Goal: Task Accomplishment & Management: Use online tool/utility

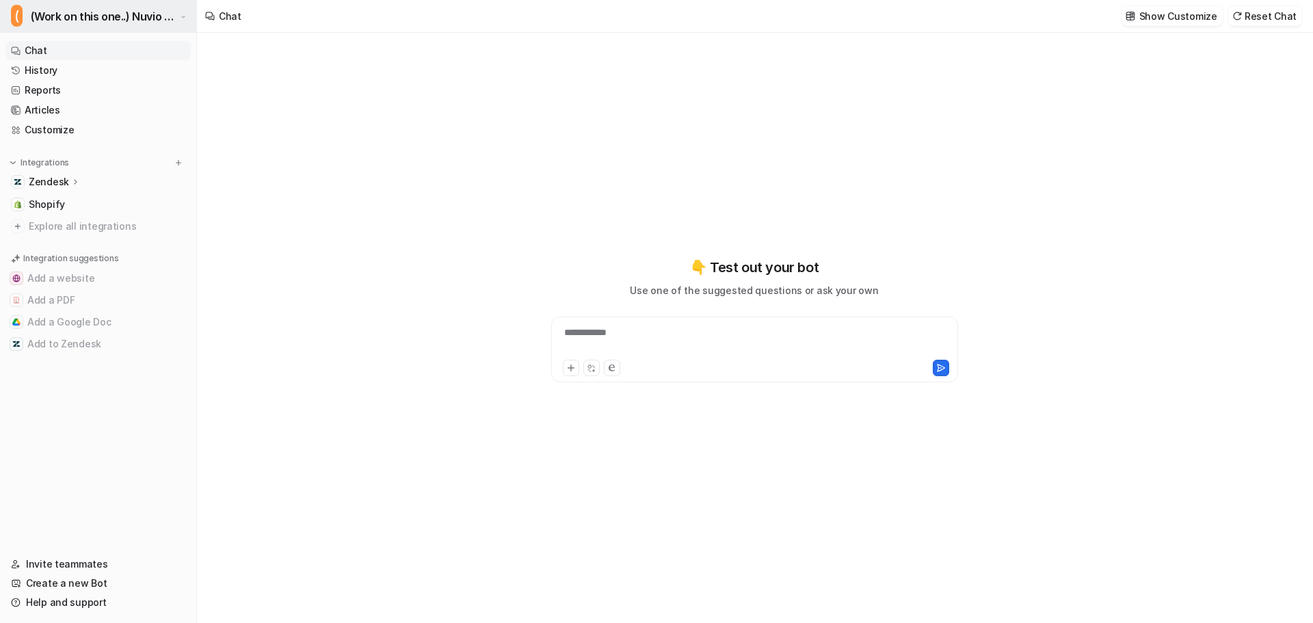
click at [130, 15] on span "(Work on this one..) Nuvio Customer Service Expert Bot" at bounding box center [104, 16] width 146 height 19
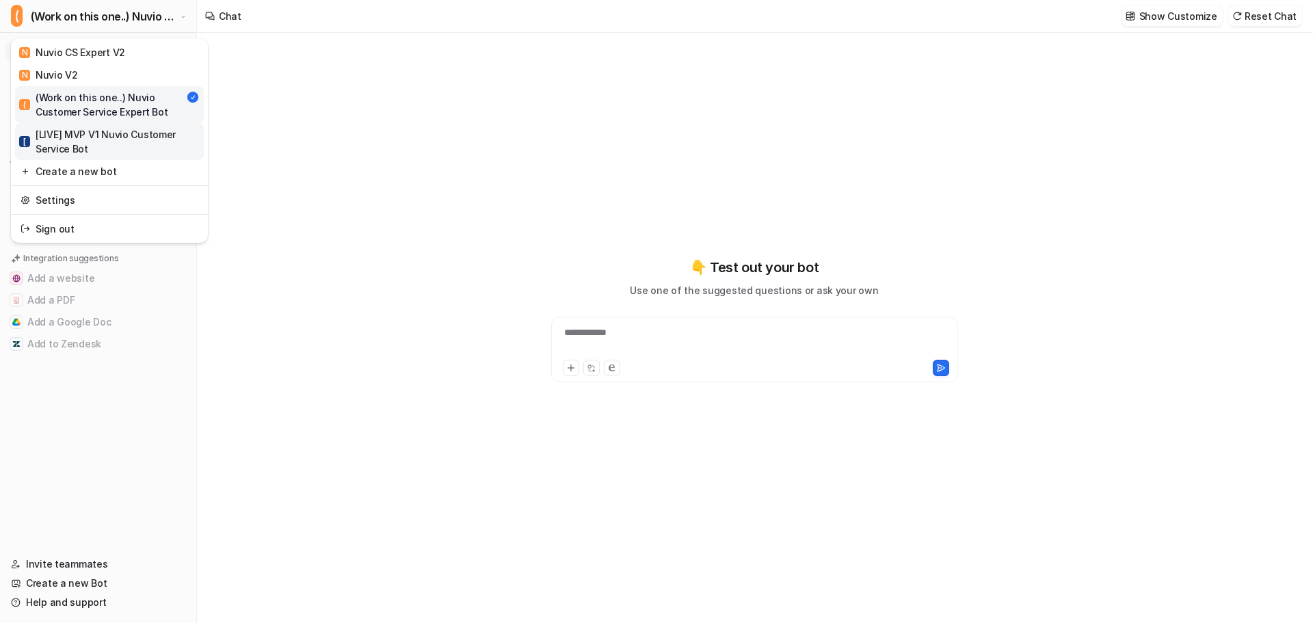
click at [116, 136] on div "[ [LIVE] MVP V1 Nuvio Customer Service Bot" at bounding box center [109, 141] width 181 height 29
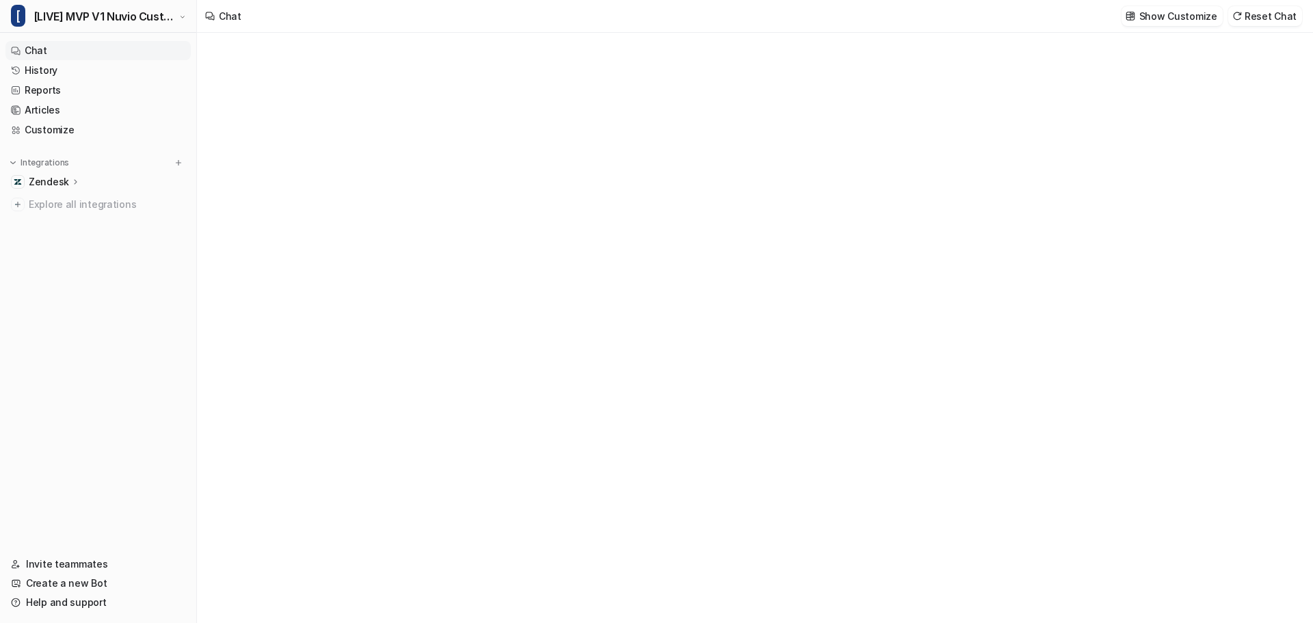
type textarea "**********"
click at [48, 122] on link "Customize" at bounding box center [97, 129] width 185 height 19
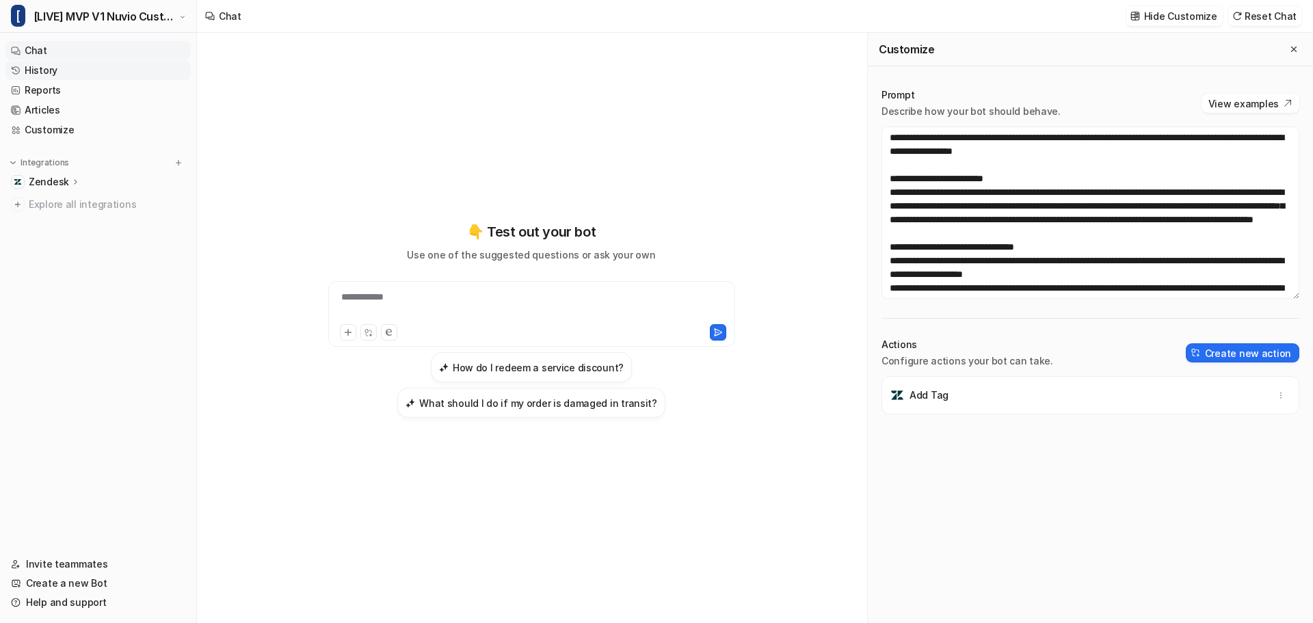
click at [57, 67] on link "History" at bounding box center [97, 70] width 185 height 19
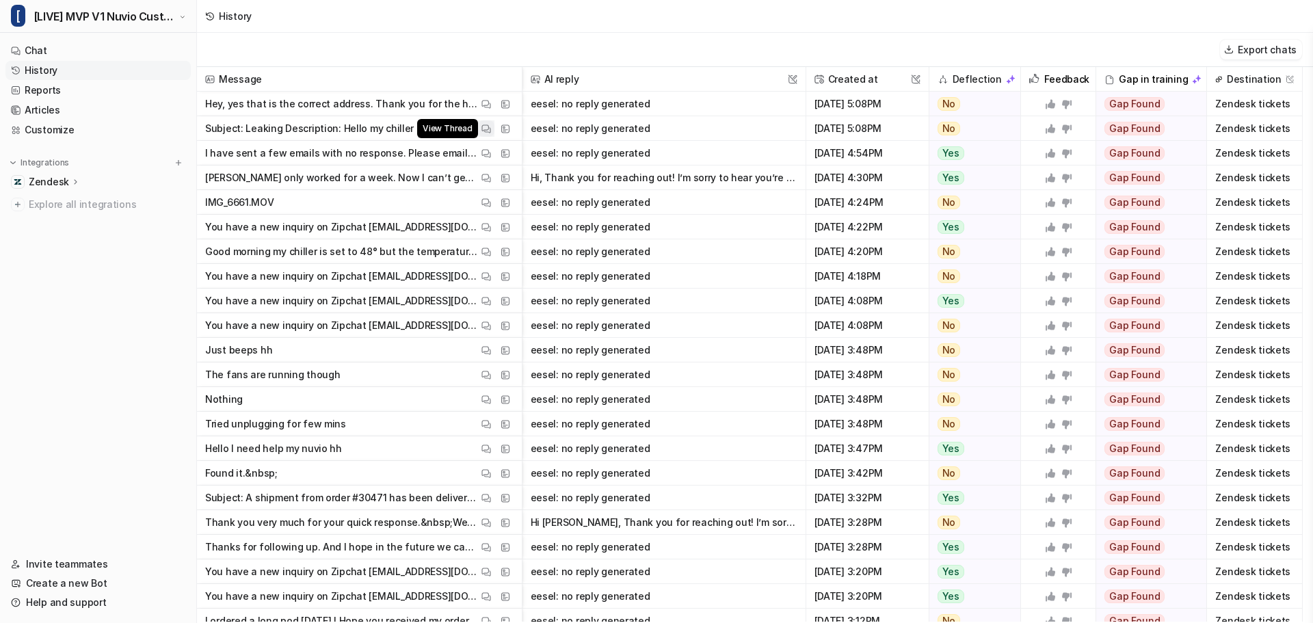
click at [491, 128] on button "View Thread" at bounding box center [486, 128] width 16 height 16
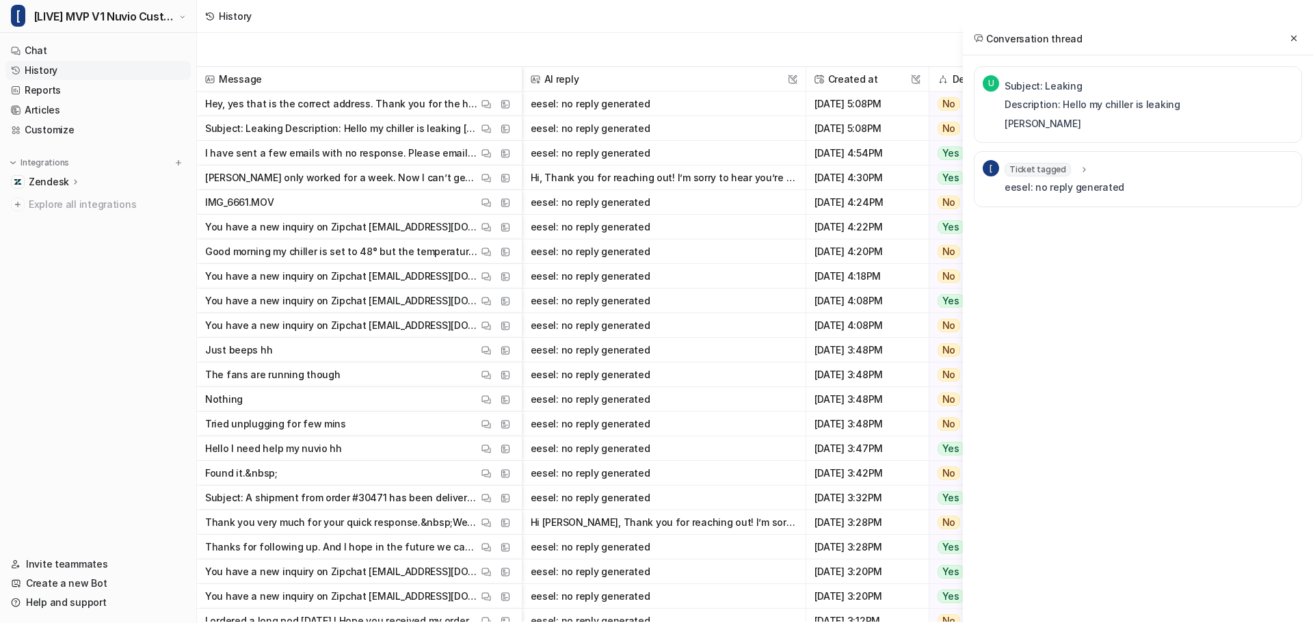
click at [1082, 170] on icon at bounding box center [1084, 170] width 10 height 10
click at [1295, 38] on icon at bounding box center [1294, 39] width 10 height 10
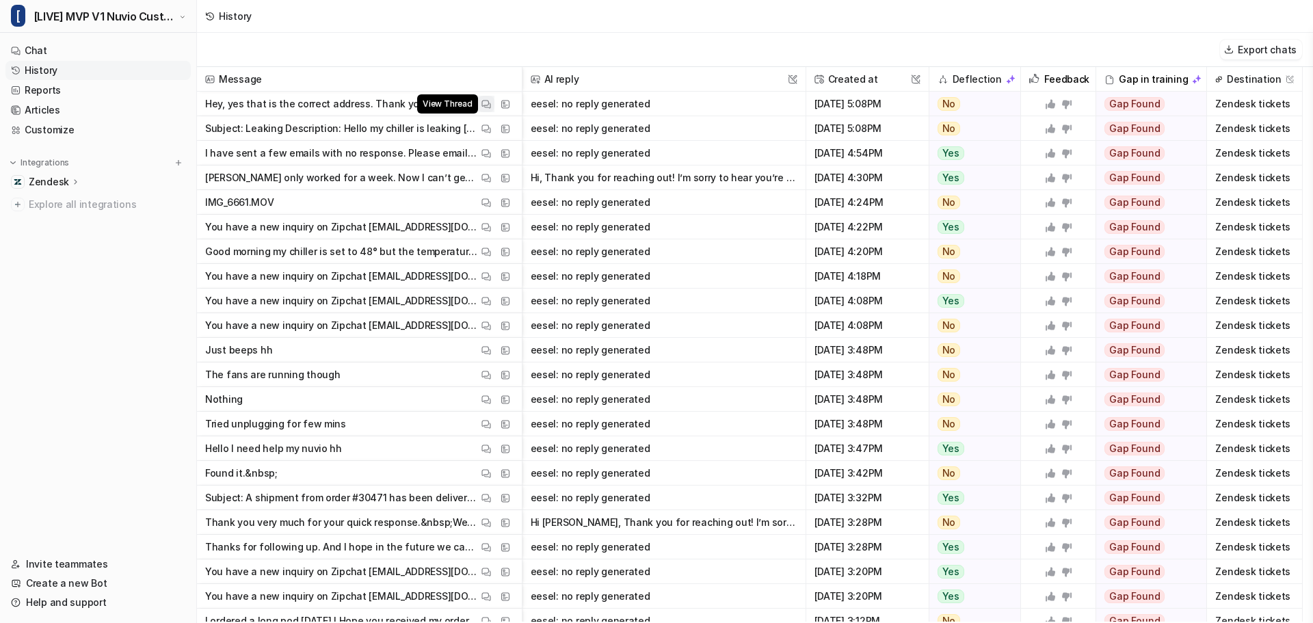
click at [486, 106] on img at bounding box center [486, 104] width 10 height 10
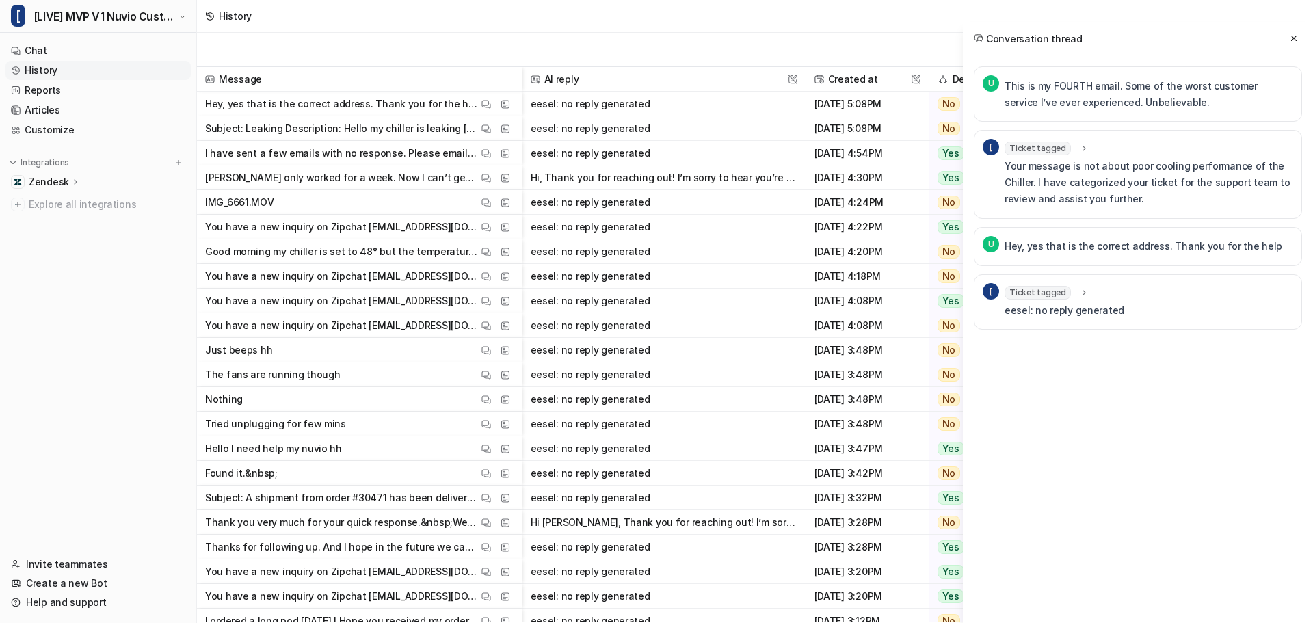
click at [1082, 289] on icon at bounding box center [1084, 292] width 10 height 10
click at [1082, 289] on icon at bounding box center [1084, 293] width 10 height 10
click at [1291, 42] on icon at bounding box center [1294, 39] width 10 height 10
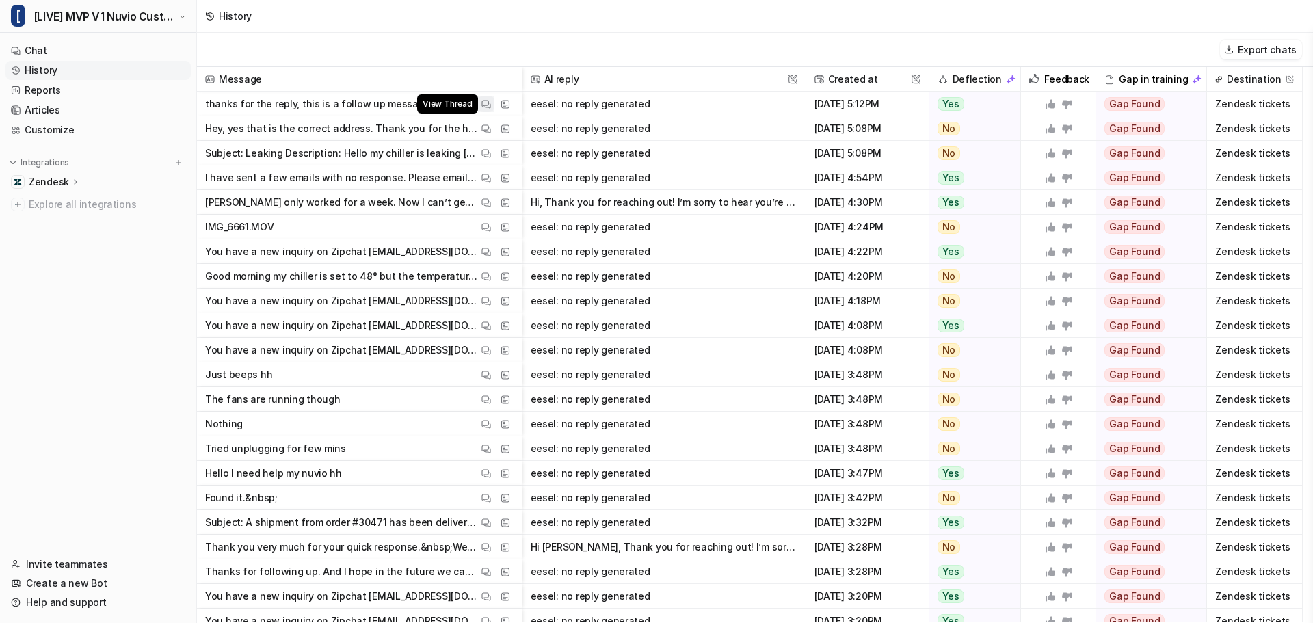
click at [486, 102] on img at bounding box center [486, 104] width 10 height 10
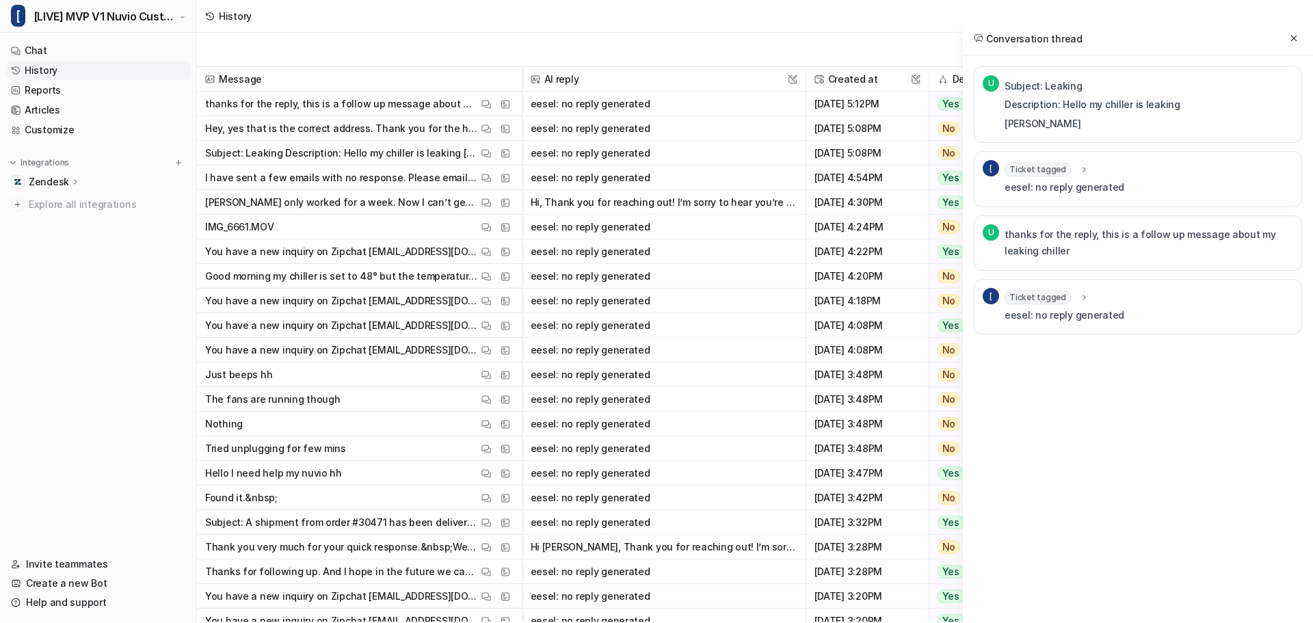
click at [1081, 296] on icon at bounding box center [1084, 297] width 10 height 10
click at [1082, 295] on icon at bounding box center [1084, 298] width 10 height 10
click at [1082, 295] on icon at bounding box center [1084, 297] width 10 height 10
click at [1082, 295] on icon at bounding box center [1084, 298] width 10 height 10
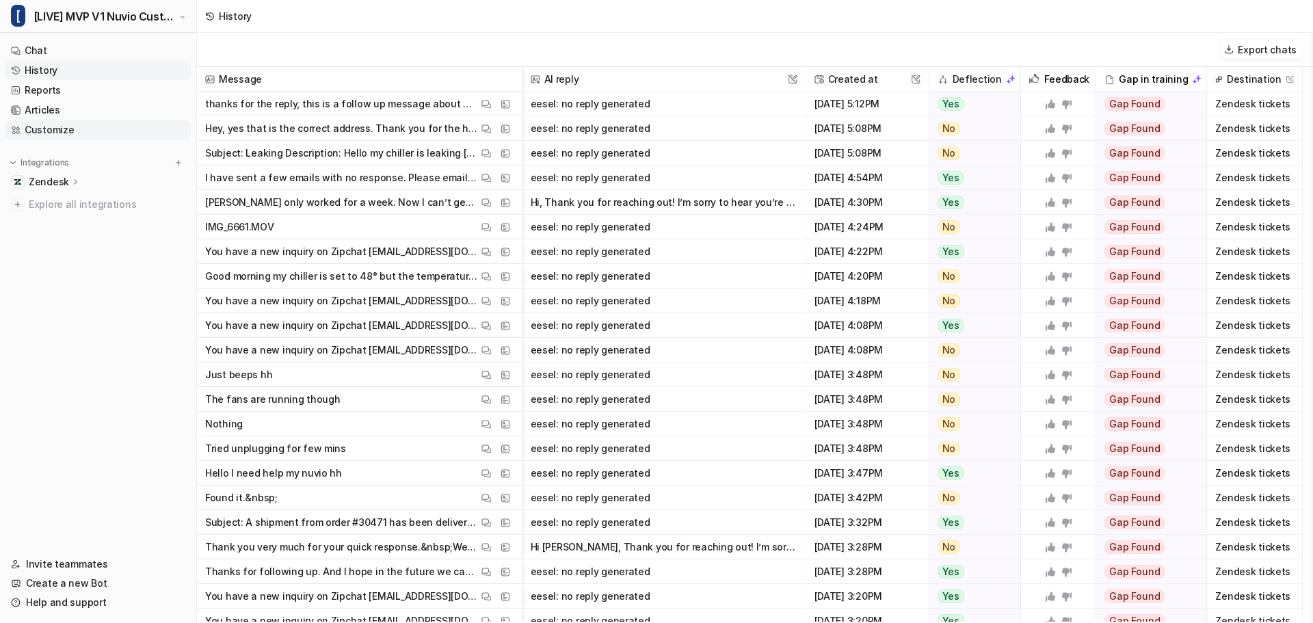
click at [45, 127] on link "Customize" at bounding box center [97, 129] width 185 height 19
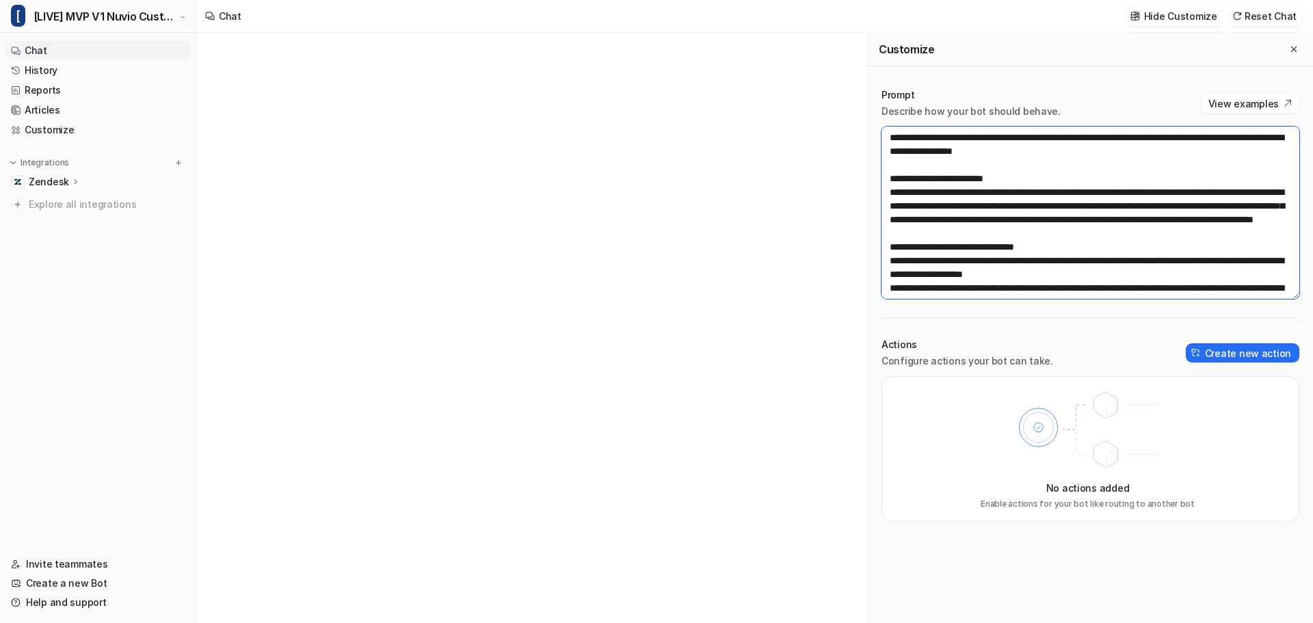
click at [997, 162] on textarea at bounding box center [1091, 213] width 418 height 172
paste textarea "**********"
type textarea "**********"
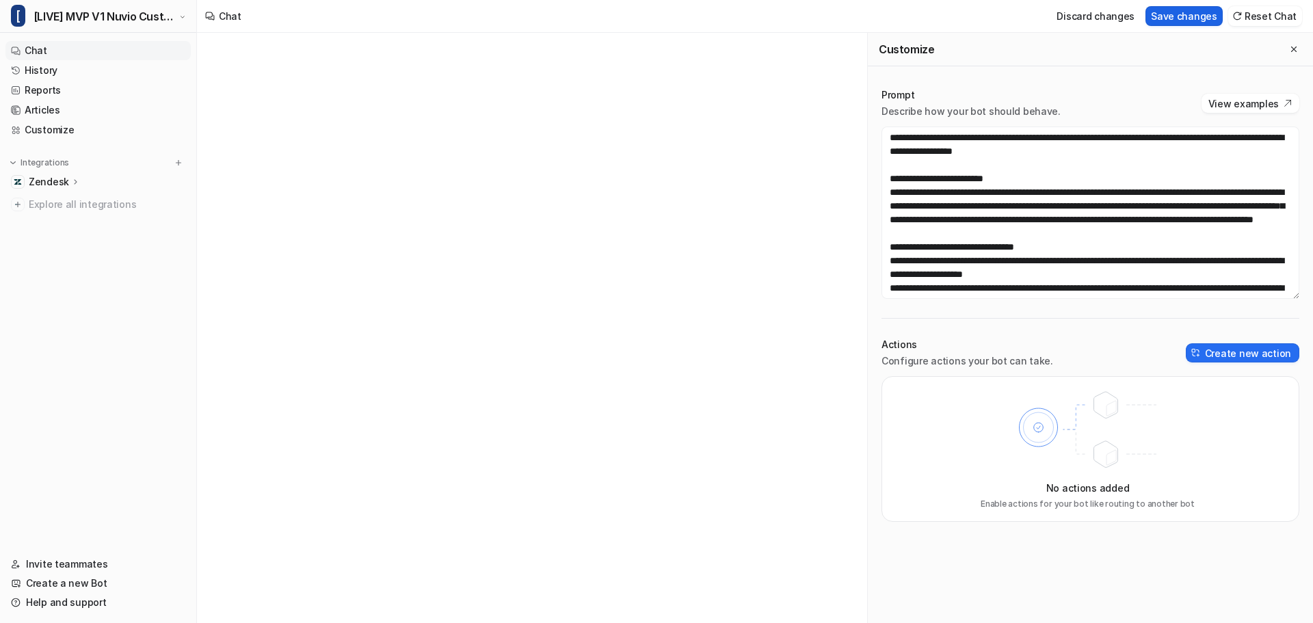
click at [1187, 12] on button "Save changes" at bounding box center [1184, 16] width 77 height 20
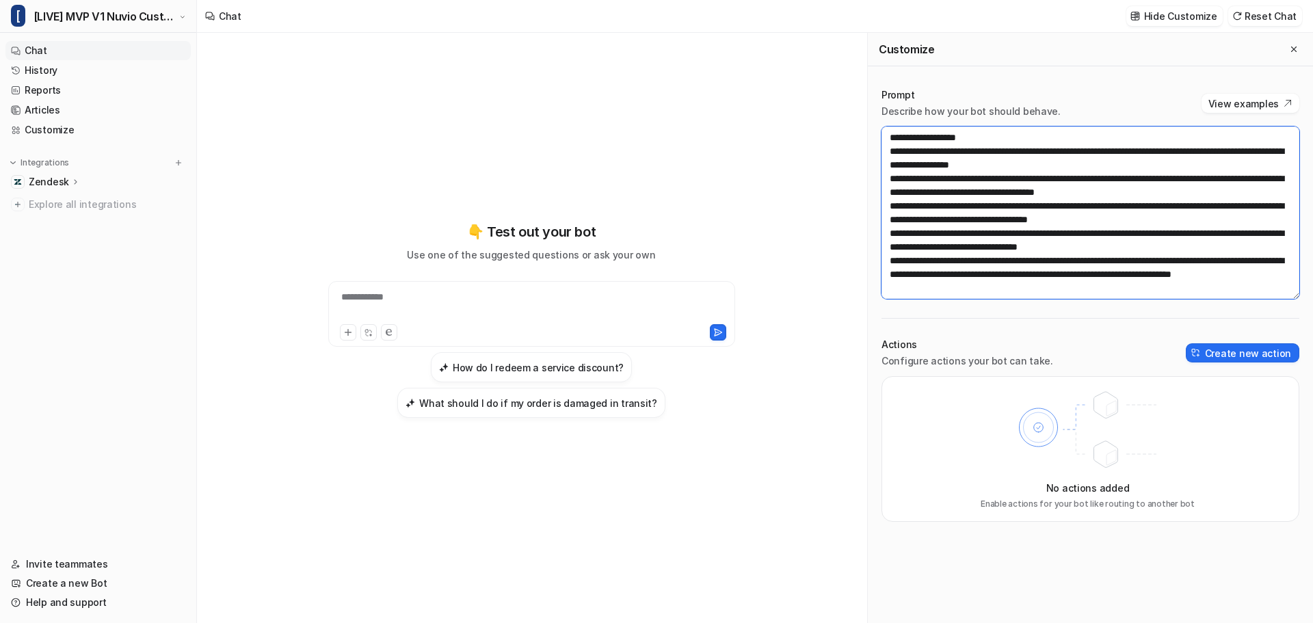
click at [1128, 265] on textarea at bounding box center [1091, 213] width 418 height 172
click at [1295, 43] on button "Close flyout" at bounding box center [1294, 49] width 16 height 16
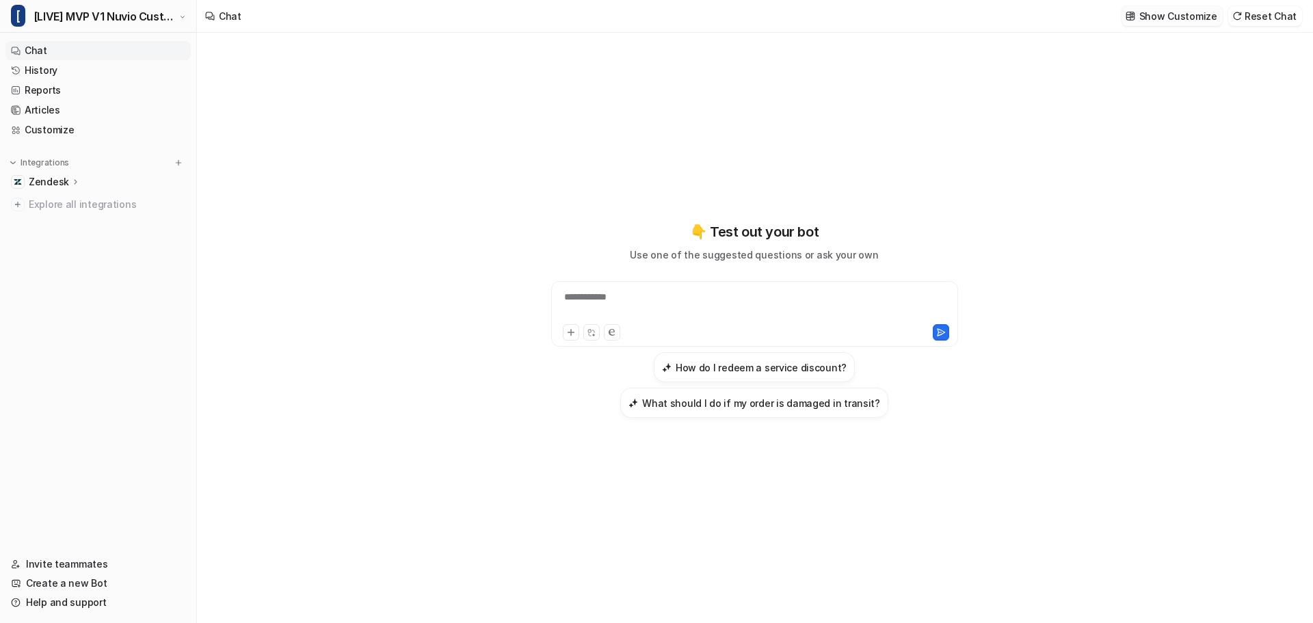
scroll to position [47001, 0]
click at [49, 68] on link "History" at bounding box center [97, 70] width 185 height 19
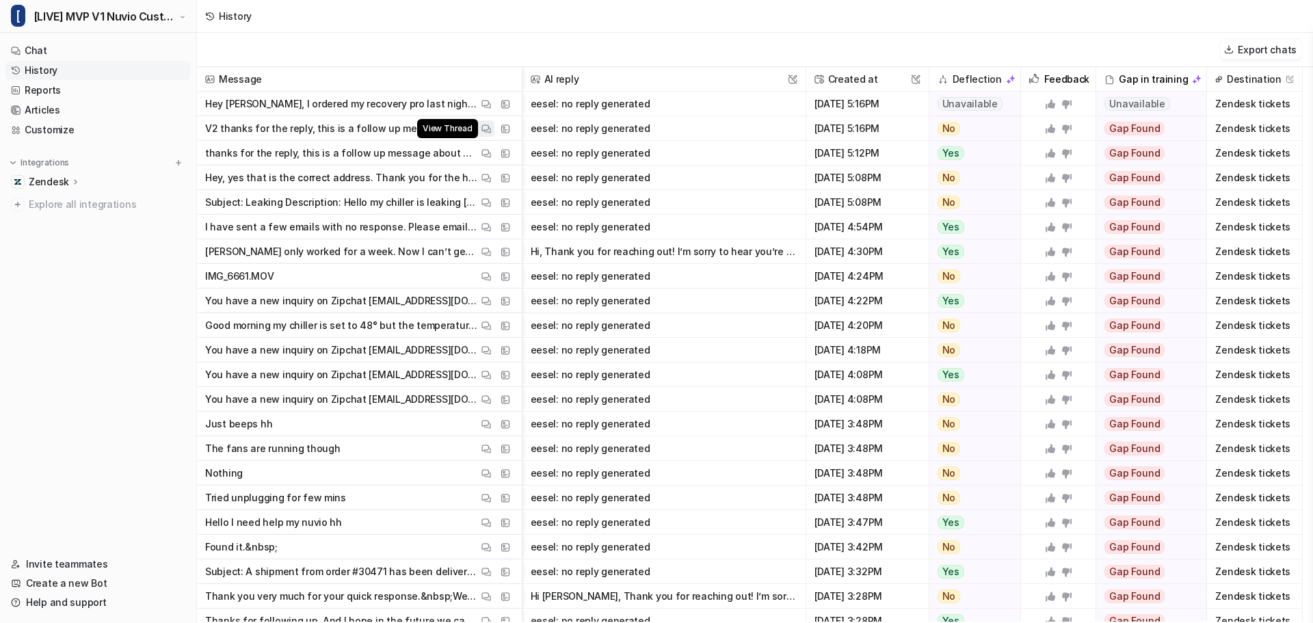
click at [486, 131] on img at bounding box center [486, 129] width 10 height 10
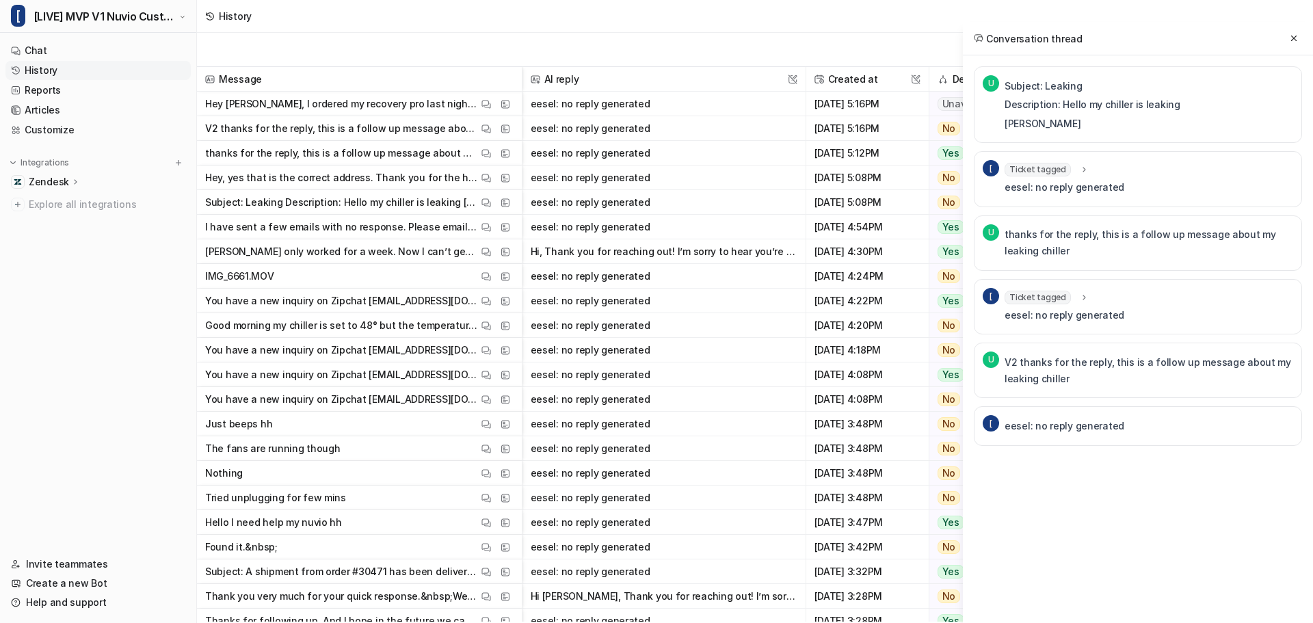
click at [1193, 432] on div "[ eesel: no reply generated" at bounding box center [1138, 426] width 328 height 40
click at [1297, 33] on button at bounding box center [1294, 38] width 16 height 16
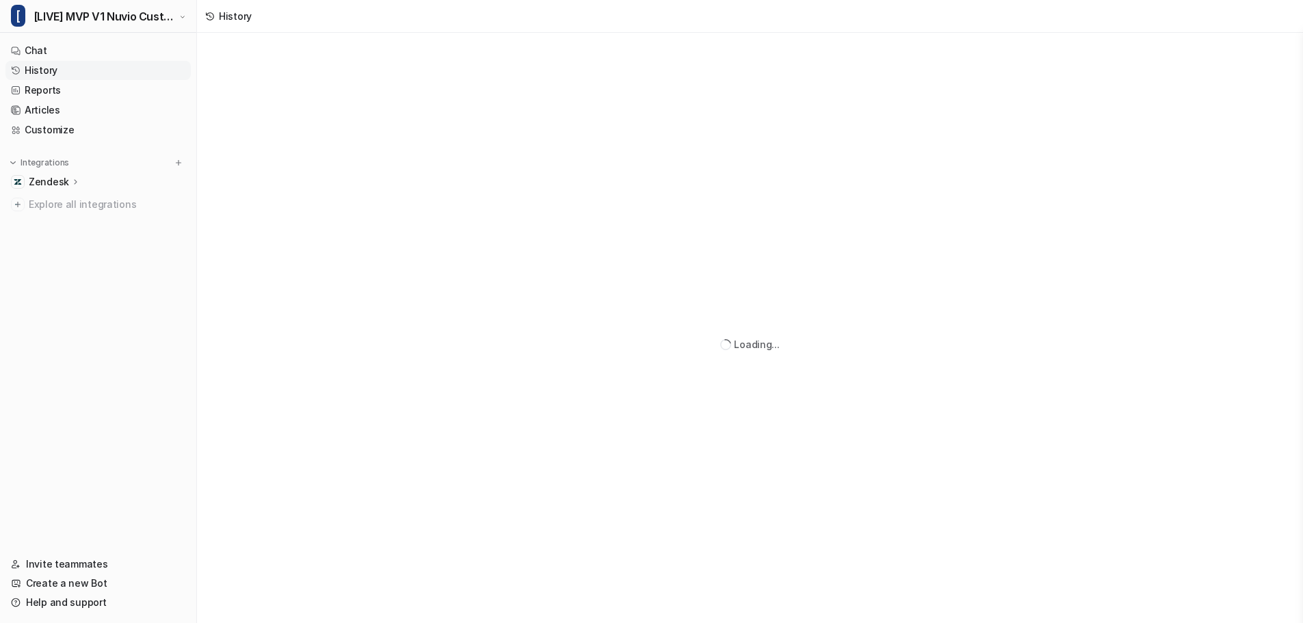
click at [48, 73] on link "History" at bounding box center [97, 70] width 185 height 19
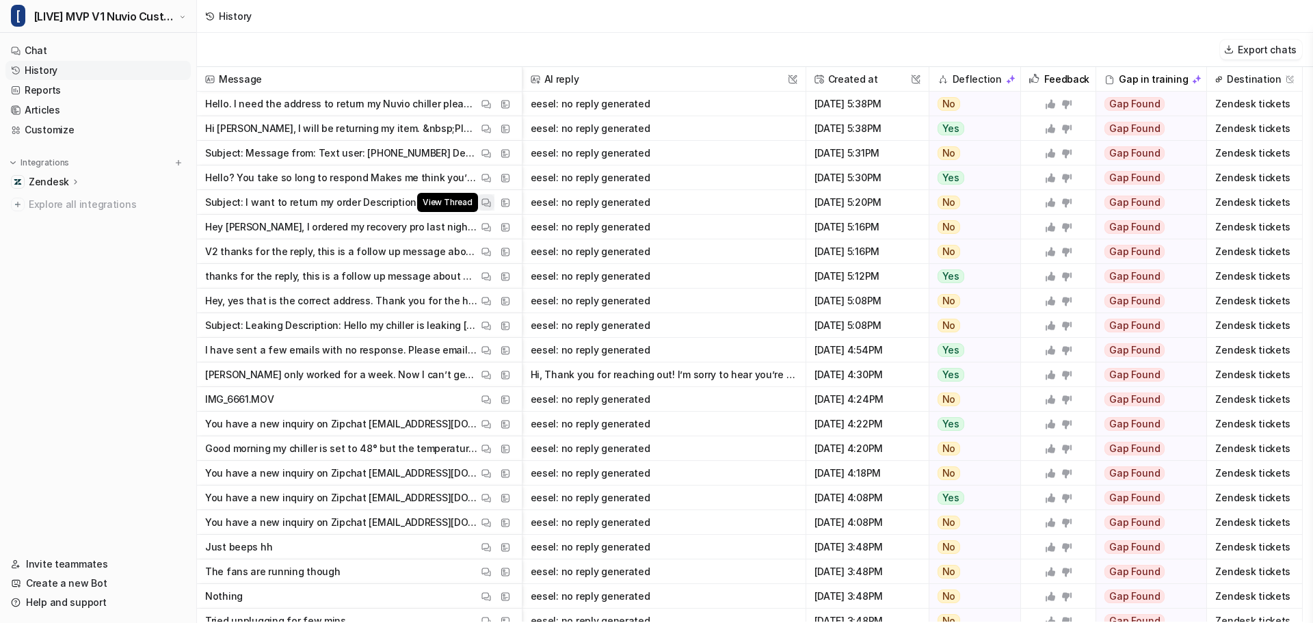
click at [486, 196] on button "View Thread" at bounding box center [486, 202] width 16 height 16
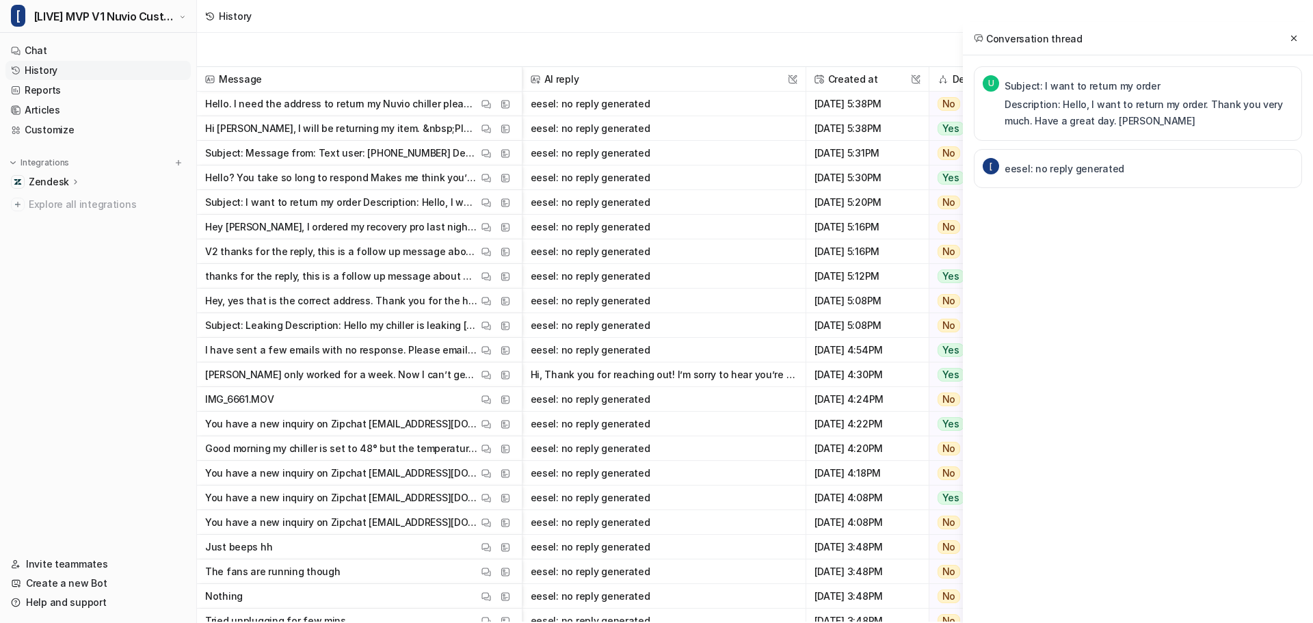
click at [1127, 257] on div "Conversation thread U Subject: I want to return my order Description: Hello, I …" at bounding box center [1138, 333] width 350 height 623
click at [1289, 34] on icon at bounding box center [1294, 39] width 10 height 10
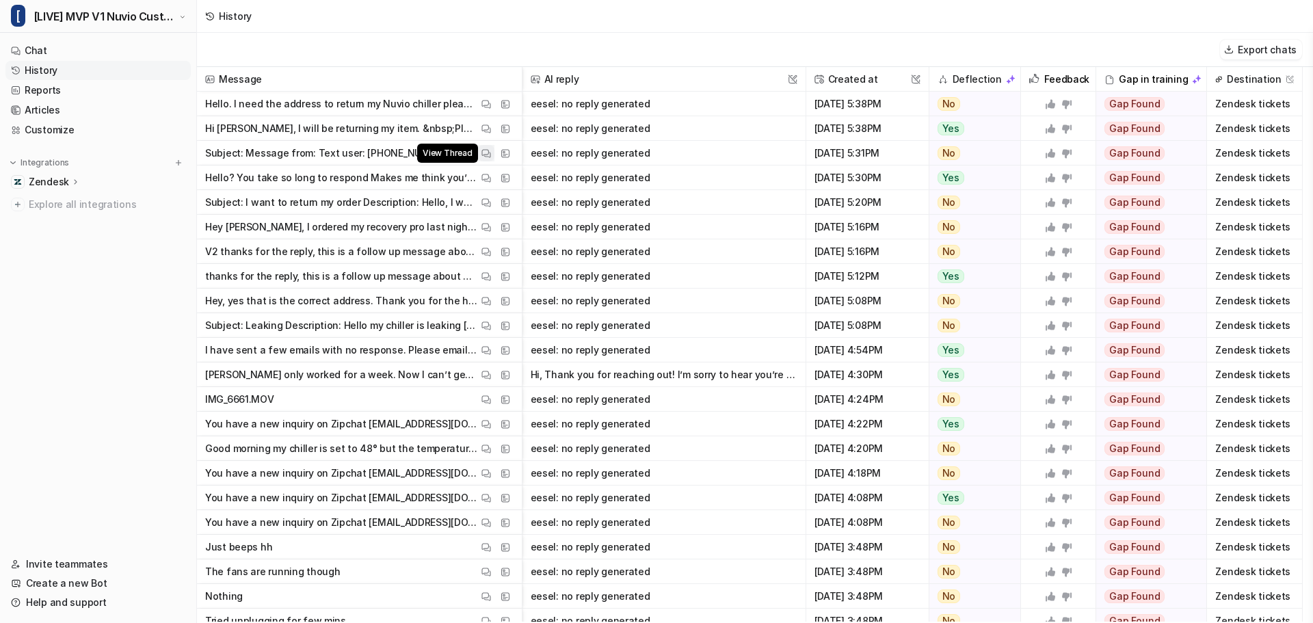
click at [481, 153] on img at bounding box center [486, 153] width 10 height 10
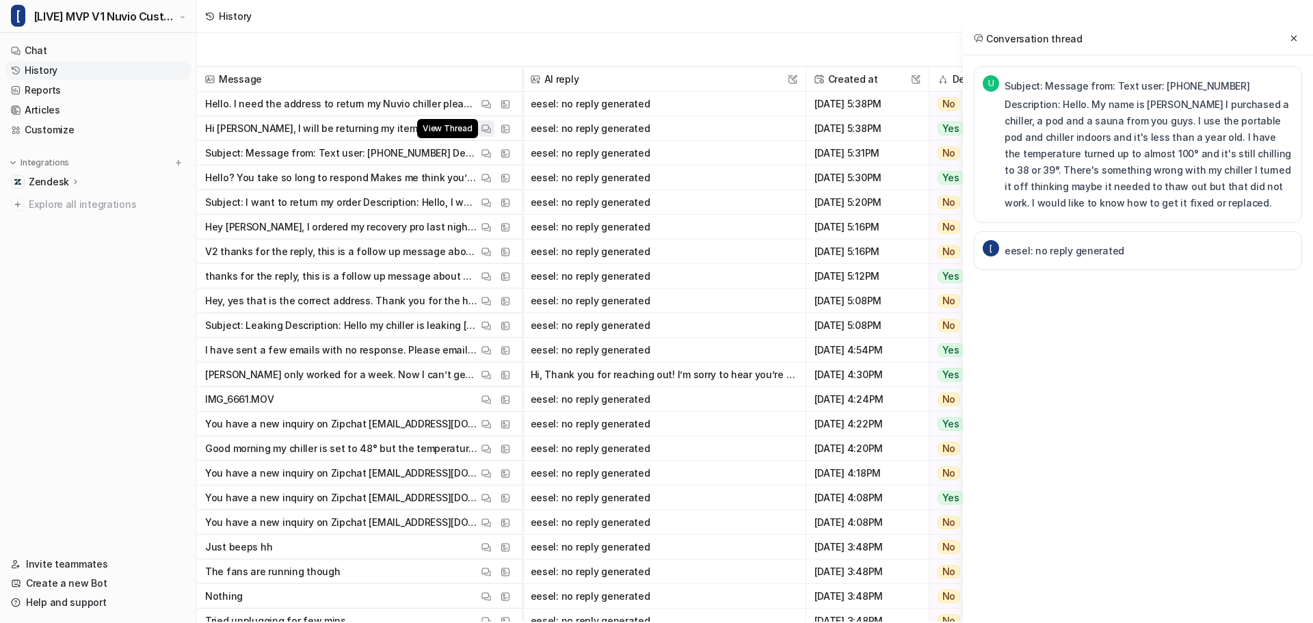
click at [484, 133] on img at bounding box center [486, 129] width 10 height 10
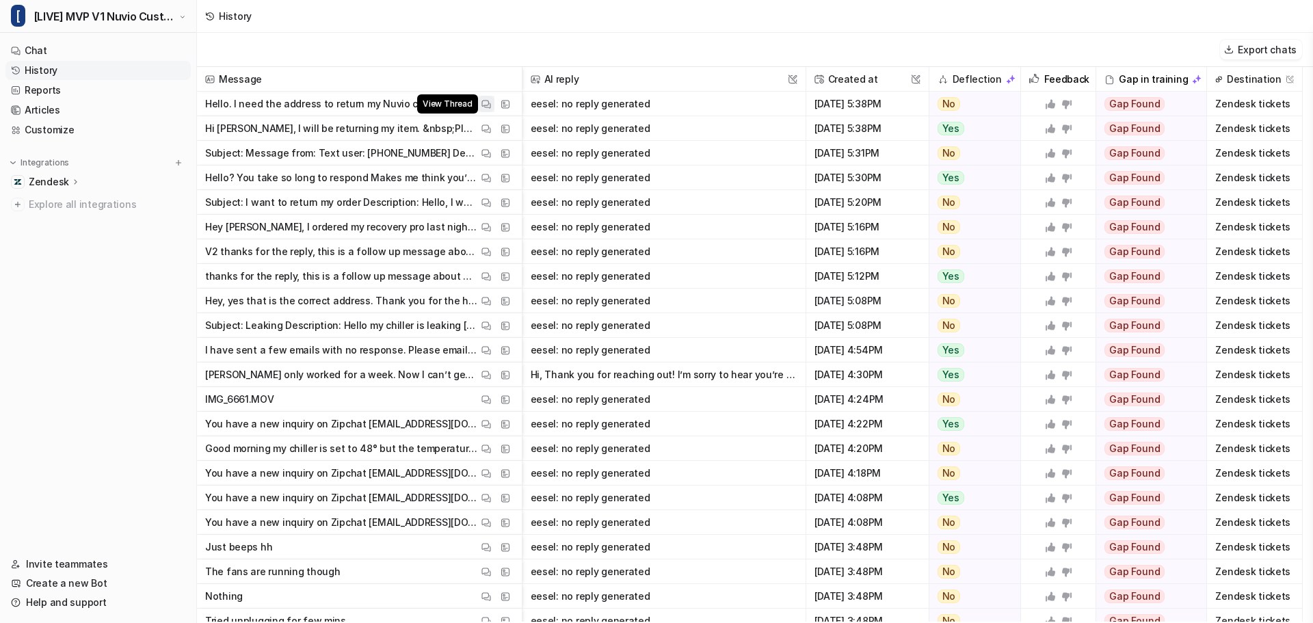
click at [488, 103] on img at bounding box center [486, 104] width 10 height 10
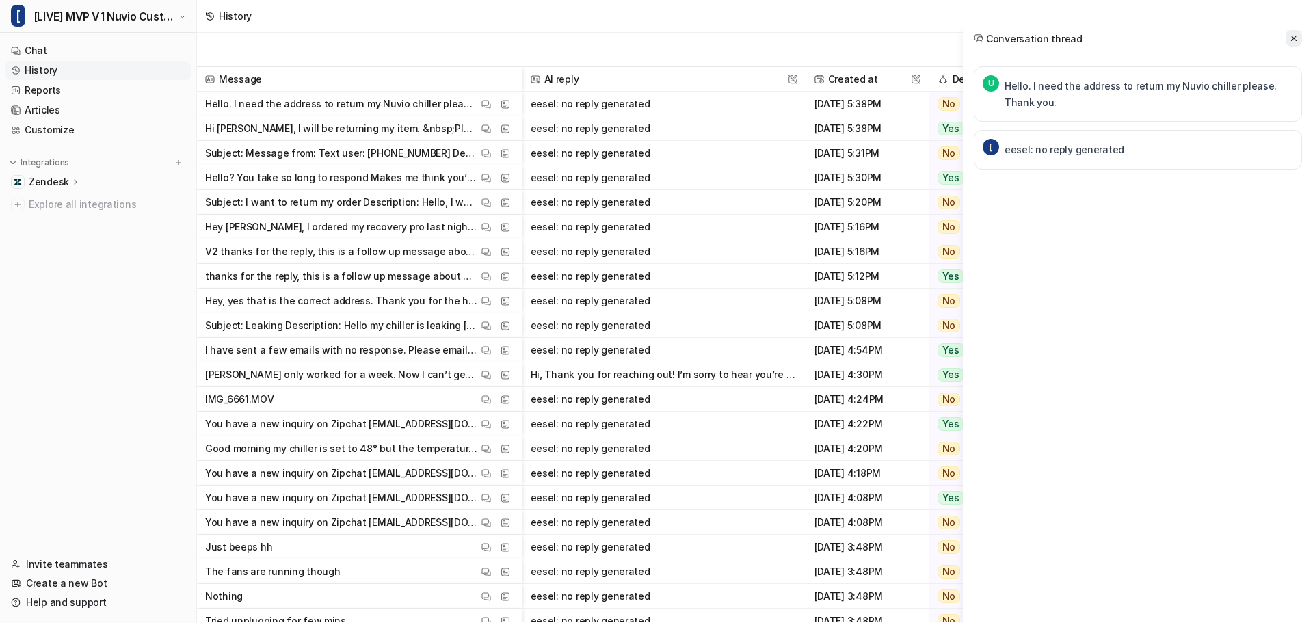
click at [1289, 36] on icon at bounding box center [1294, 39] width 10 height 10
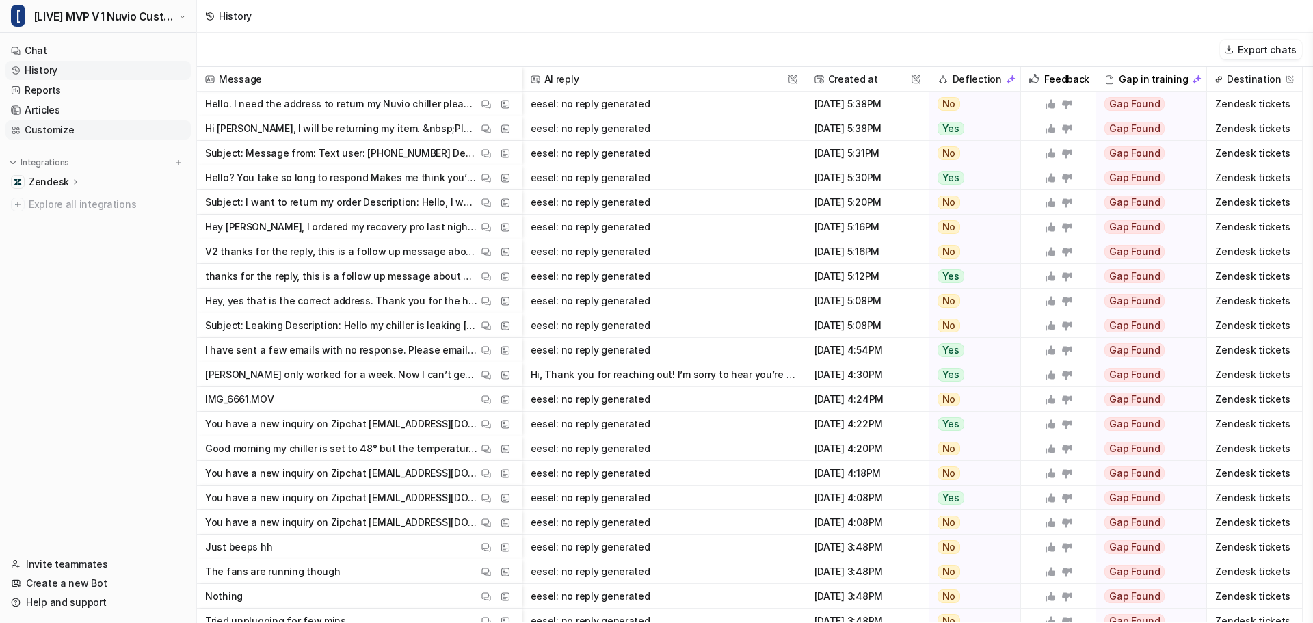
click at [88, 129] on link "Customize" at bounding box center [97, 129] width 185 height 19
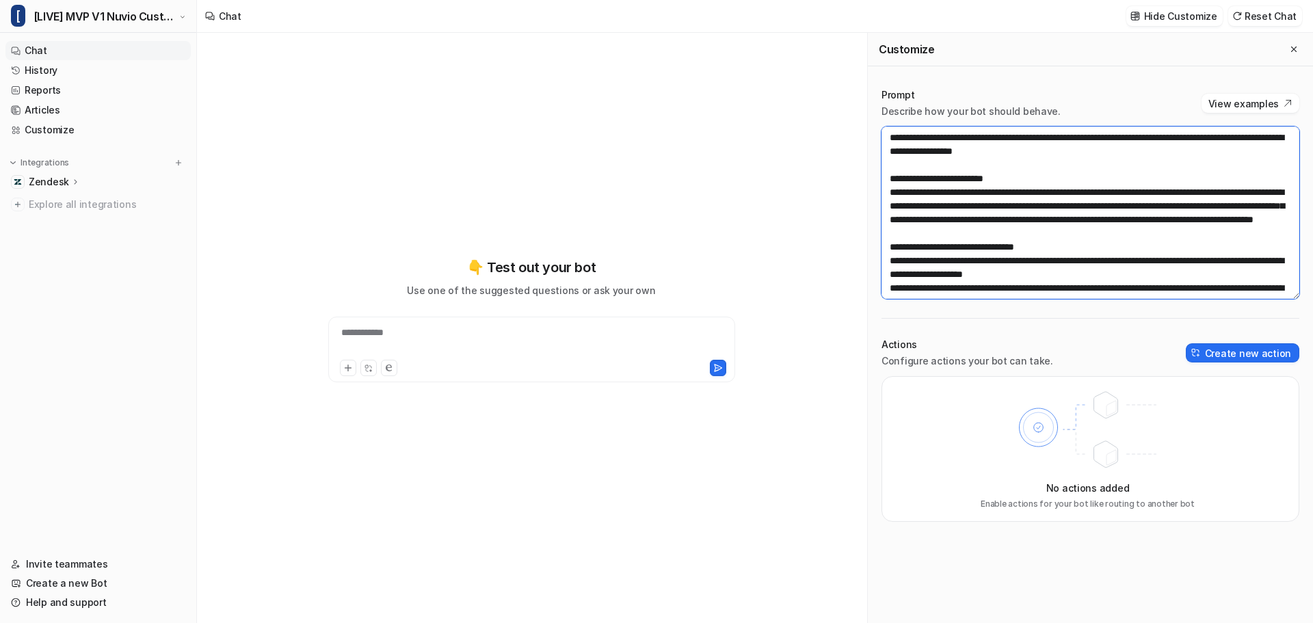
click at [1074, 215] on textarea at bounding box center [1091, 213] width 418 height 172
paste textarea
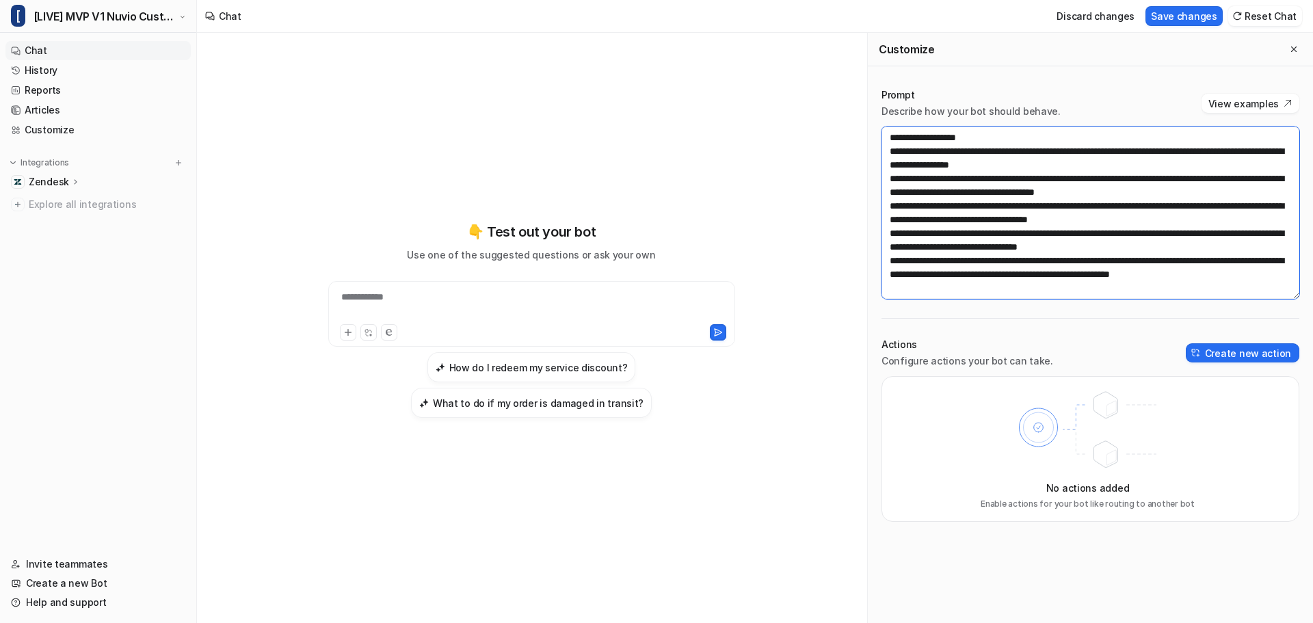
scroll to position [1122, 0]
click at [1007, 276] on textarea at bounding box center [1091, 213] width 418 height 172
click at [967, 289] on textarea at bounding box center [1091, 213] width 418 height 172
type textarea "**********"
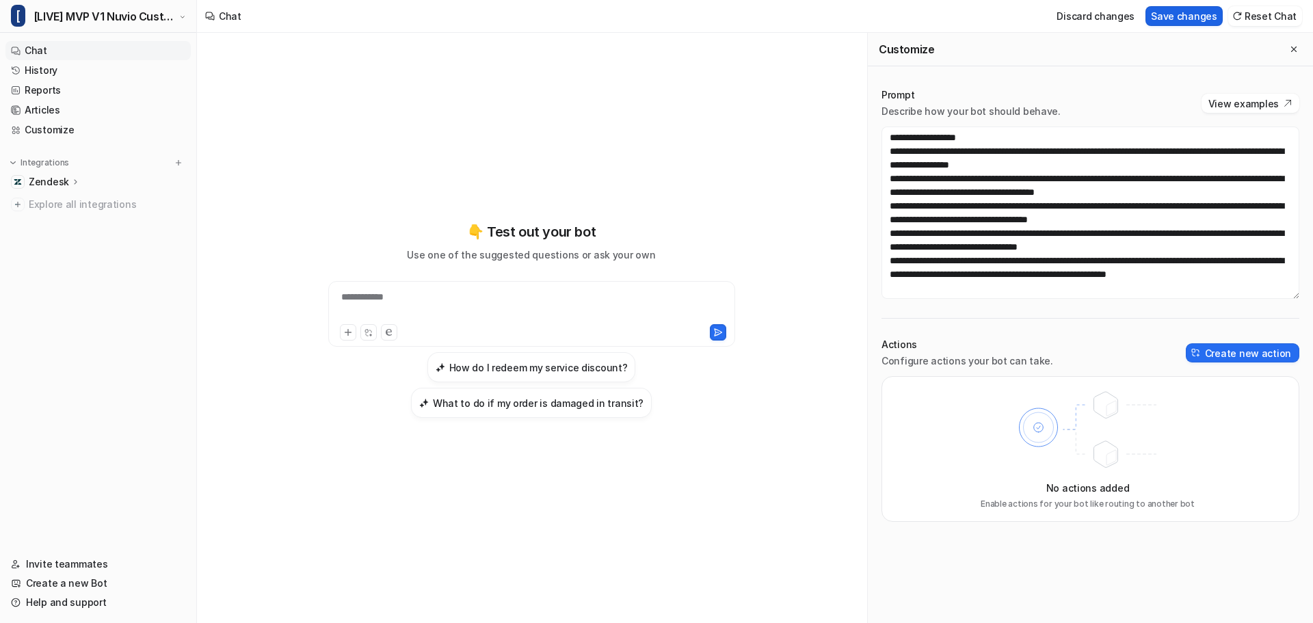
click at [1196, 10] on button "Save changes" at bounding box center [1184, 16] width 77 height 20
click at [1297, 49] on icon "Close flyout" at bounding box center [1294, 49] width 10 height 10
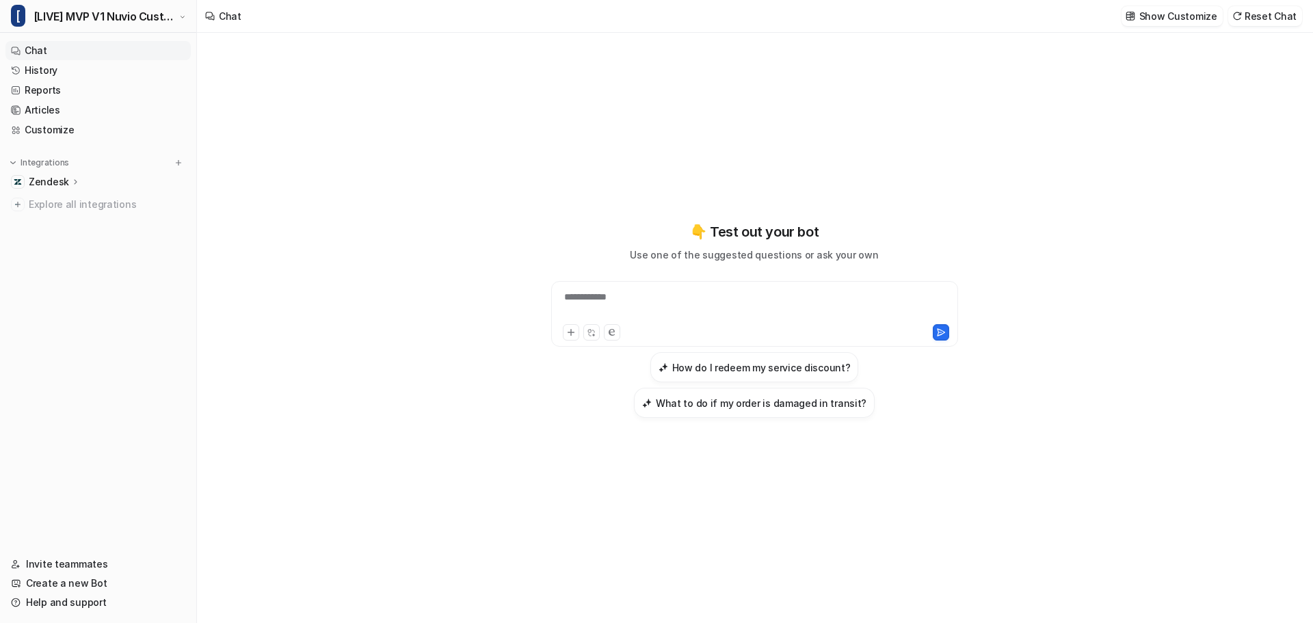
scroll to position [47001, 0]
click at [64, 123] on link "Customize" at bounding box center [97, 129] width 185 height 19
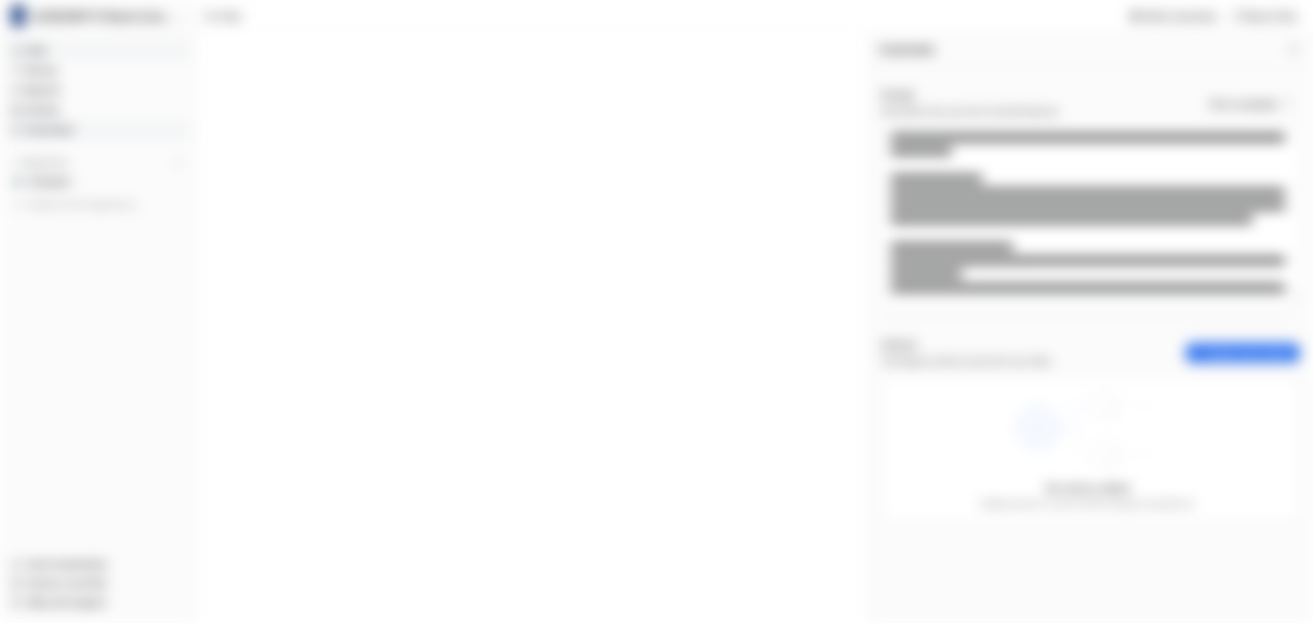
click at [55, 132] on link "Customize" at bounding box center [97, 129] width 185 height 19
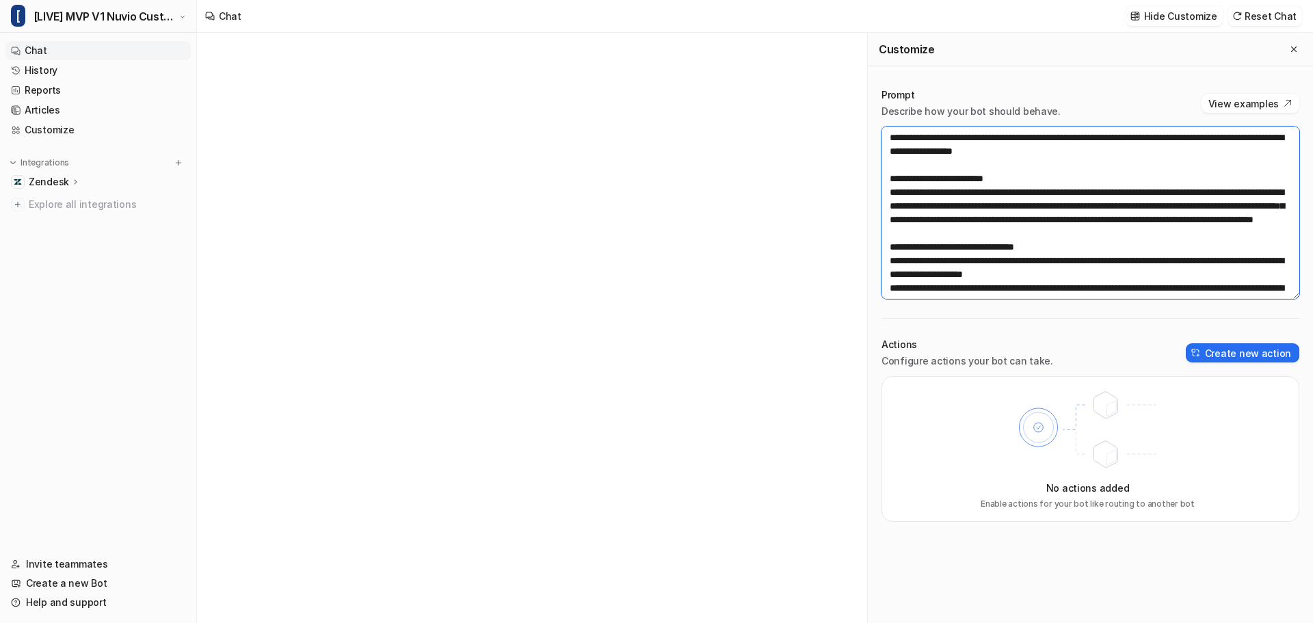
click at [1138, 142] on textarea at bounding box center [1091, 213] width 418 height 172
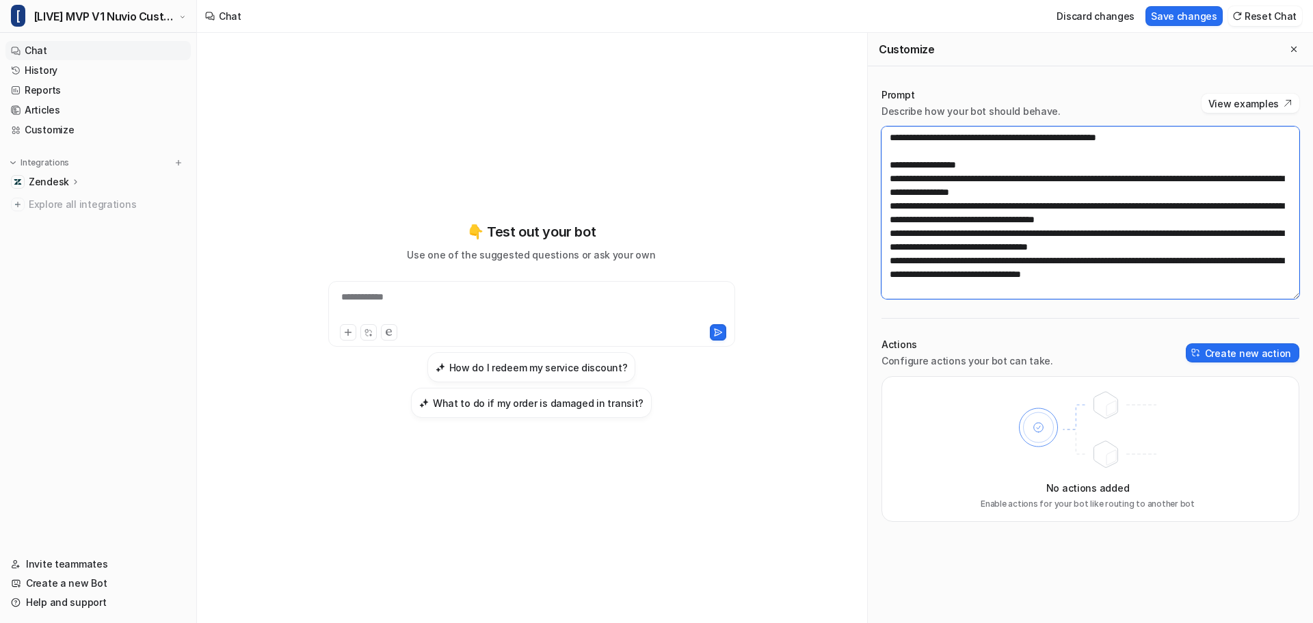
click at [1140, 185] on textarea at bounding box center [1091, 213] width 418 height 172
type textarea "**********"
click at [1193, 14] on button "Save changes" at bounding box center [1184, 16] width 77 height 20
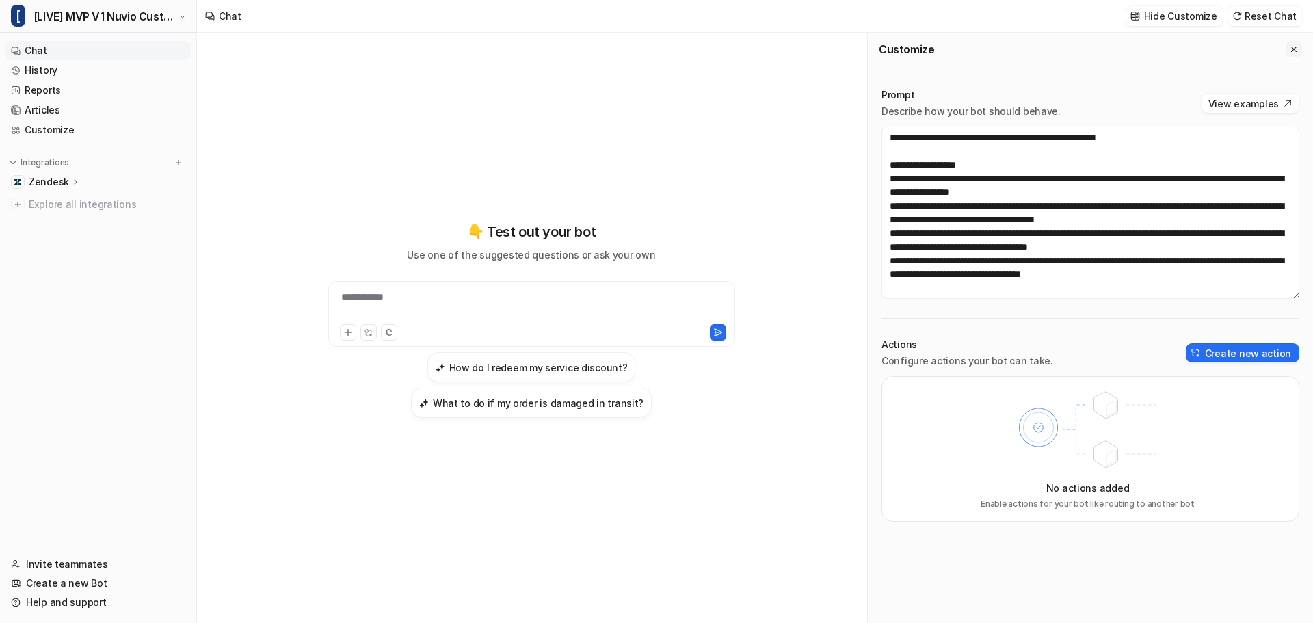
click at [1297, 47] on icon "Close flyout" at bounding box center [1294, 49] width 10 height 10
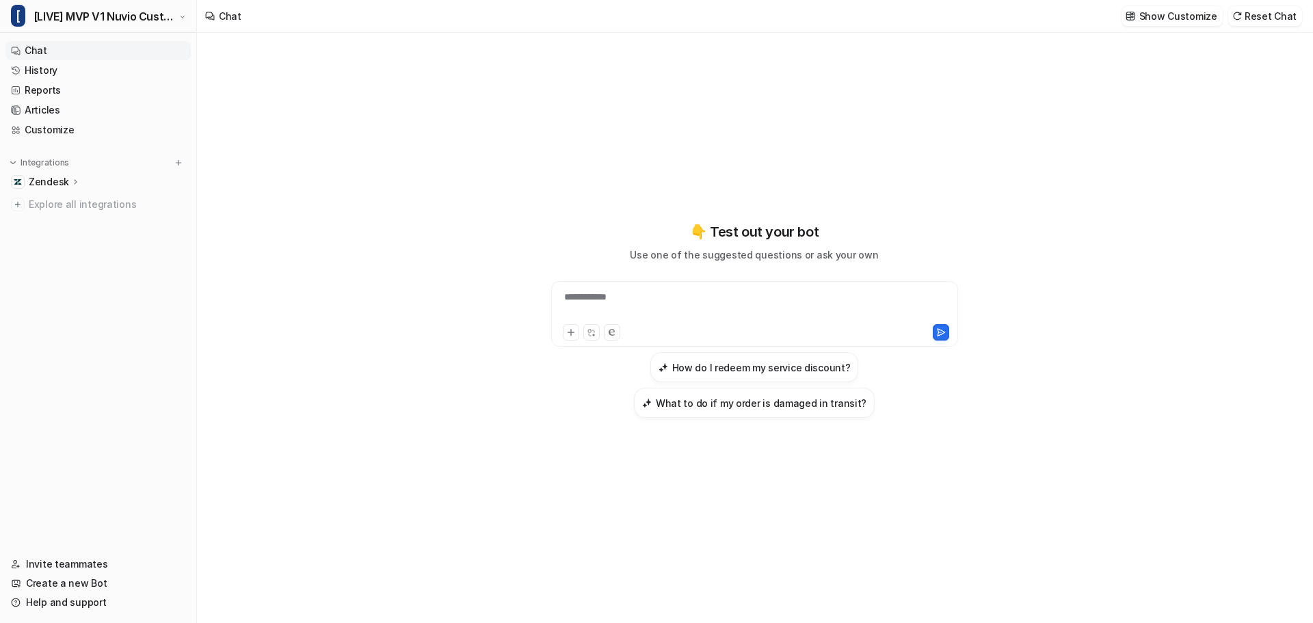
scroll to position [44757, 0]
click at [49, 67] on link "History" at bounding box center [97, 70] width 185 height 19
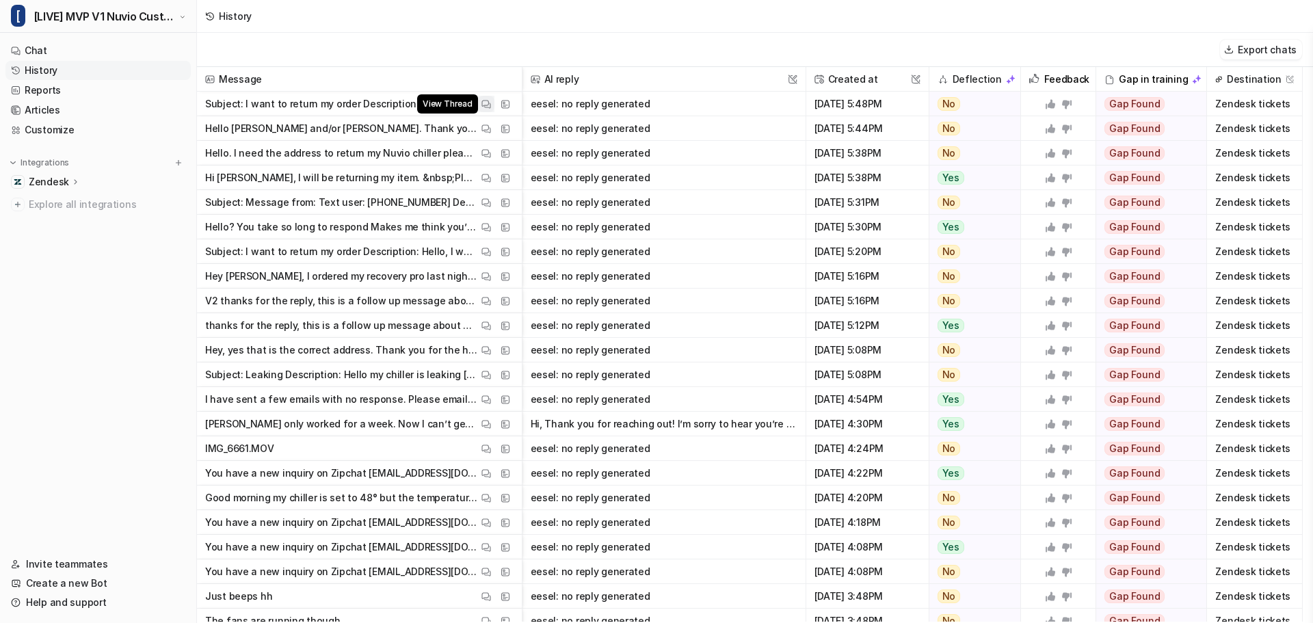
click at [481, 103] on img at bounding box center [486, 104] width 10 height 10
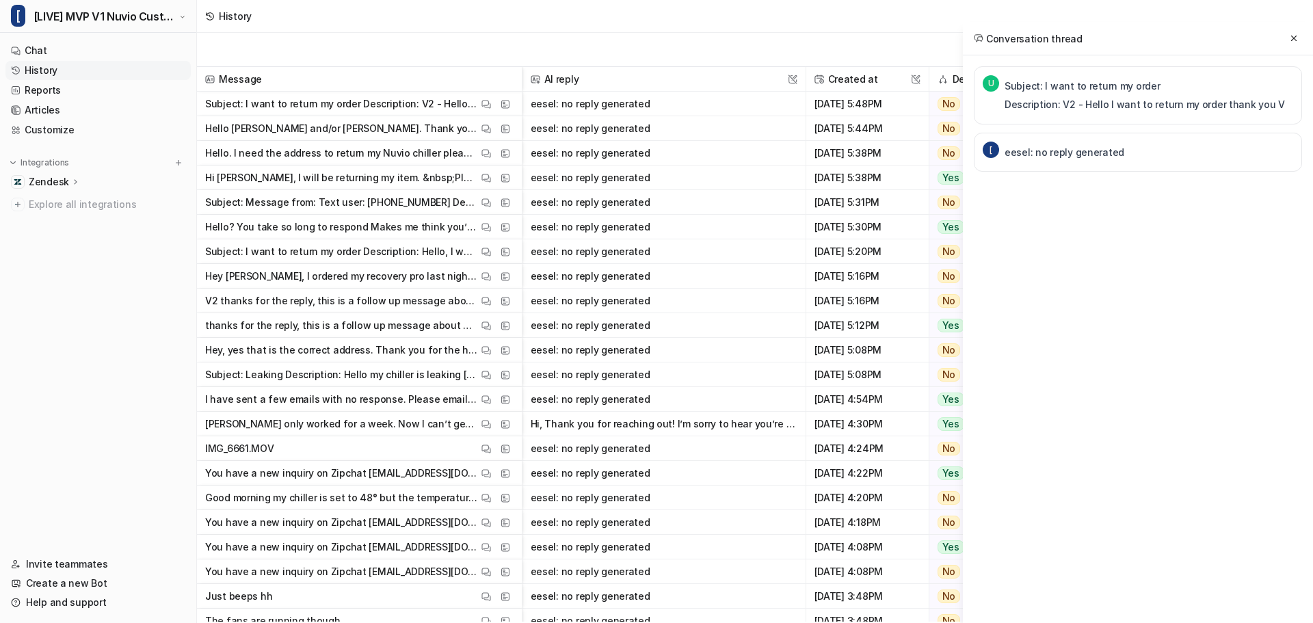
click at [1302, 39] on div "Conversation thread" at bounding box center [1138, 39] width 350 height 34
click at [1302, 40] on button at bounding box center [1294, 38] width 16 height 16
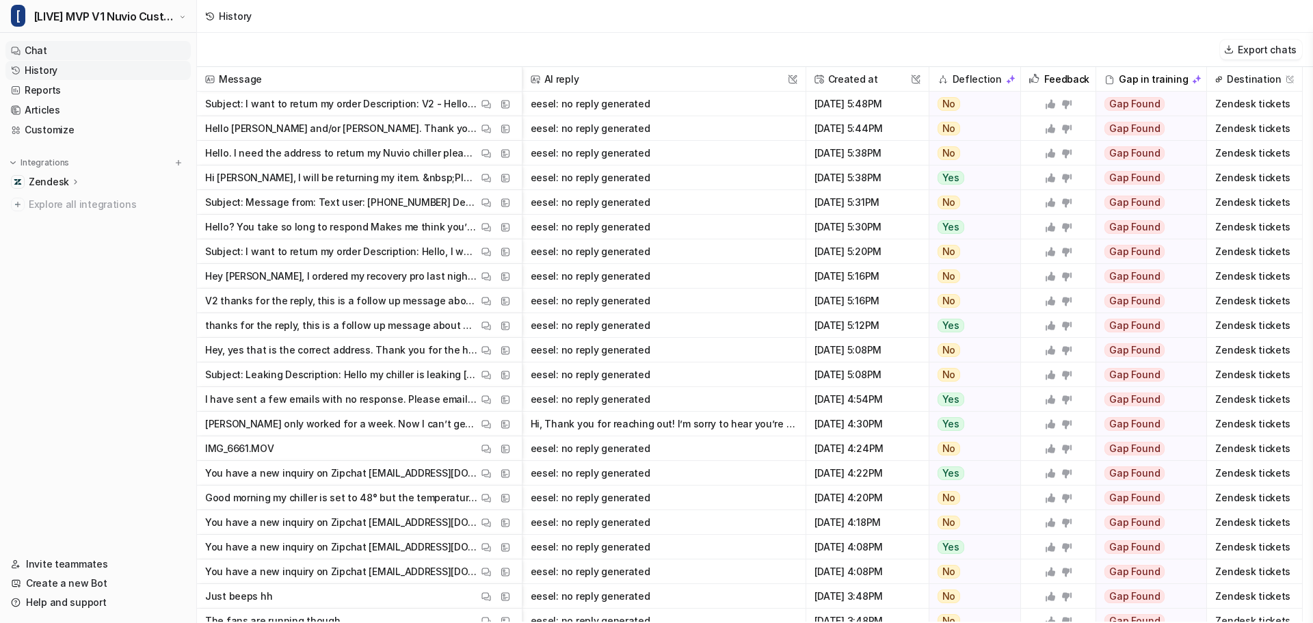
click at [77, 51] on link "Chat" at bounding box center [97, 50] width 185 height 19
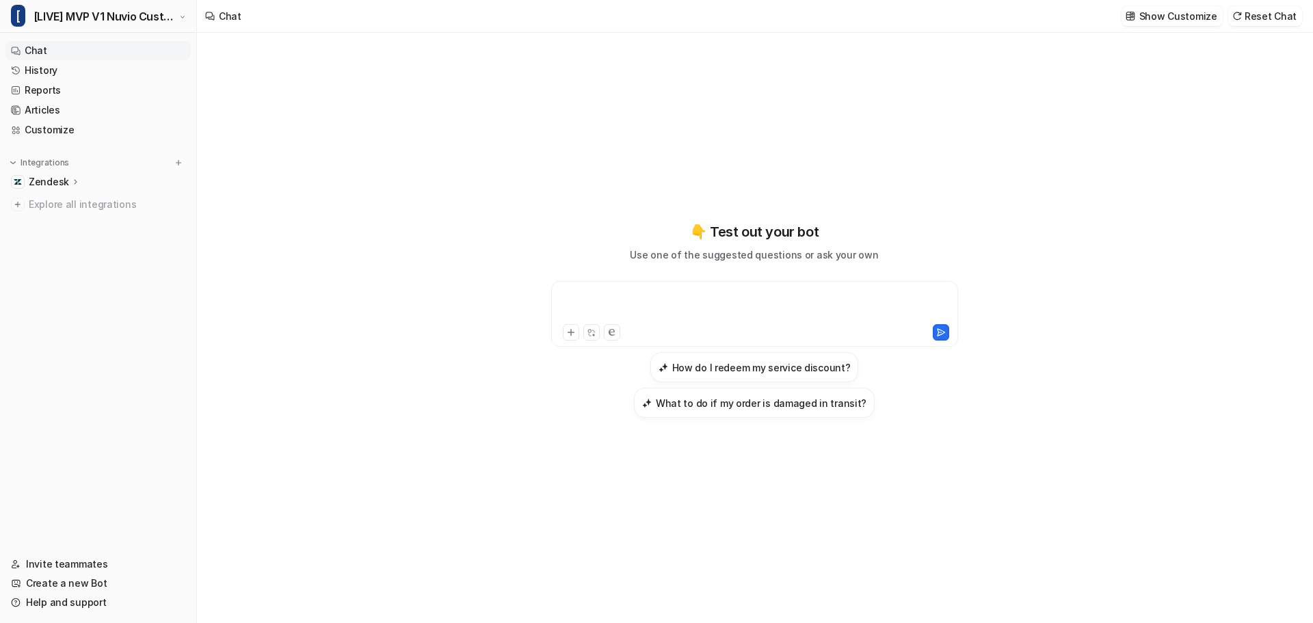
click at [698, 304] on div at bounding box center [755, 305] width 400 height 31
paste div
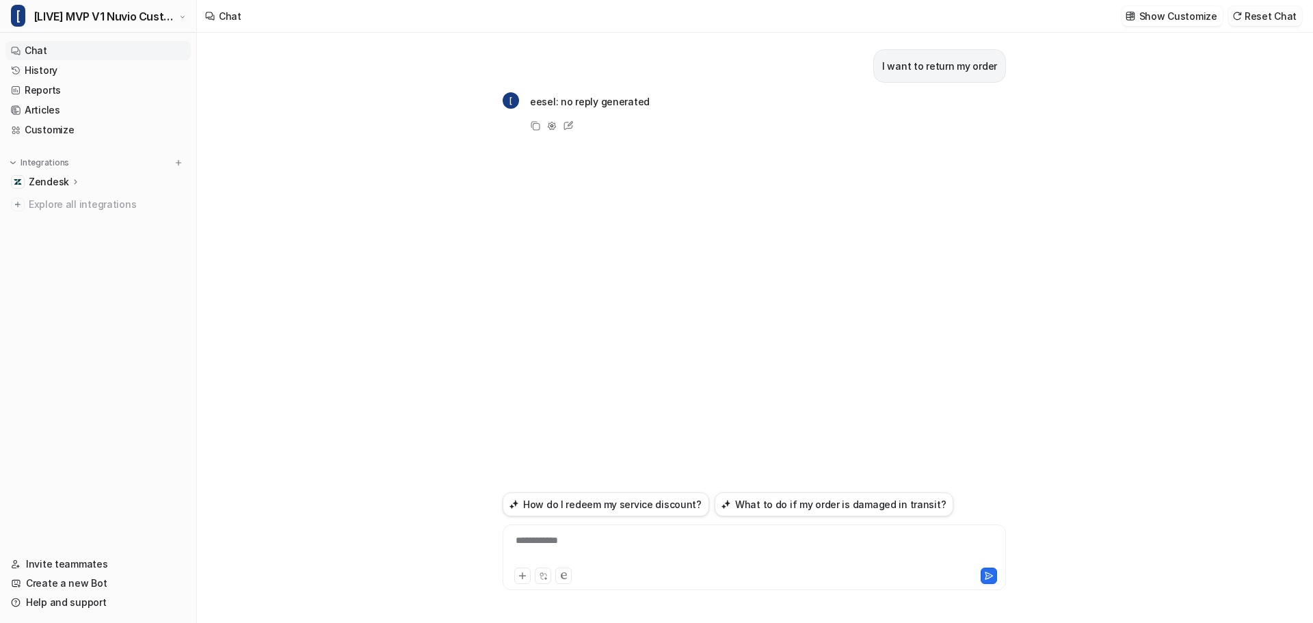
click at [1289, 20] on button "Reset Chat" at bounding box center [1265, 16] width 74 height 20
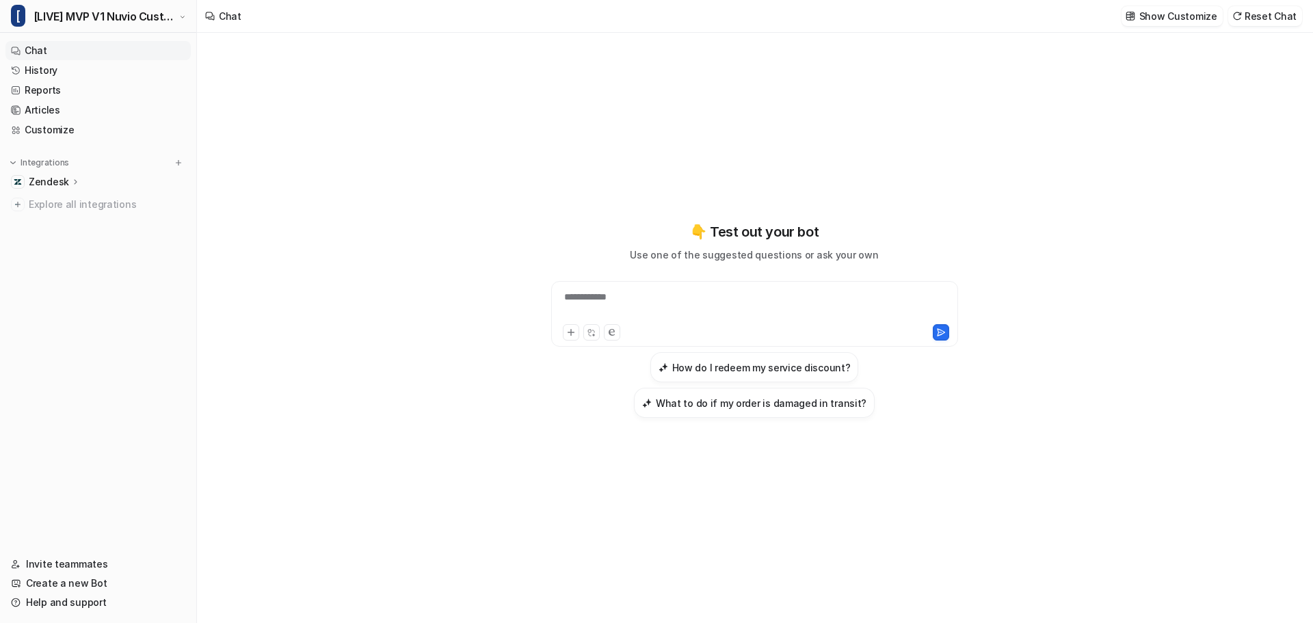
click at [677, 305] on div "**********" at bounding box center [755, 305] width 400 height 31
paste div
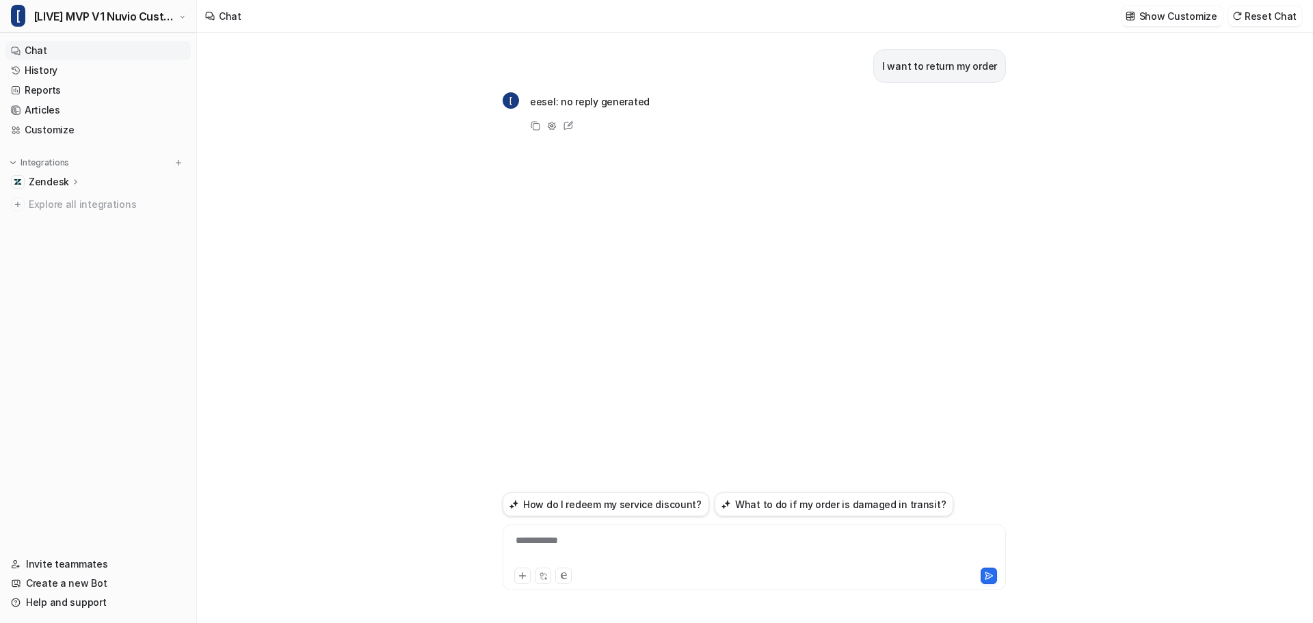
click at [583, 96] on p "eesel: no reply generated" at bounding box center [590, 102] width 120 height 16
click at [632, 178] on div "I want to return my order [ eesel: no reply generated Copy Adjust Tone Edit" at bounding box center [754, 261] width 503 height 456
click at [49, 131] on link "Customize" at bounding box center [97, 129] width 185 height 19
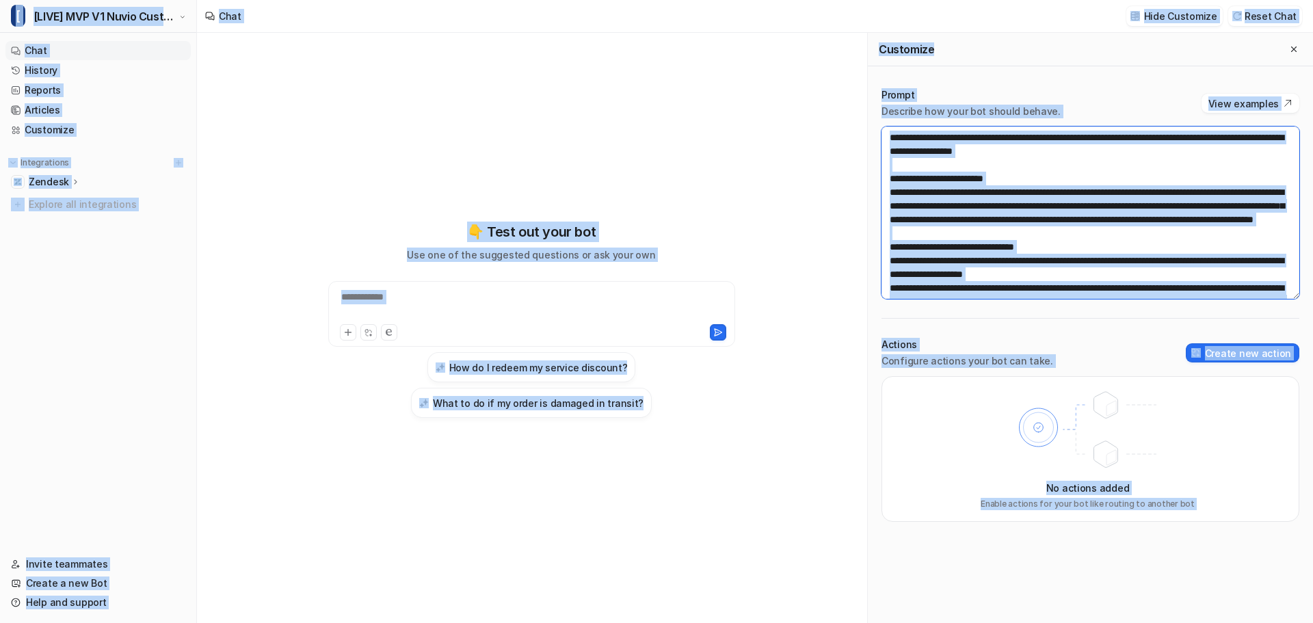
click at [1060, 175] on textarea at bounding box center [1091, 213] width 418 height 172
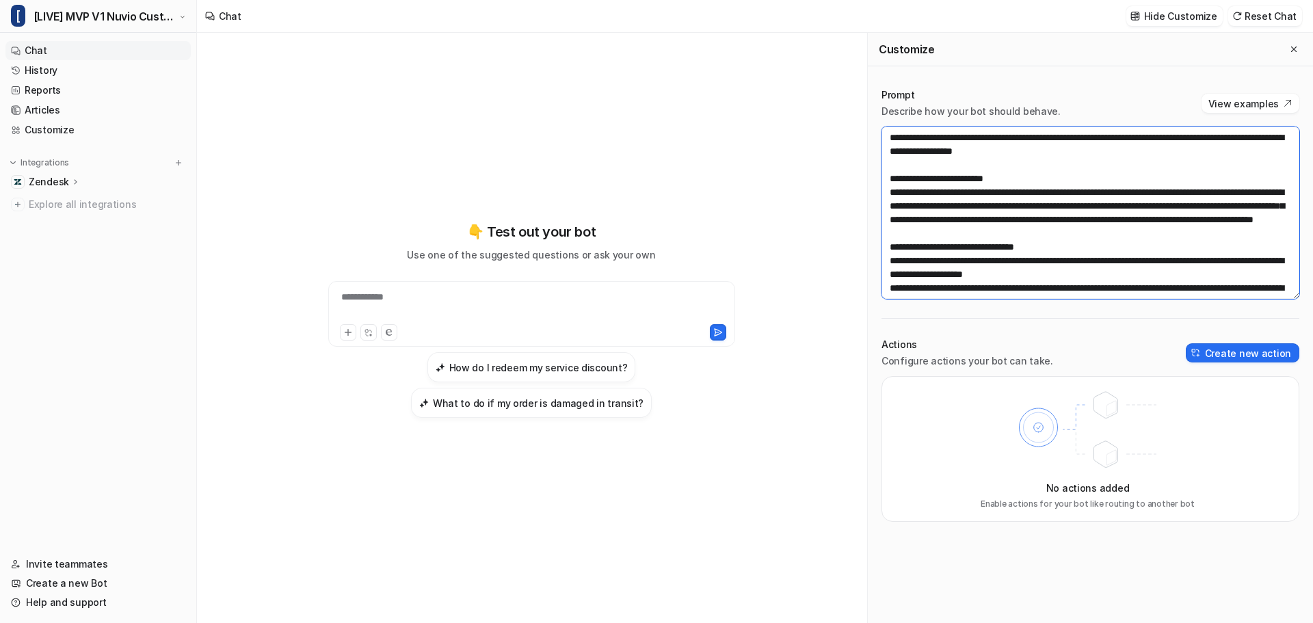
click at [1059, 175] on textarea at bounding box center [1091, 213] width 418 height 172
paste textarea "**********"
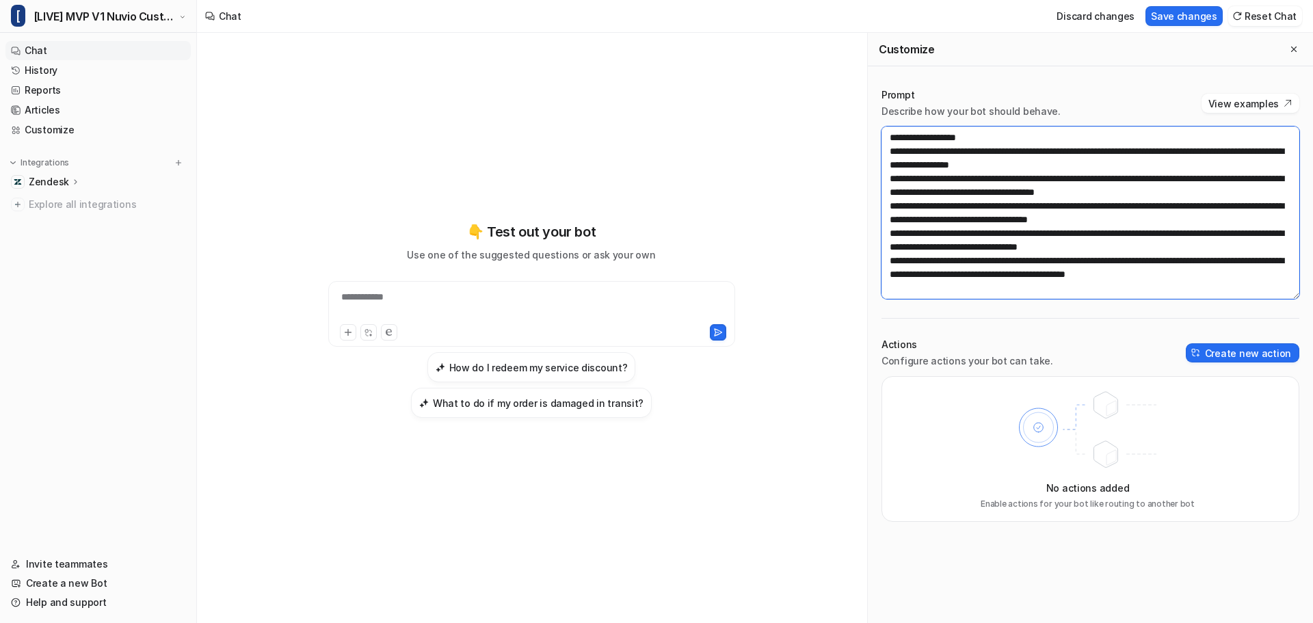
scroll to position [1135, 0]
click at [1046, 234] on textarea at bounding box center [1091, 213] width 418 height 172
click at [944, 250] on textarea at bounding box center [1091, 213] width 418 height 172
type textarea "**********"
click at [1205, 18] on button "Save changes" at bounding box center [1184, 16] width 77 height 20
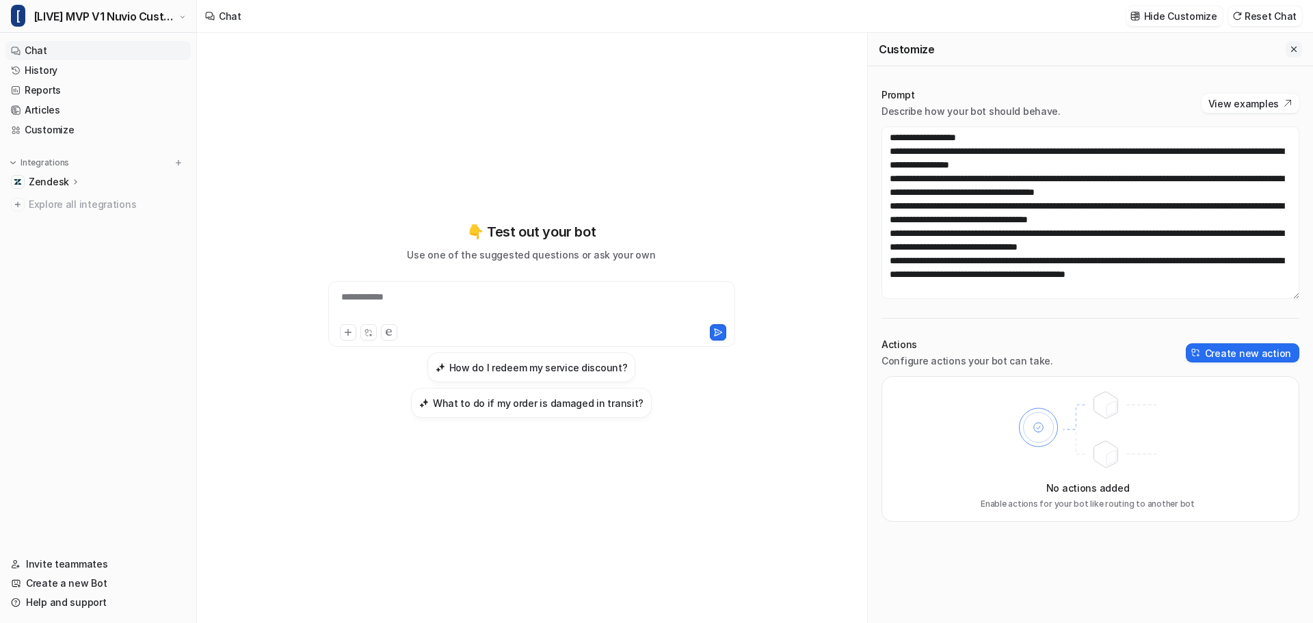
click at [1290, 51] on icon "Close flyout" at bounding box center [1294, 49] width 10 height 10
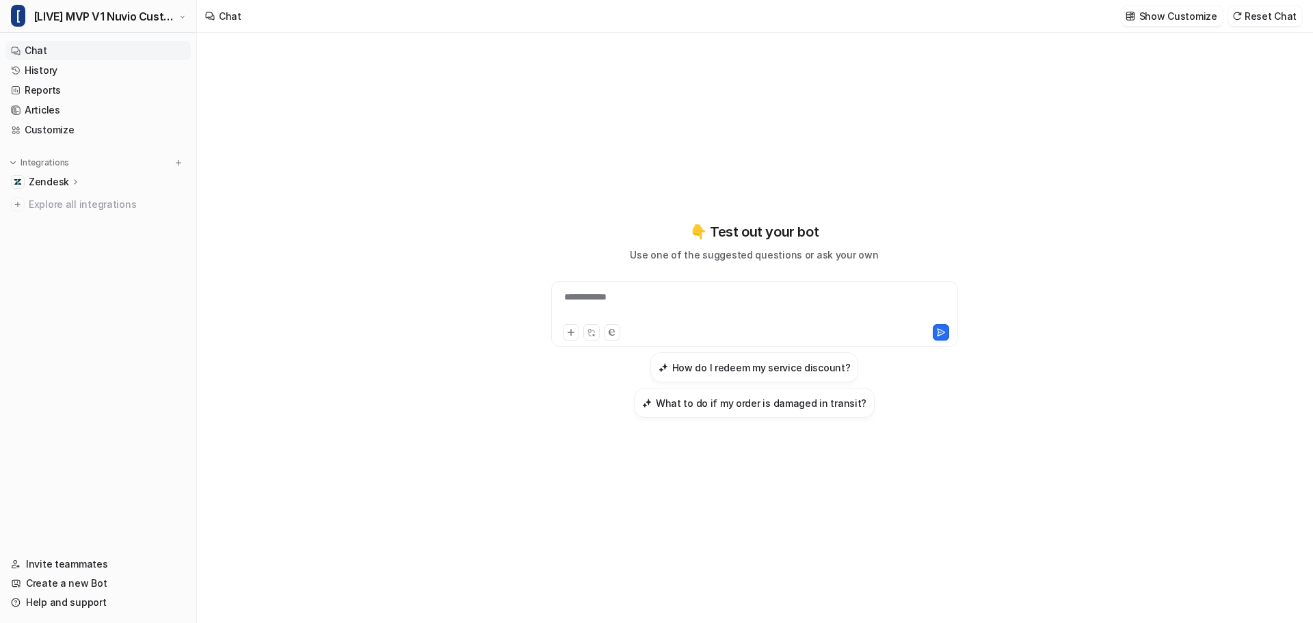
scroll to position [47014, 0]
click at [763, 289] on div "**********" at bounding box center [754, 314] width 407 height 66
click at [679, 306] on div "**********" at bounding box center [755, 305] width 400 height 31
paste div
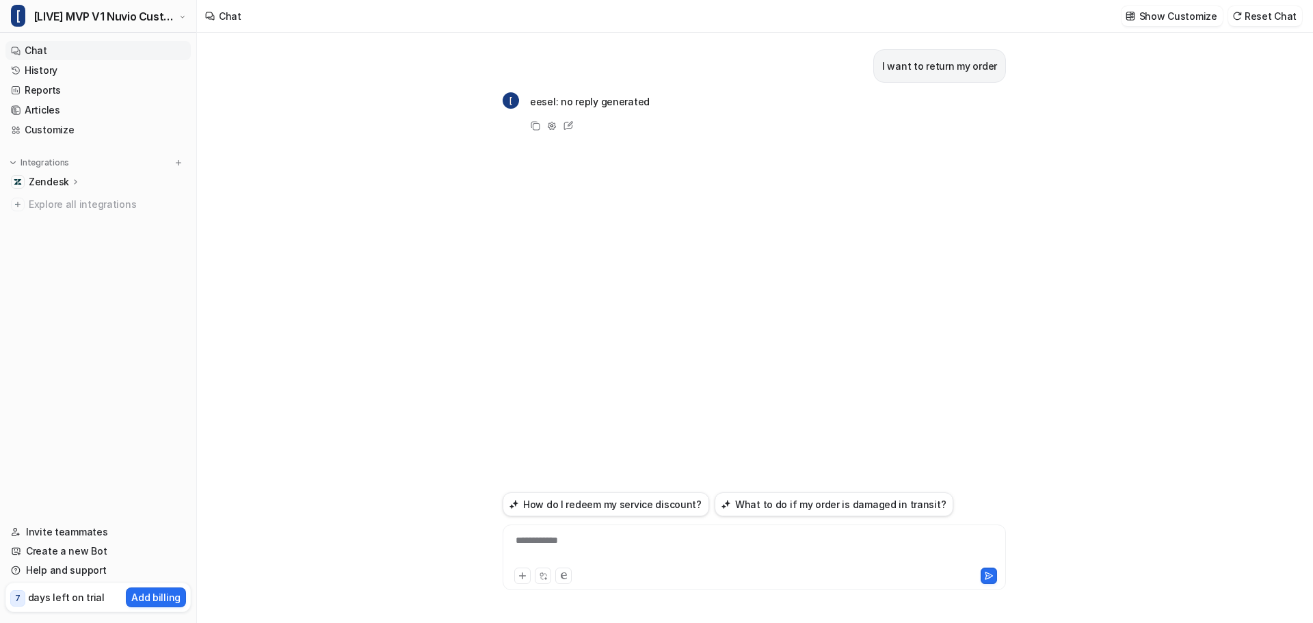
click at [622, 104] on p "eesel: no reply generated" at bounding box center [590, 102] width 120 height 16
click at [691, 196] on div "I want to return my order [ eesel: no reply generated Copy Adjust Tone Edit" at bounding box center [754, 261] width 503 height 456
click at [1271, 16] on button "Reset Chat" at bounding box center [1265, 16] width 74 height 20
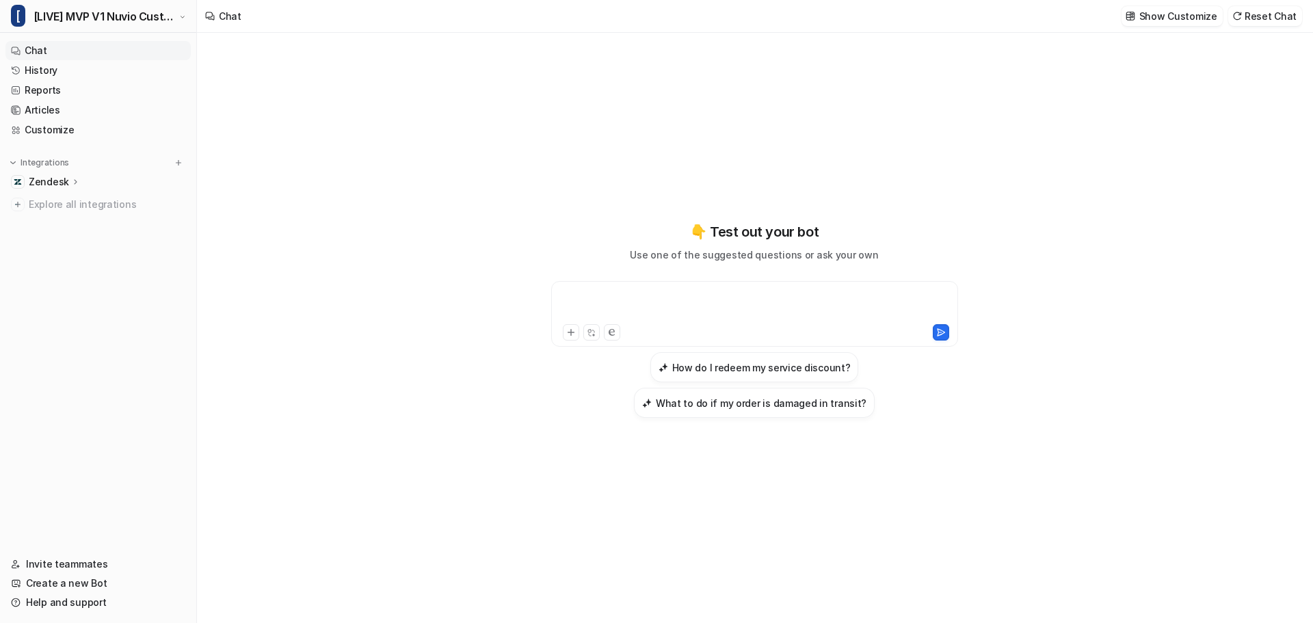
click at [623, 305] on div at bounding box center [755, 305] width 400 height 31
click at [70, 68] on link "History" at bounding box center [97, 70] width 185 height 19
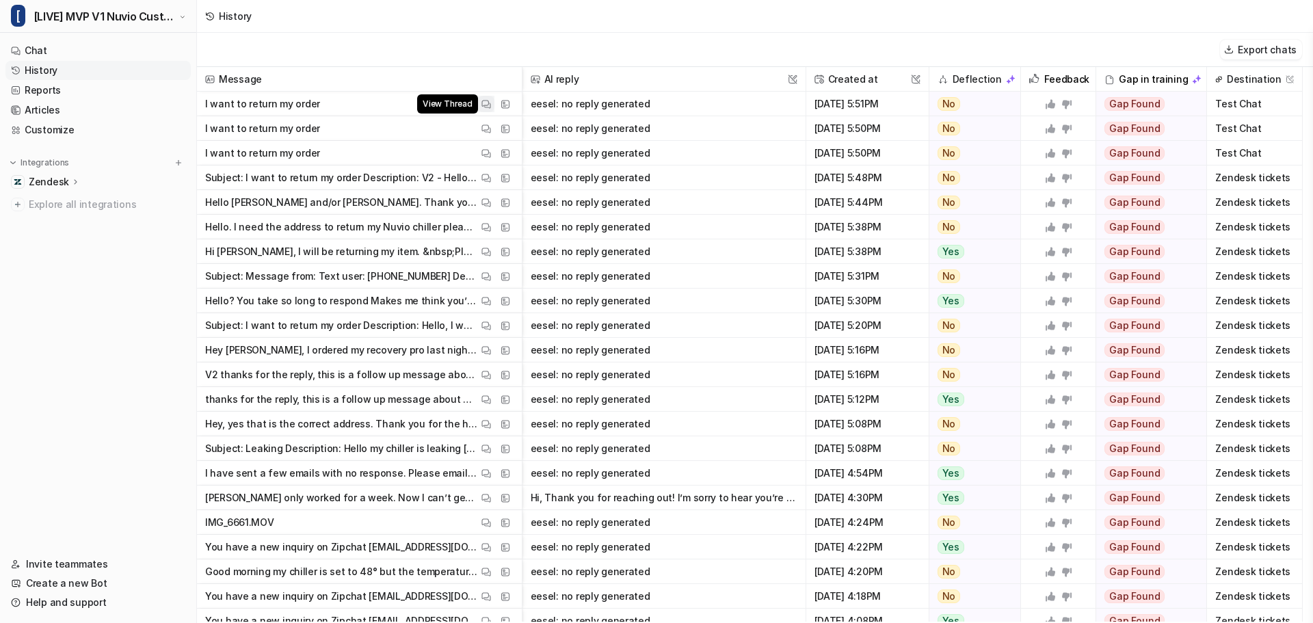
click at [486, 107] on img at bounding box center [486, 104] width 10 height 10
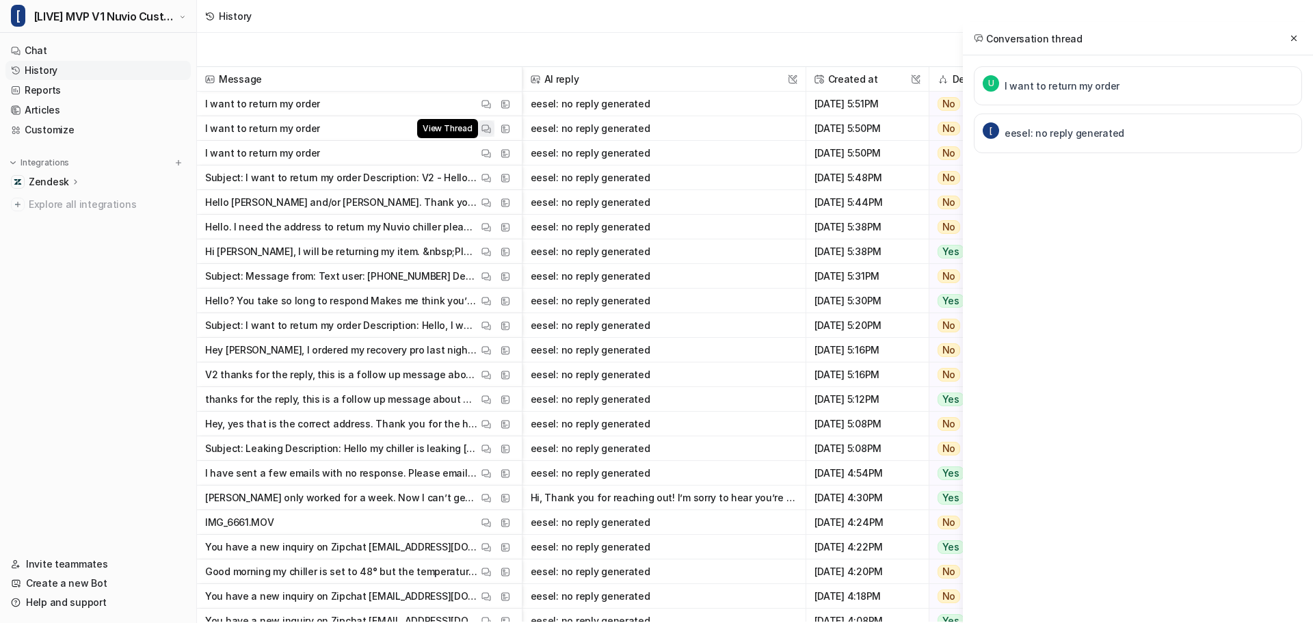
click at [487, 126] on img at bounding box center [486, 129] width 10 height 10
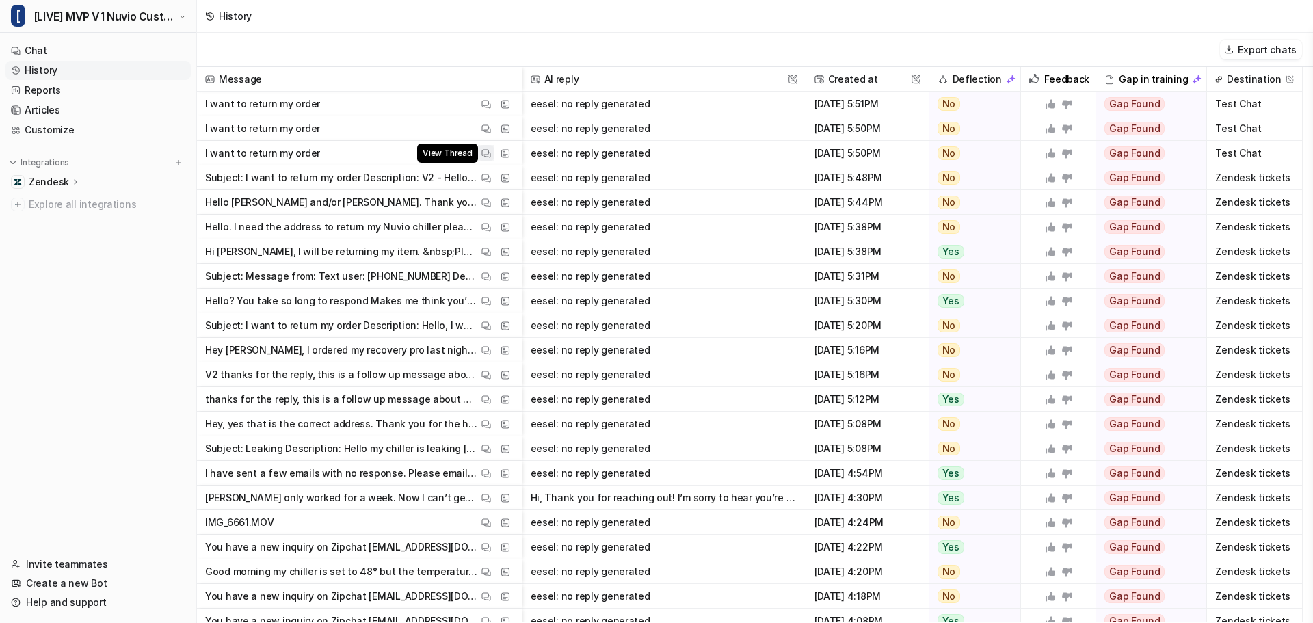
click at [483, 157] on img at bounding box center [486, 153] width 10 height 10
click at [487, 179] on img at bounding box center [486, 178] width 10 height 10
click at [487, 202] on img at bounding box center [486, 203] width 10 height 10
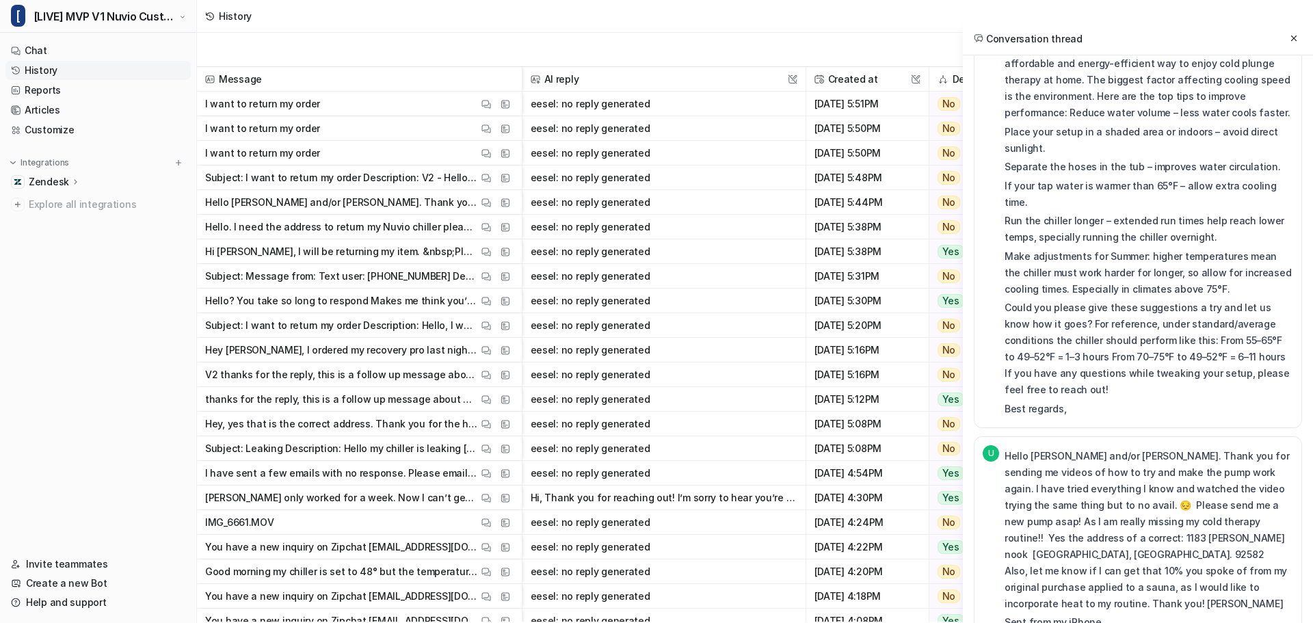
scroll to position [442, 0]
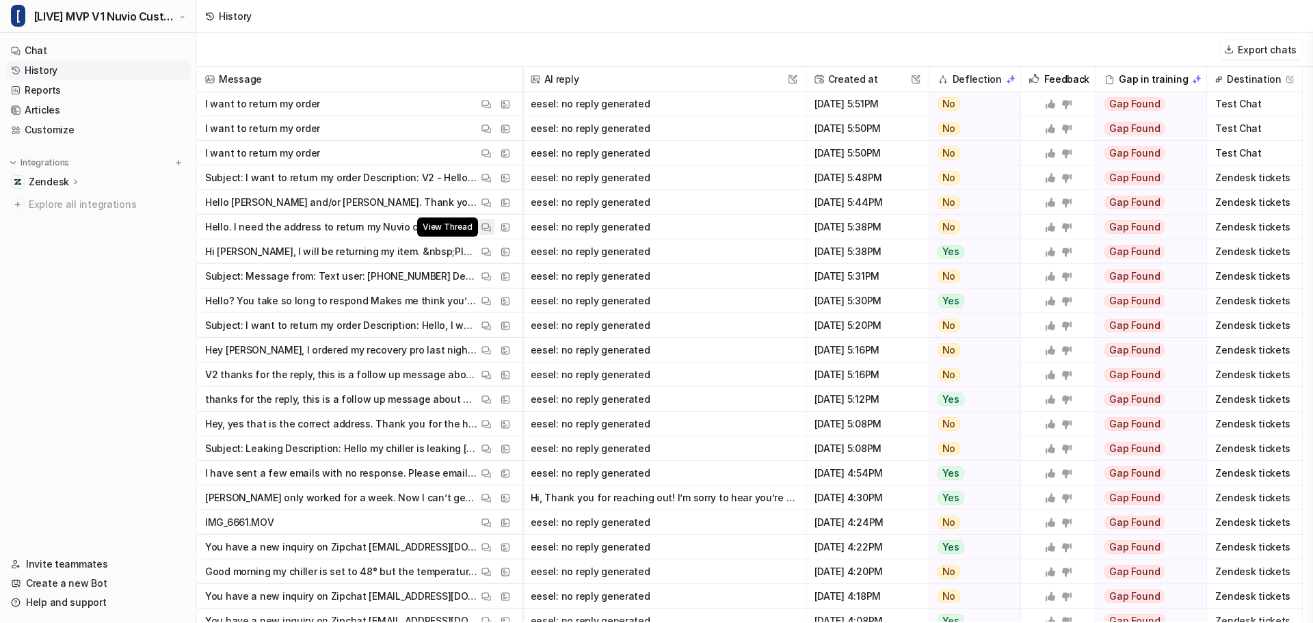
click at [484, 230] on img at bounding box center [486, 227] width 10 height 10
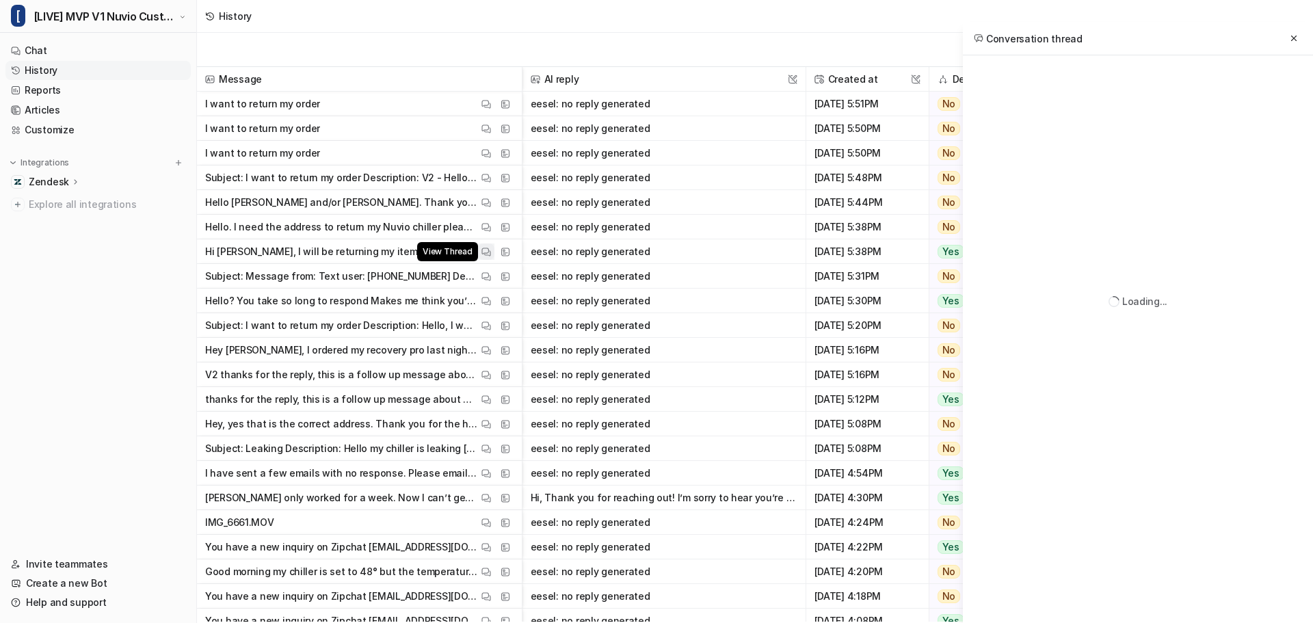
scroll to position [0, 0]
click at [484, 256] on img at bounding box center [486, 252] width 10 height 10
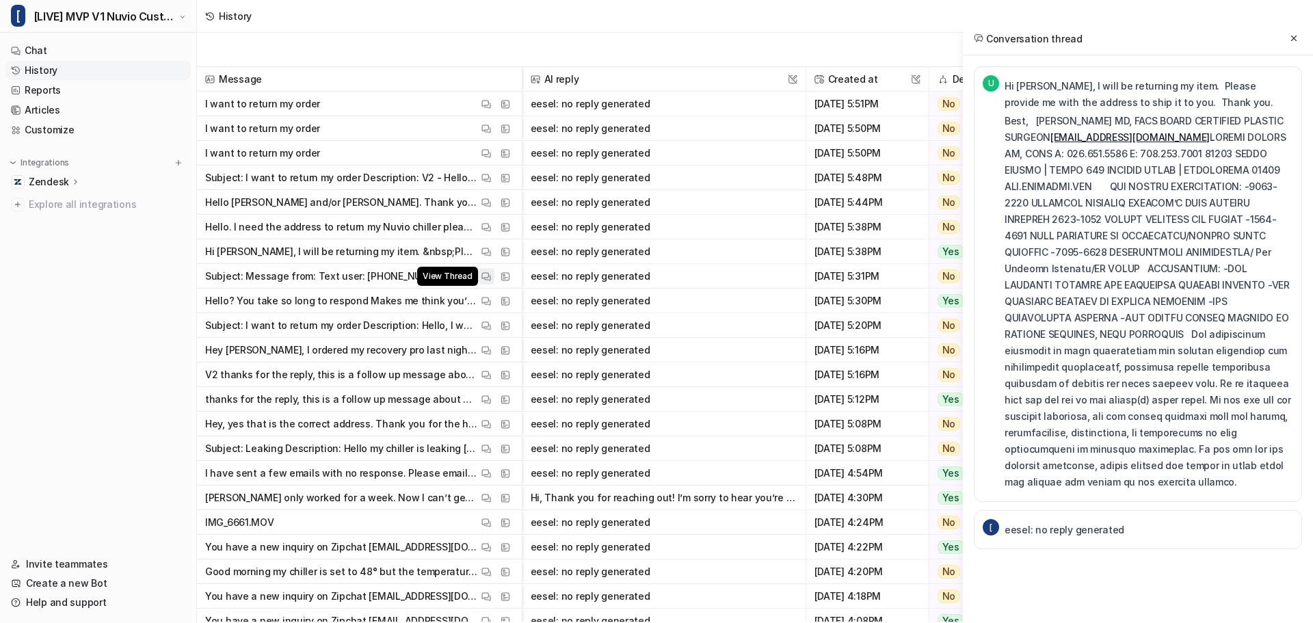
click at [484, 277] on img at bounding box center [486, 277] width 10 height 10
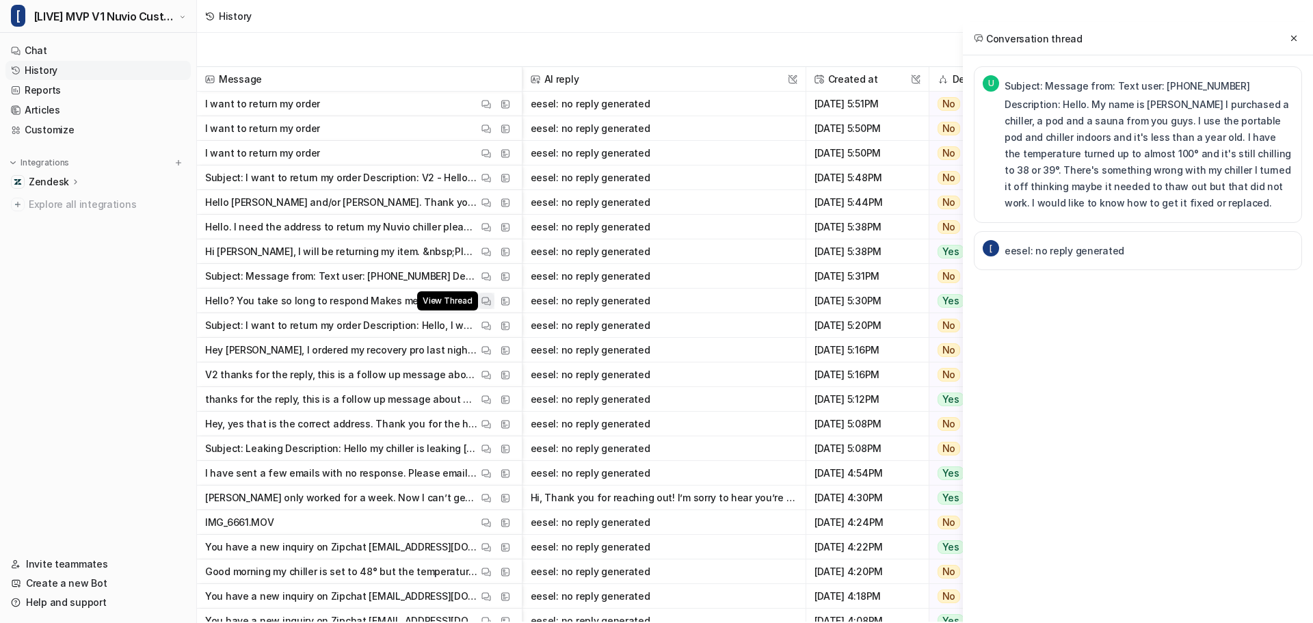
click at [484, 304] on img at bounding box center [486, 301] width 10 height 10
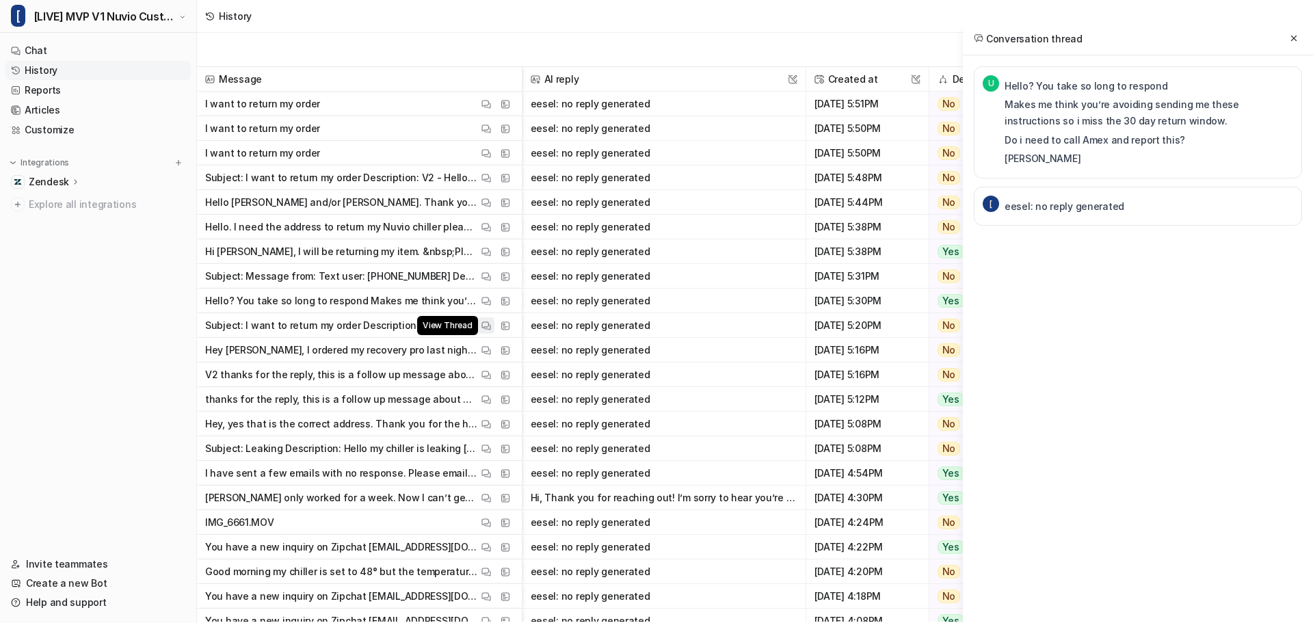
click at [485, 326] on img at bounding box center [486, 326] width 10 height 10
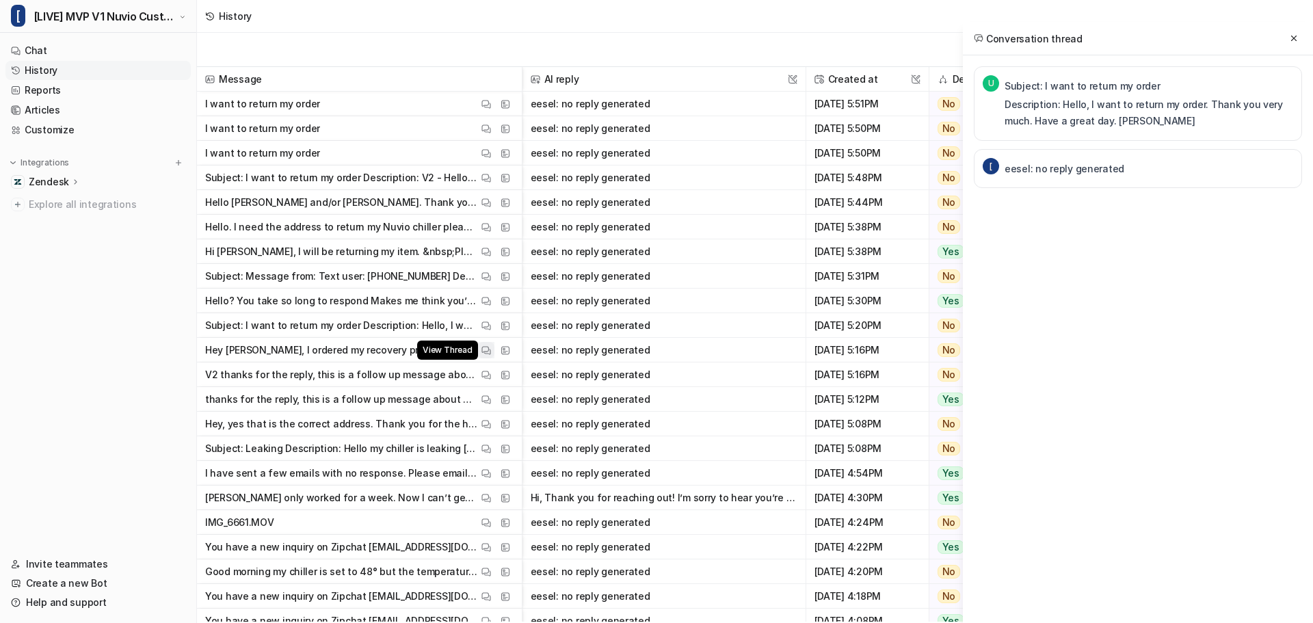
click at [490, 347] on img at bounding box center [486, 350] width 10 height 10
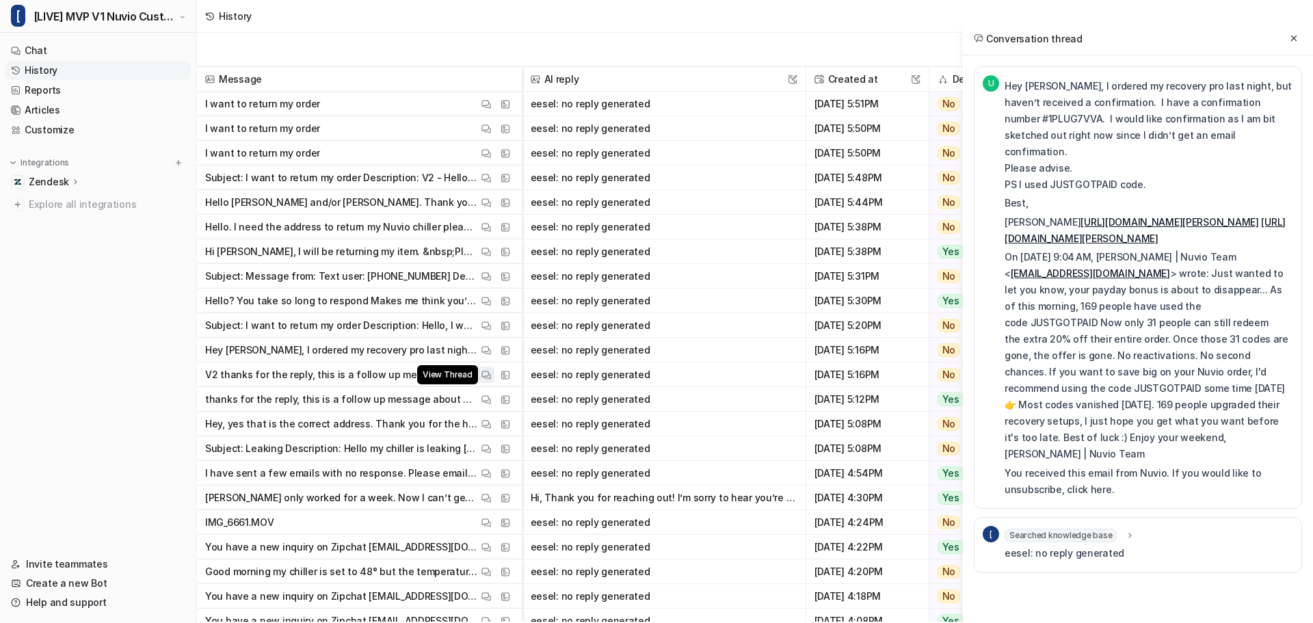
click at [490, 373] on img at bounding box center [486, 375] width 10 height 10
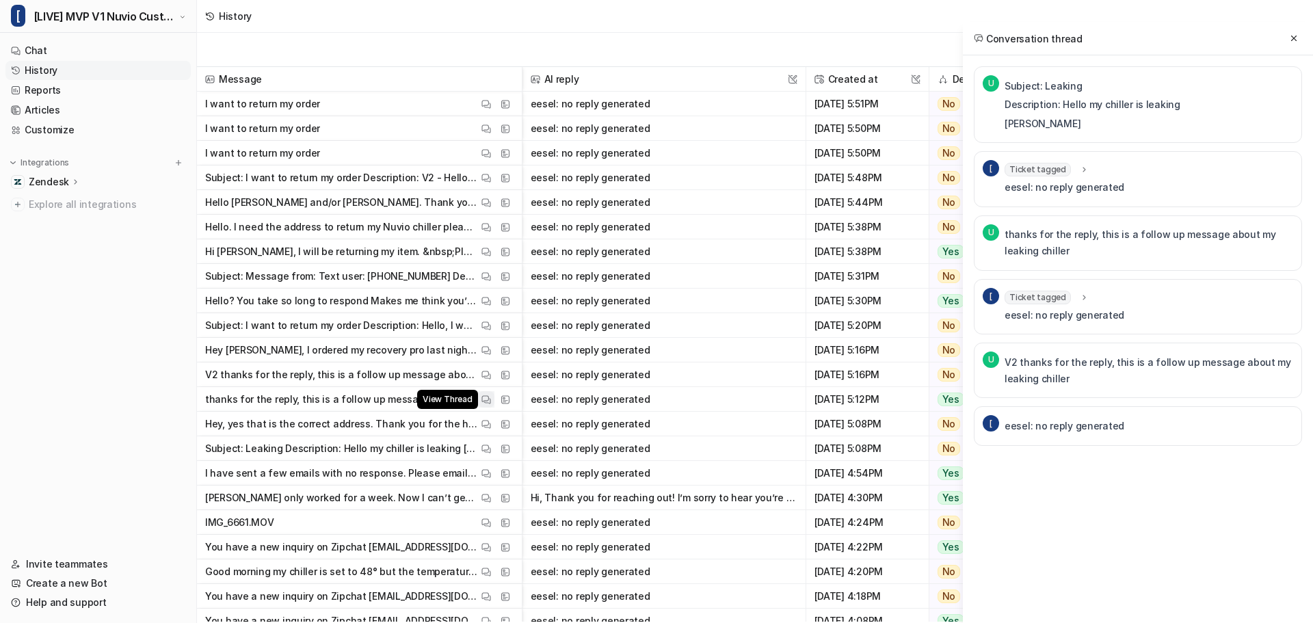
click at [488, 397] on img at bounding box center [486, 400] width 10 height 10
click at [488, 401] on img at bounding box center [486, 400] width 10 height 10
click at [490, 426] on img at bounding box center [486, 424] width 10 height 10
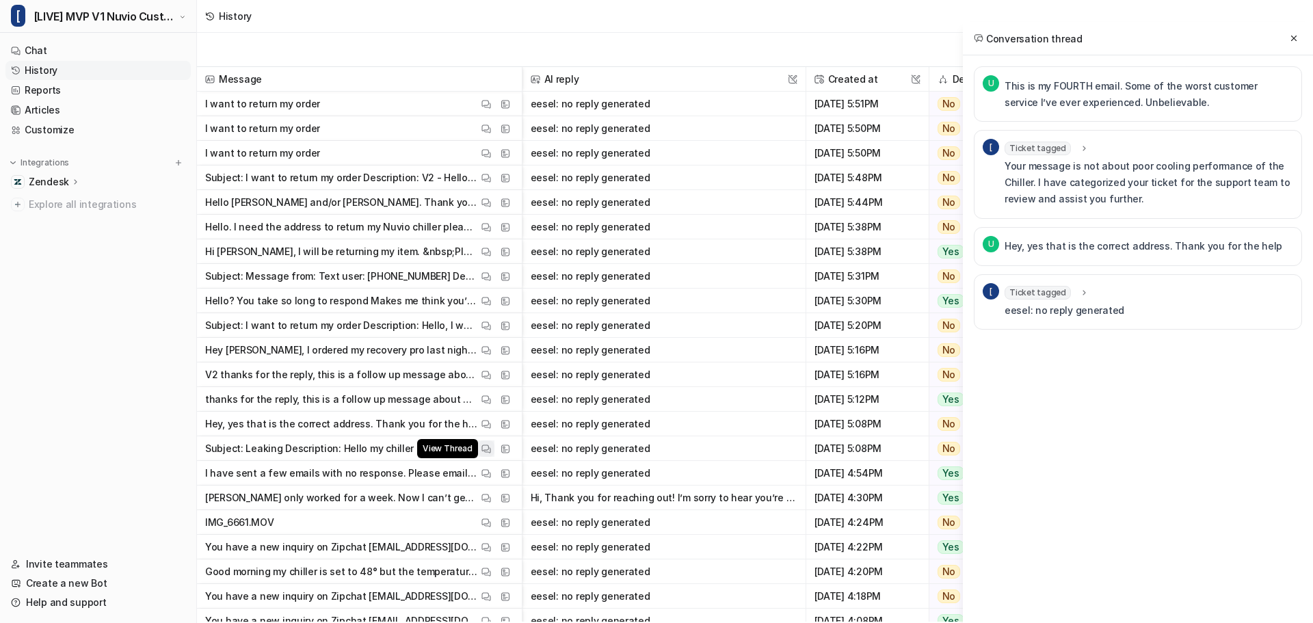
click at [484, 453] on img at bounding box center [486, 449] width 10 height 10
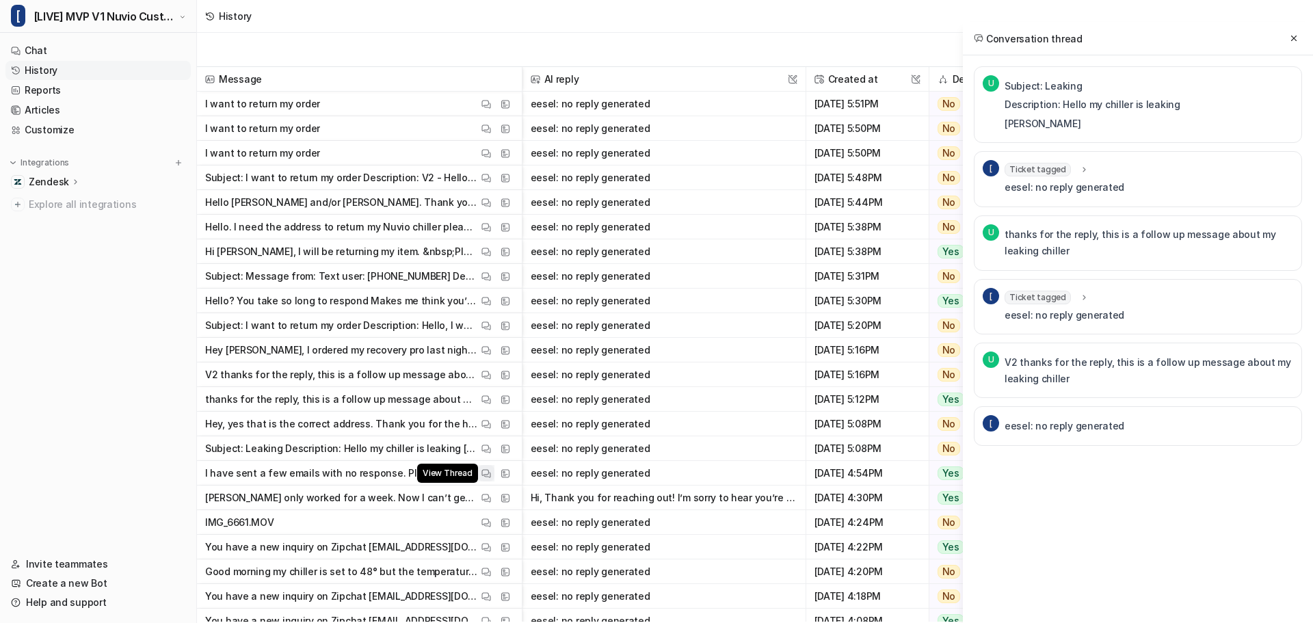
click at [490, 471] on img at bounding box center [486, 474] width 10 height 10
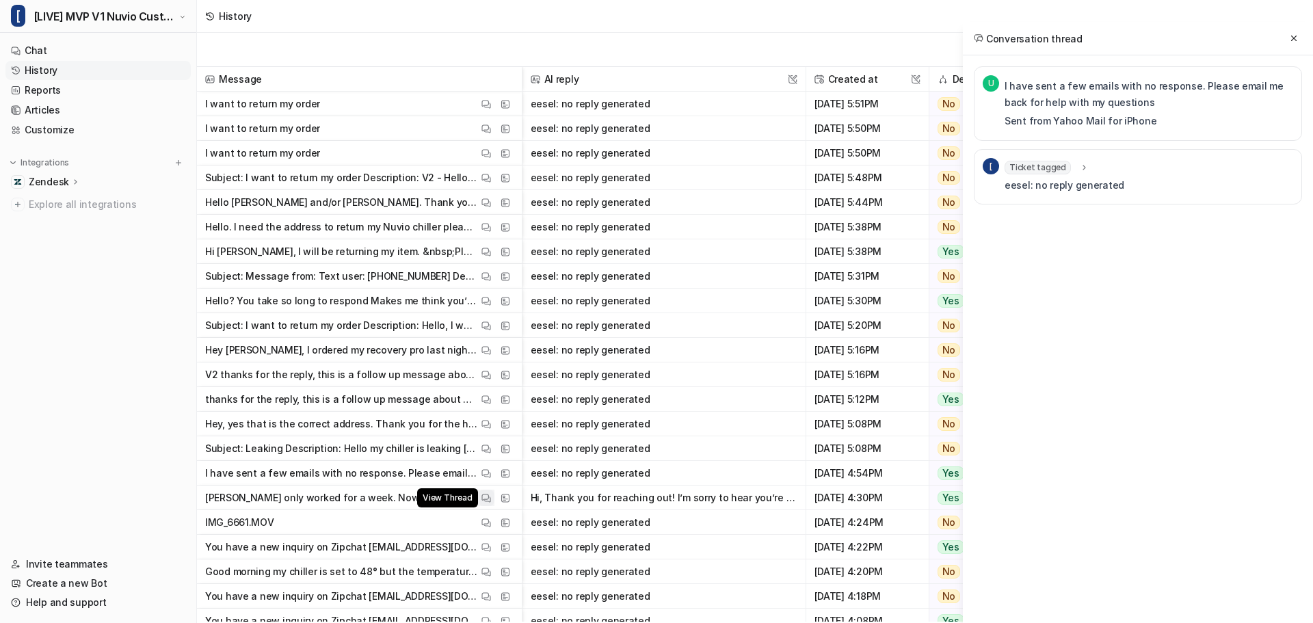
click at [490, 497] on img at bounding box center [486, 498] width 10 height 10
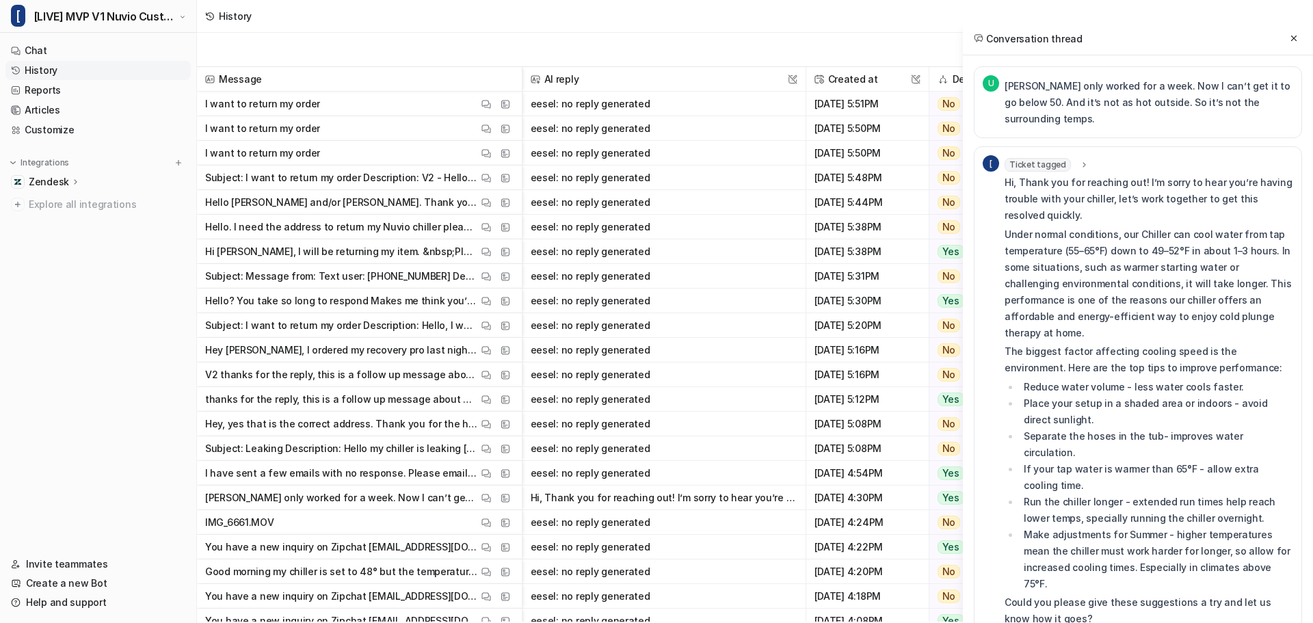
scroll to position [66, 0]
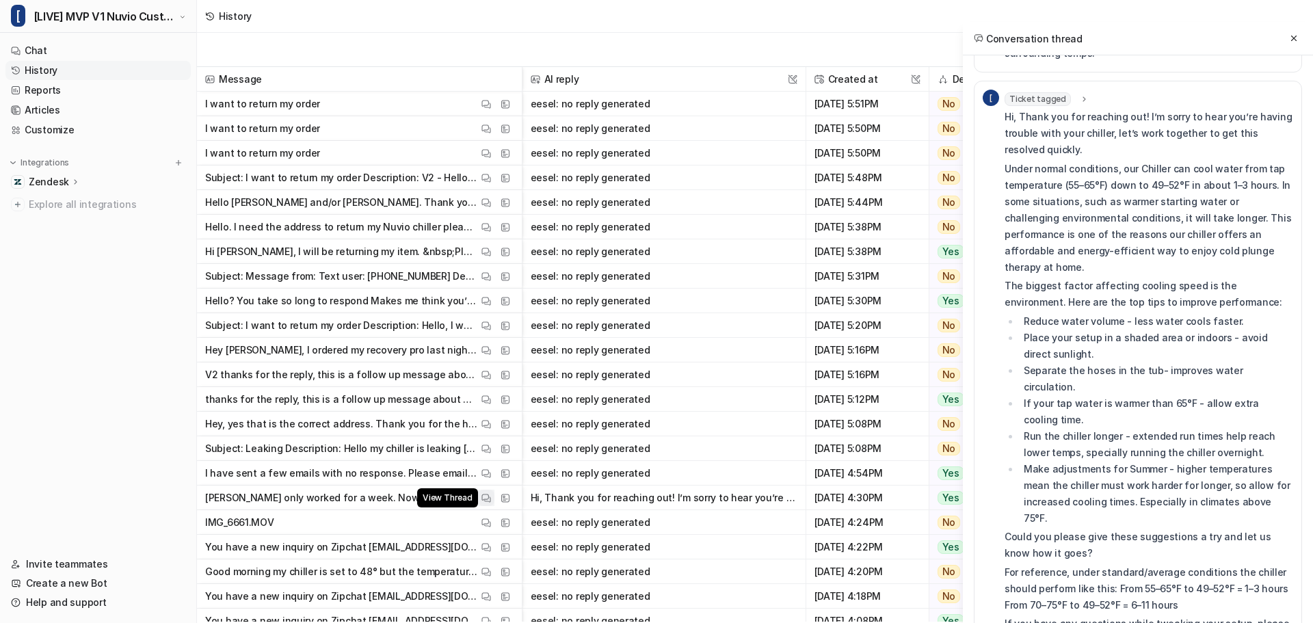
click at [484, 497] on img at bounding box center [486, 498] width 10 height 10
click at [485, 525] on img at bounding box center [486, 523] width 10 height 10
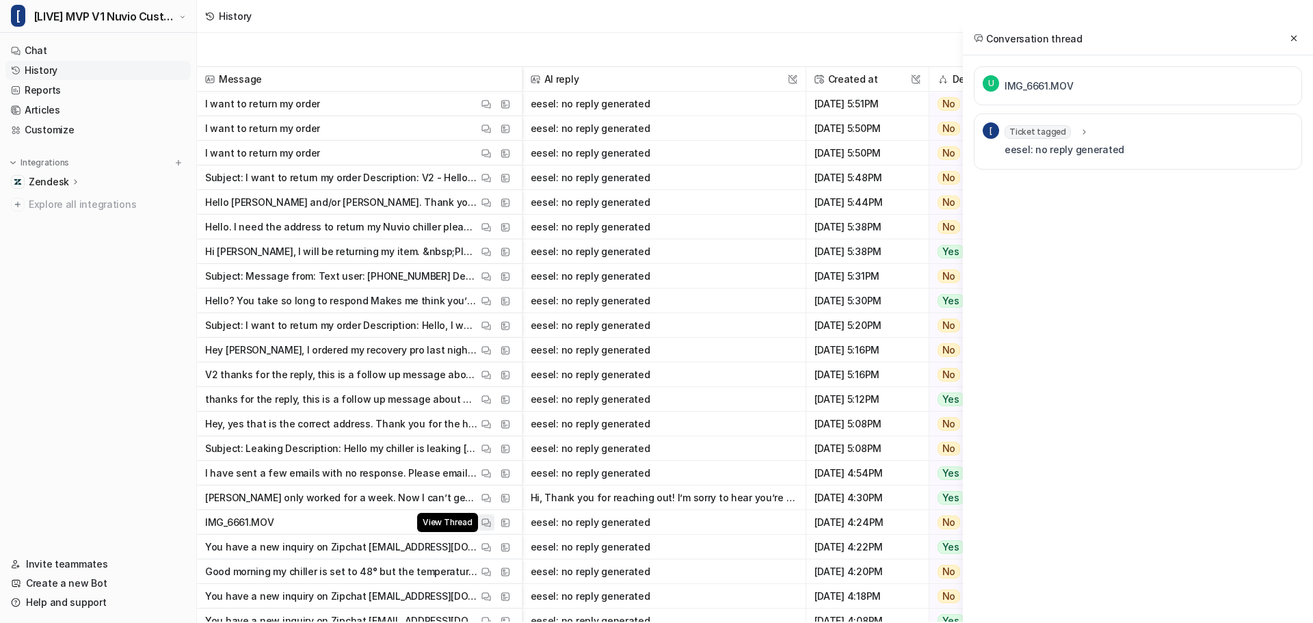
scroll to position [0, 0]
click at [1042, 117] on div "[ Ticket tagged tag : "eesel_other" eesel: no reply generated" at bounding box center [1138, 142] width 328 height 56
click at [1043, 154] on p "eesel: no reply generated" at bounding box center [1065, 150] width 120 height 16
click at [1062, 132] on span "Ticket tagged" at bounding box center [1038, 132] width 66 height 14
click at [1081, 131] on icon at bounding box center [1084, 132] width 10 height 10
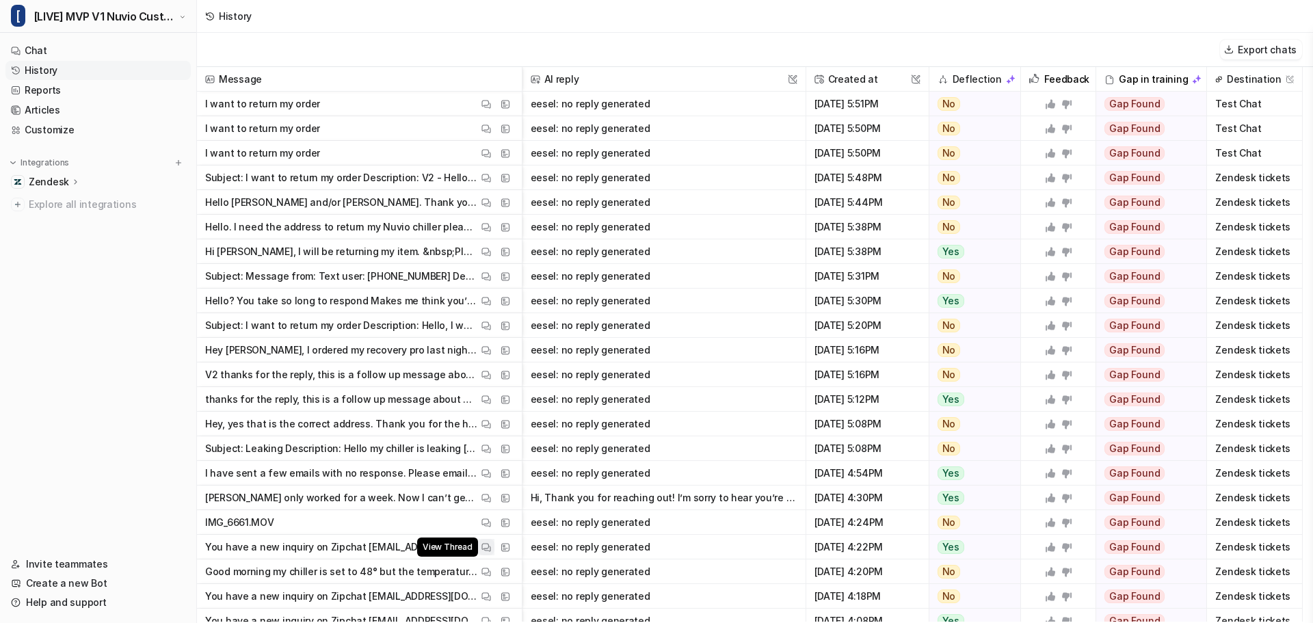
click at [488, 548] on img at bounding box center [486, 547] width 10 height 10
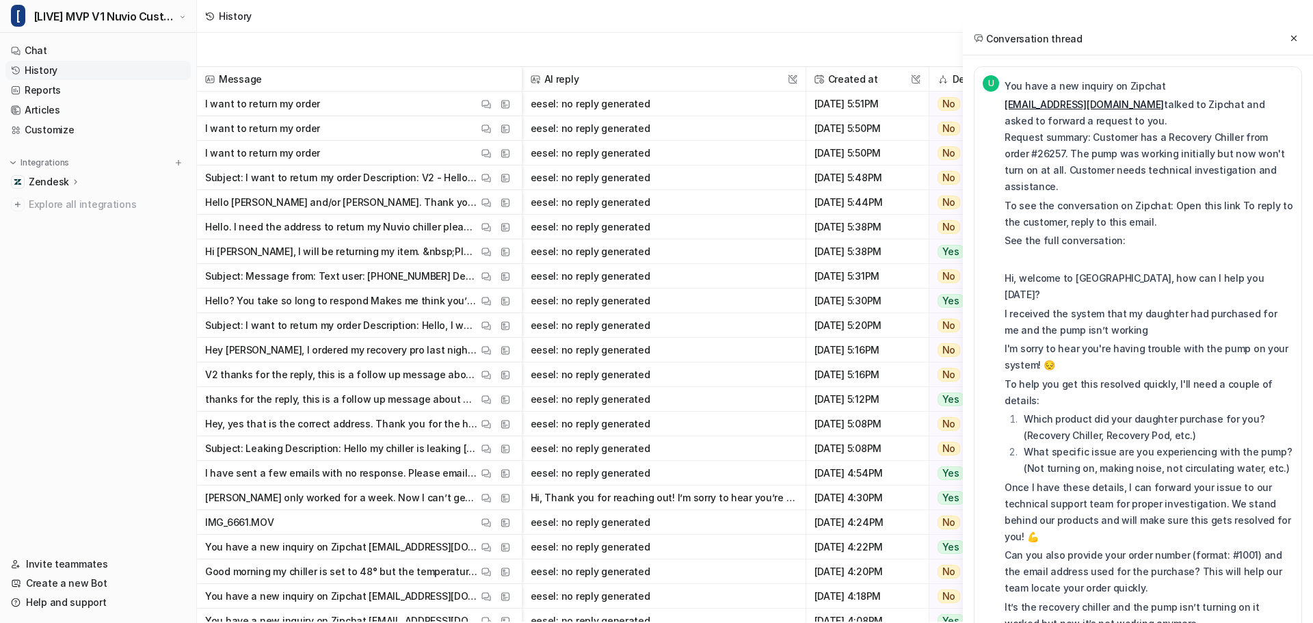
scroll to position [291, 0]
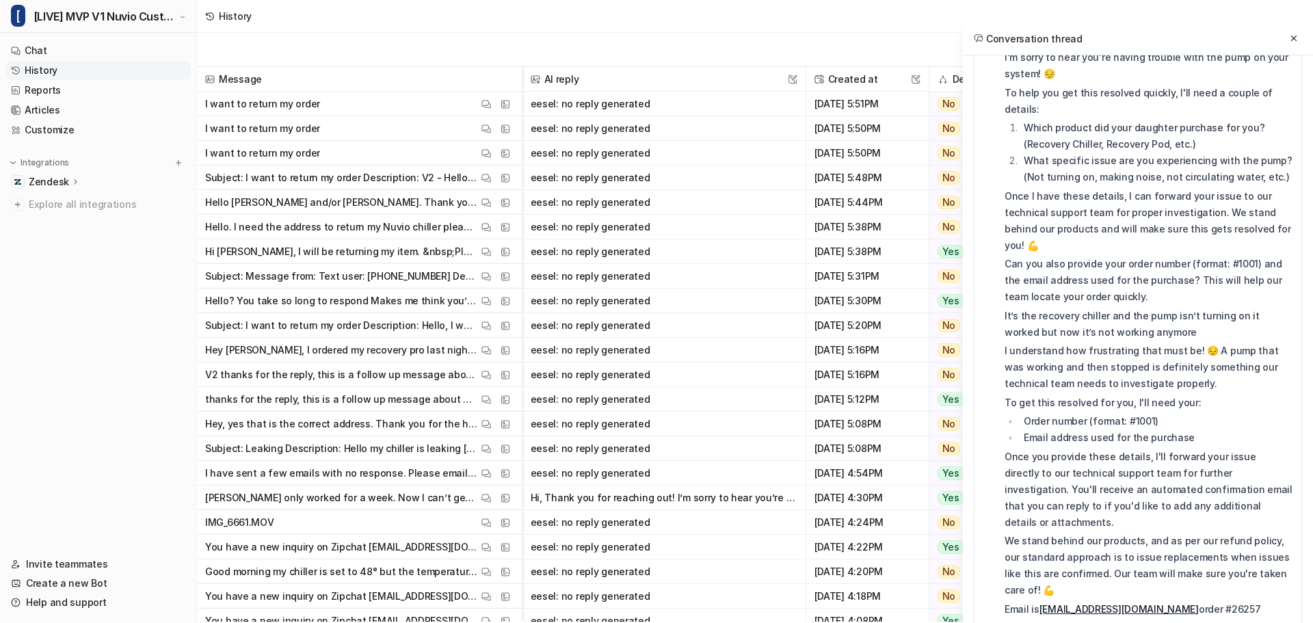
click at [1293, 41] on icon at bounding box center [1294, 39] width 10 height 10
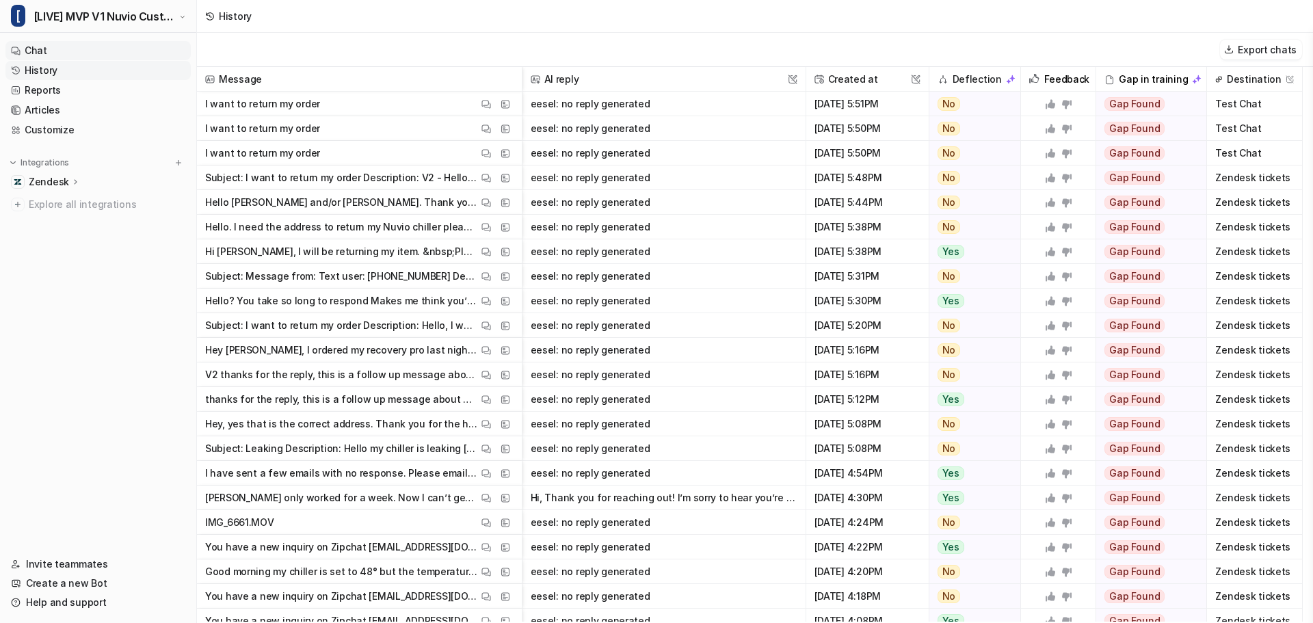
click at [37, 56] on link "Chat" at bounding box center [97, 50] width 185 height 19
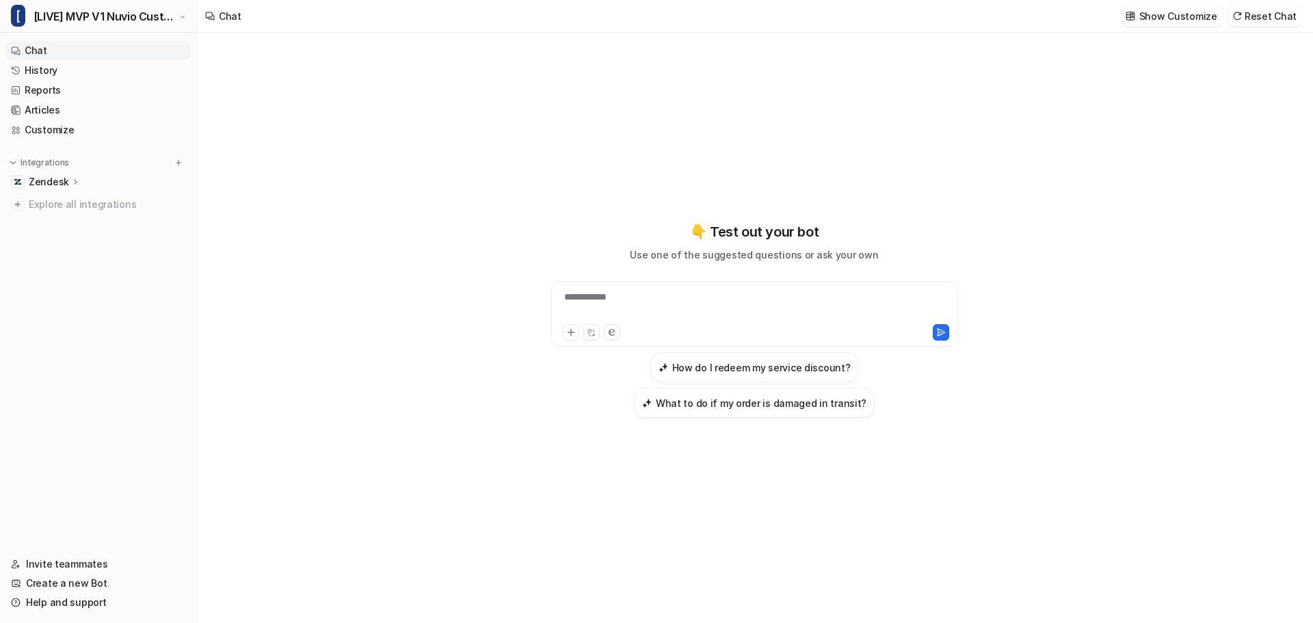
click at [644, 308] on div "**********" at bounding box center [755, 305] width 400 height 31
paste div
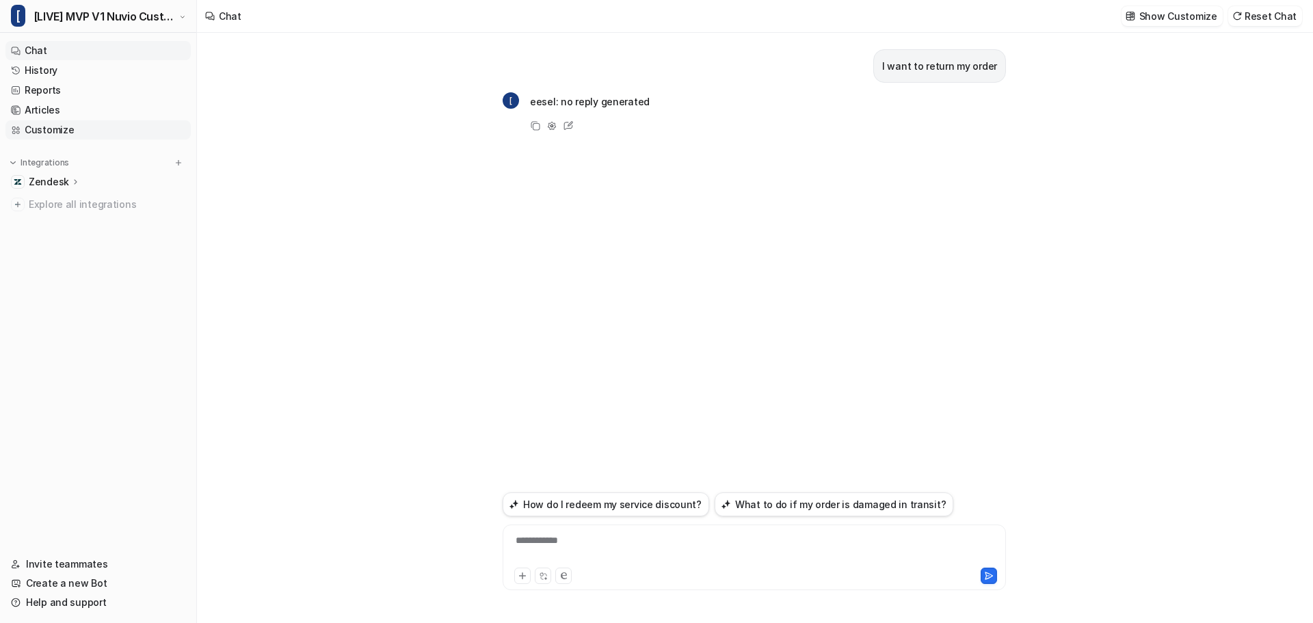
click at [79, 127] on link "Customize" at bounding box center [97, 129] width 185 height 19
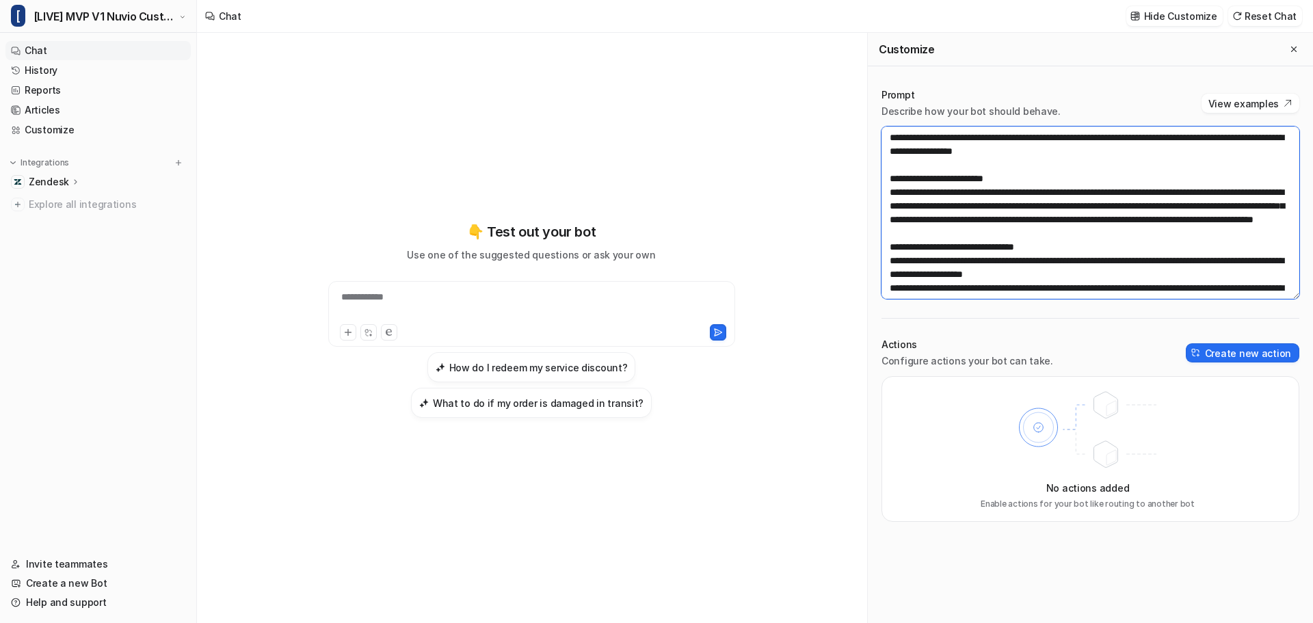
drag, startPoint x: 1037, startPoint y: 179, endPoint x: 899, endPoint y: 181, distance: 138.2
click at [899, 181] on textarea at bounding box center [1091, 213] width 418 height 172
click at [116, 60] on ul "Chat History Reports Articles Customize" at bounding box center [97, 90] width 185 height 98
click at [115, 55] on link "Chat" at bounding box center [97, 50] width 185 height 19
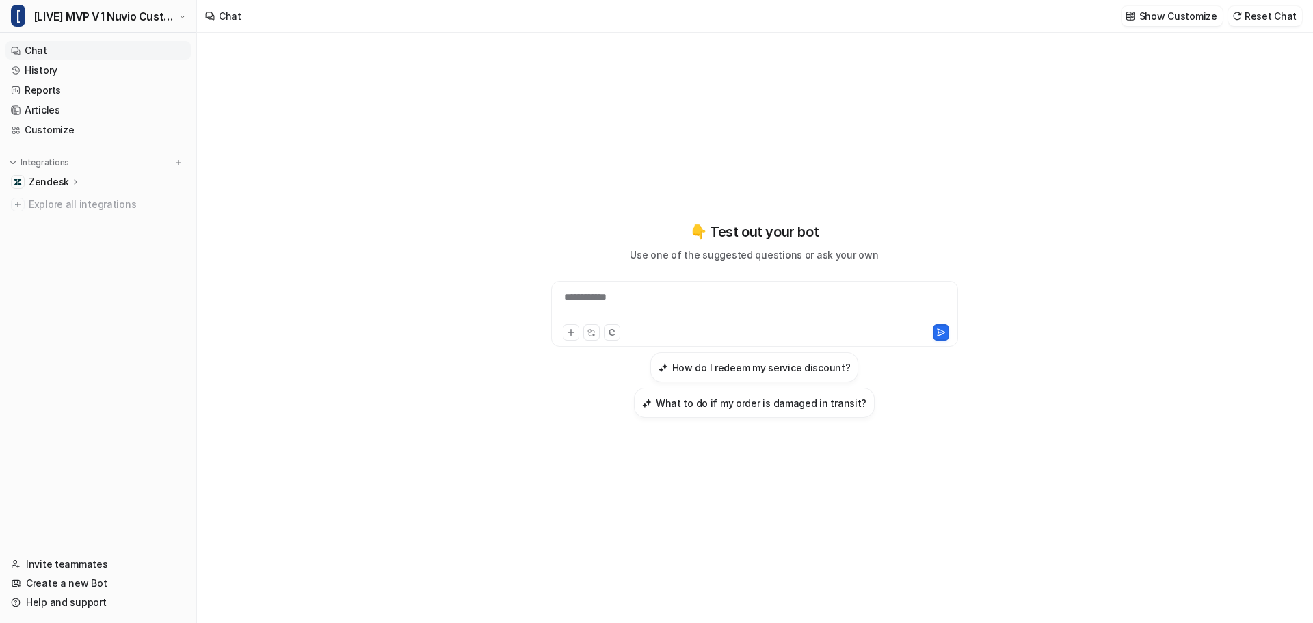
click at [628, 307] on div "**********" at bounding box center [755, 305] width 400 height 31
paste div
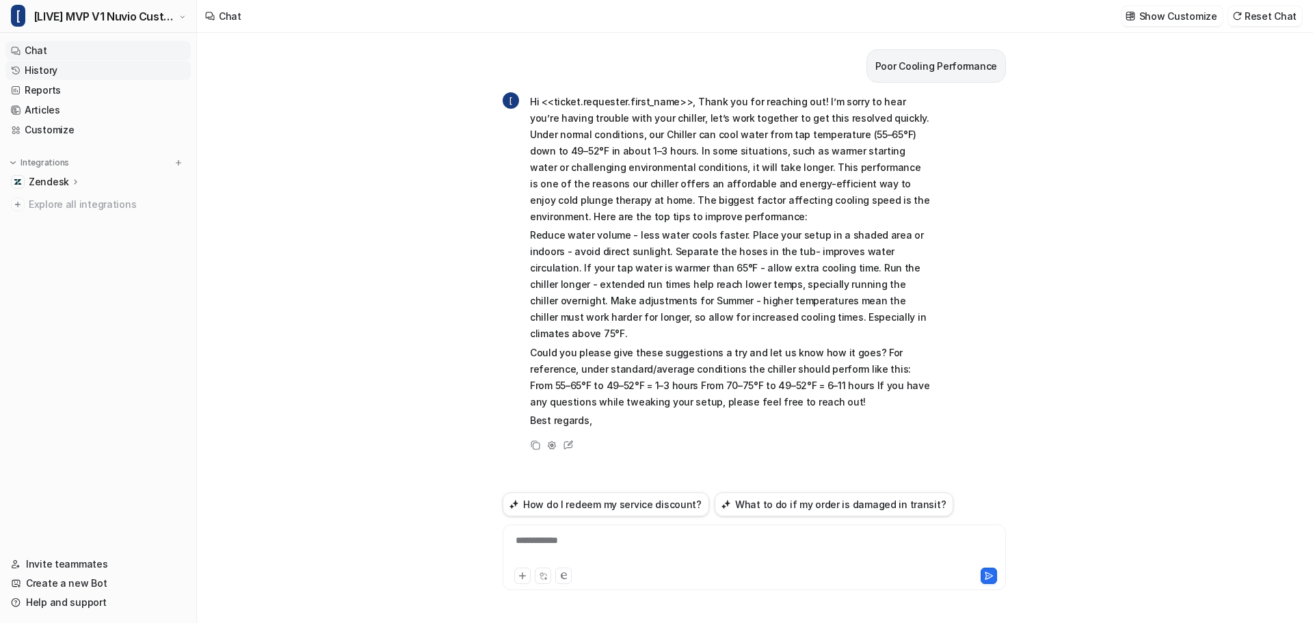
click at [49, 70] on link "History" at bounding box center [97, 70] width 185 height 19
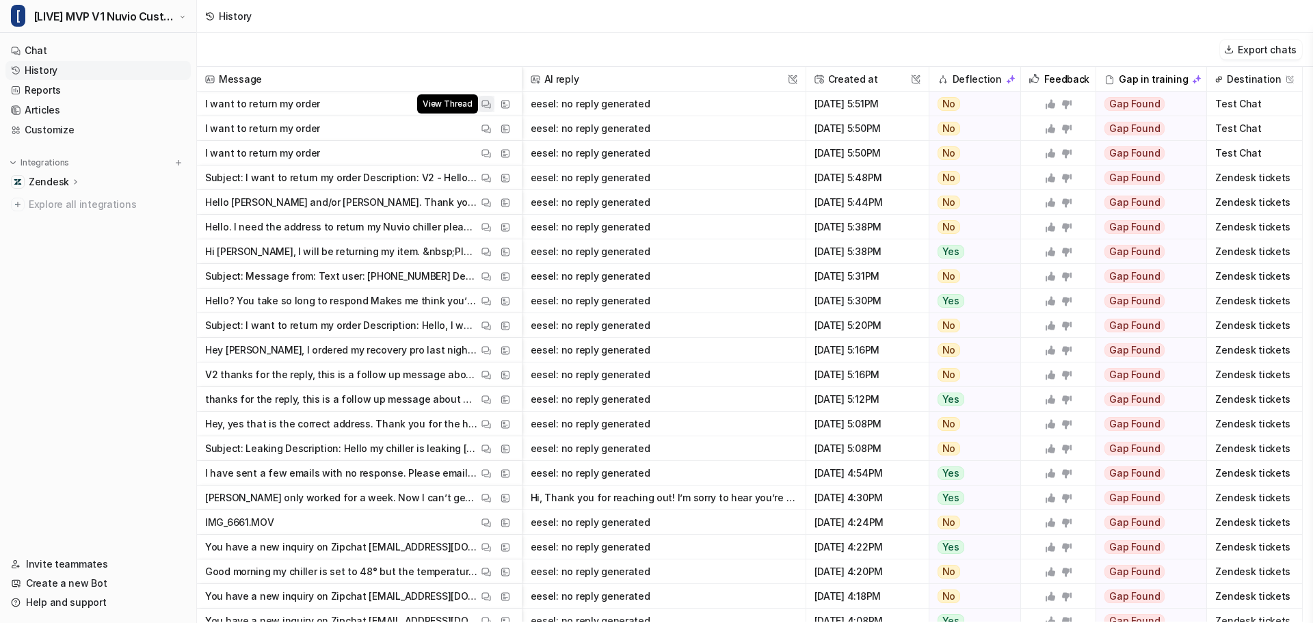
click at [488, 103] on img at bounding box center [486, 104] width 10 height 10
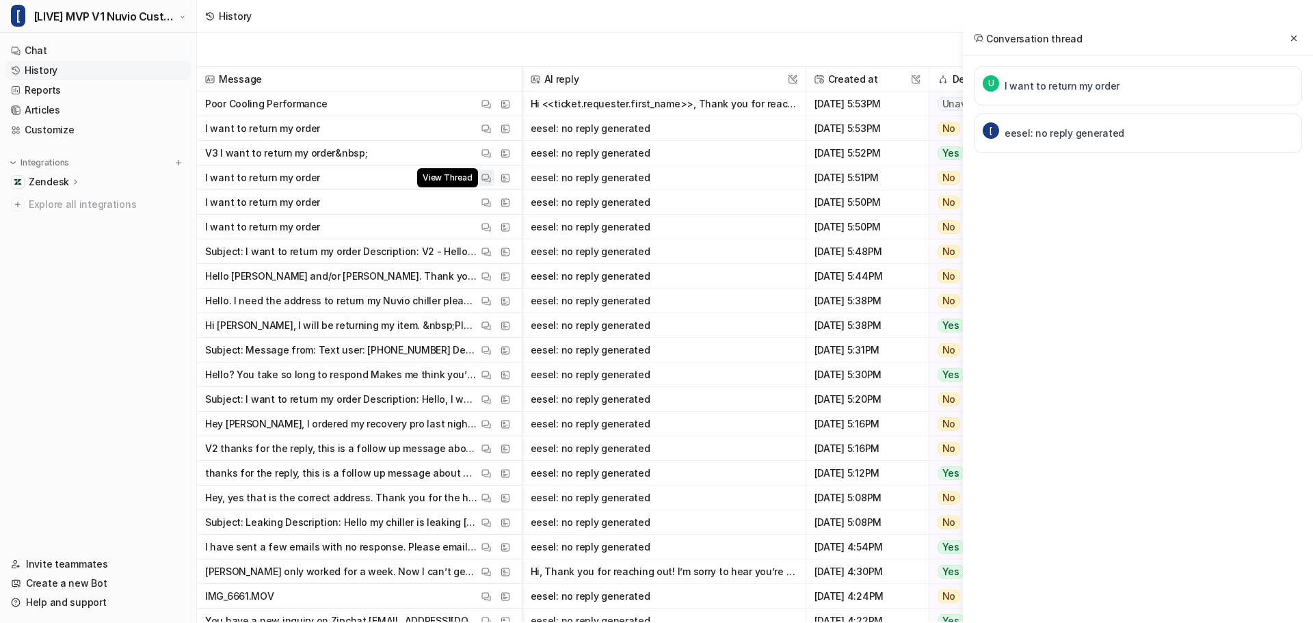
click at [488, 103] on img at bounding box center [486, 104] width 10 height 10
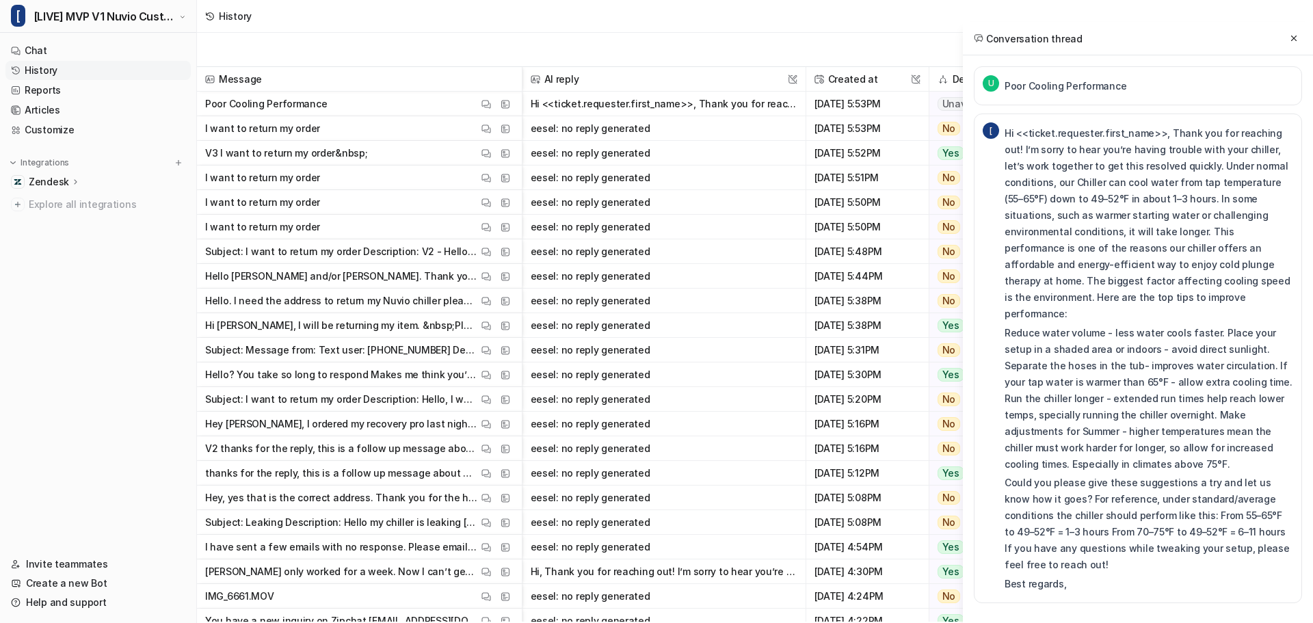
click at [721, 57] on div "Export chats" at bounding box center [755, 50] width 1116 height 34
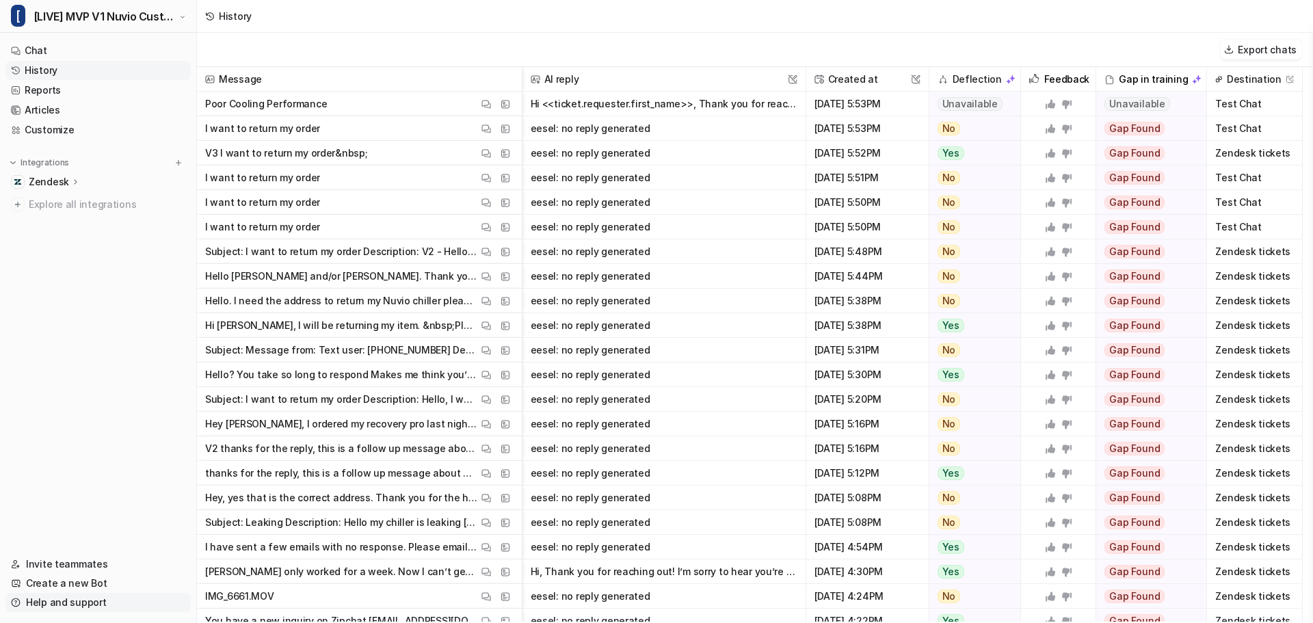
click at [60, 607] on link "Help and support" at bounding box center [97, 602] width 185 height 19
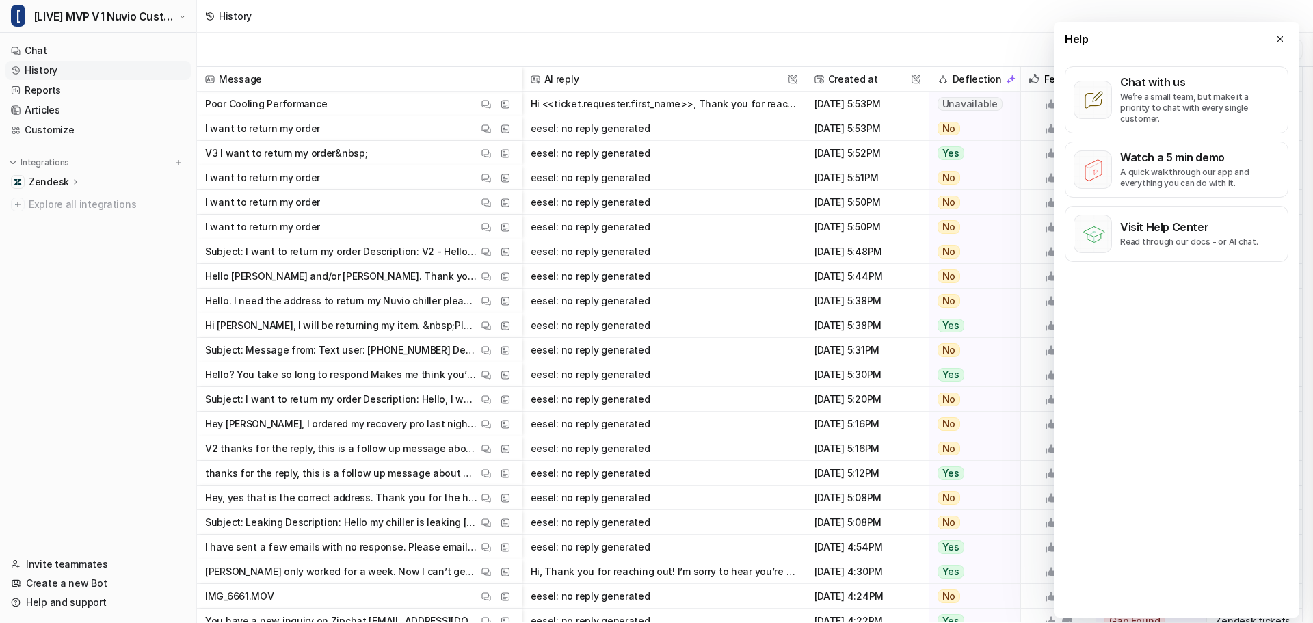
click at [69, 460] on nav "Chat History Reports Articles Customize Integrations Zendesk Overview Sources A…" at bounding box center [98, 290] width 196 height 508
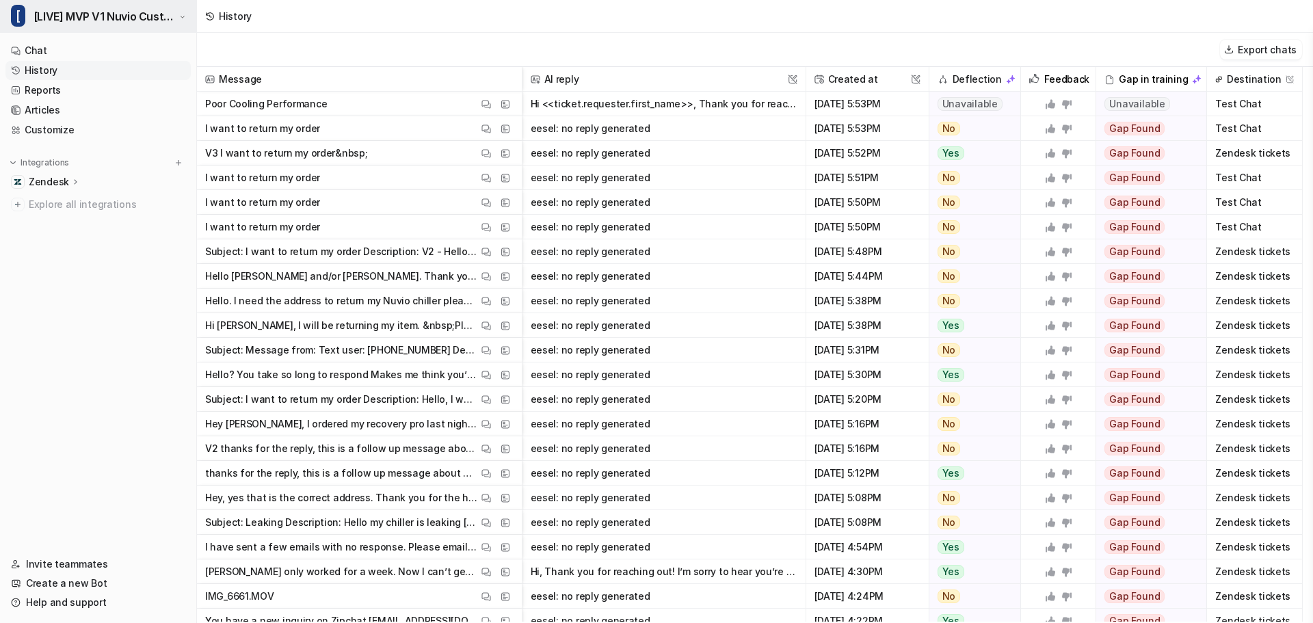
click at [174, 13] on span "[LIVE] MVP V1 Nuvio Customer Service Bot" at bounding box center [105, 16] width 142 height 19
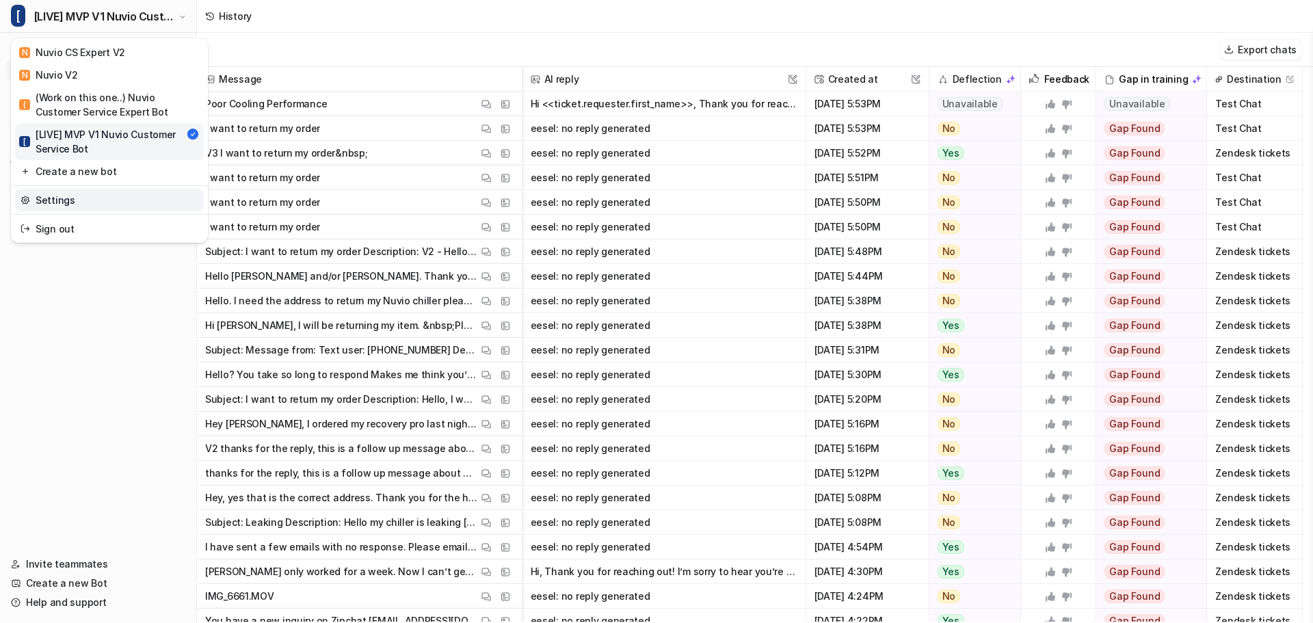
click at [105, 201] on link "Settings" at bounding box center [109, 200] width 189 height 23
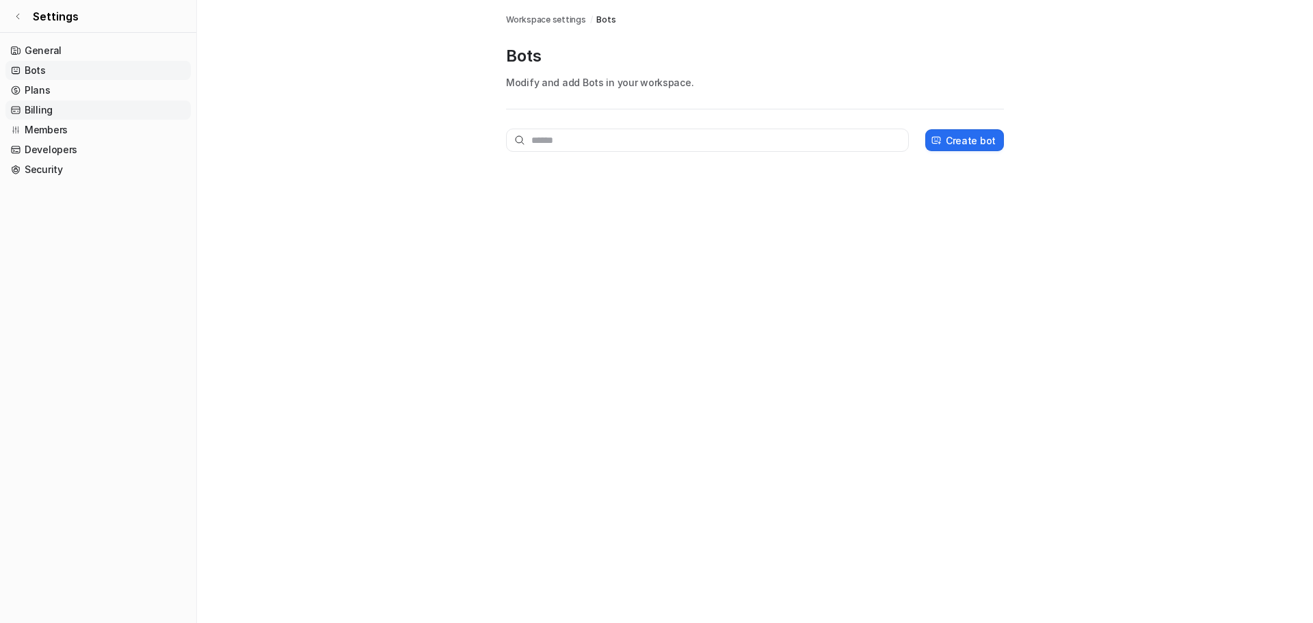
click at [31, 109] on link "Billing" at bounding box center [97, 110] width 185 height 19
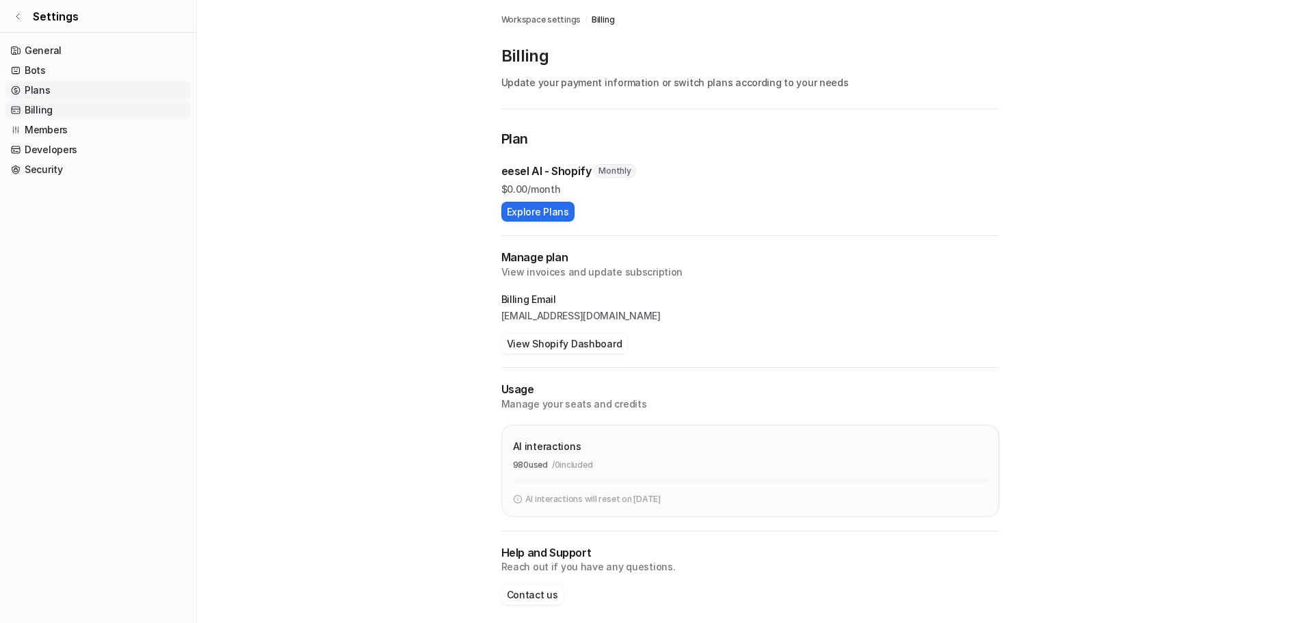
click at [36, 98] on link "Plans" at bounding box center [97, 90] width 185 height 19
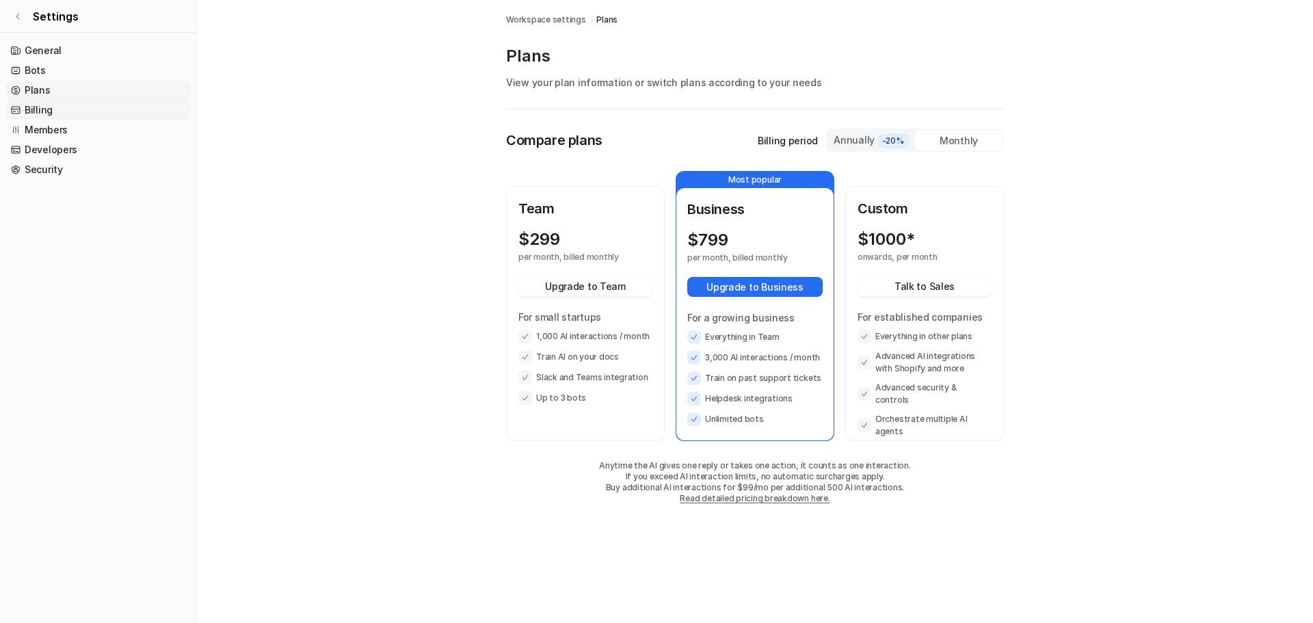
click at [36, 118] on link "Billing" at bounding box center [97, 110] width 185 height 19
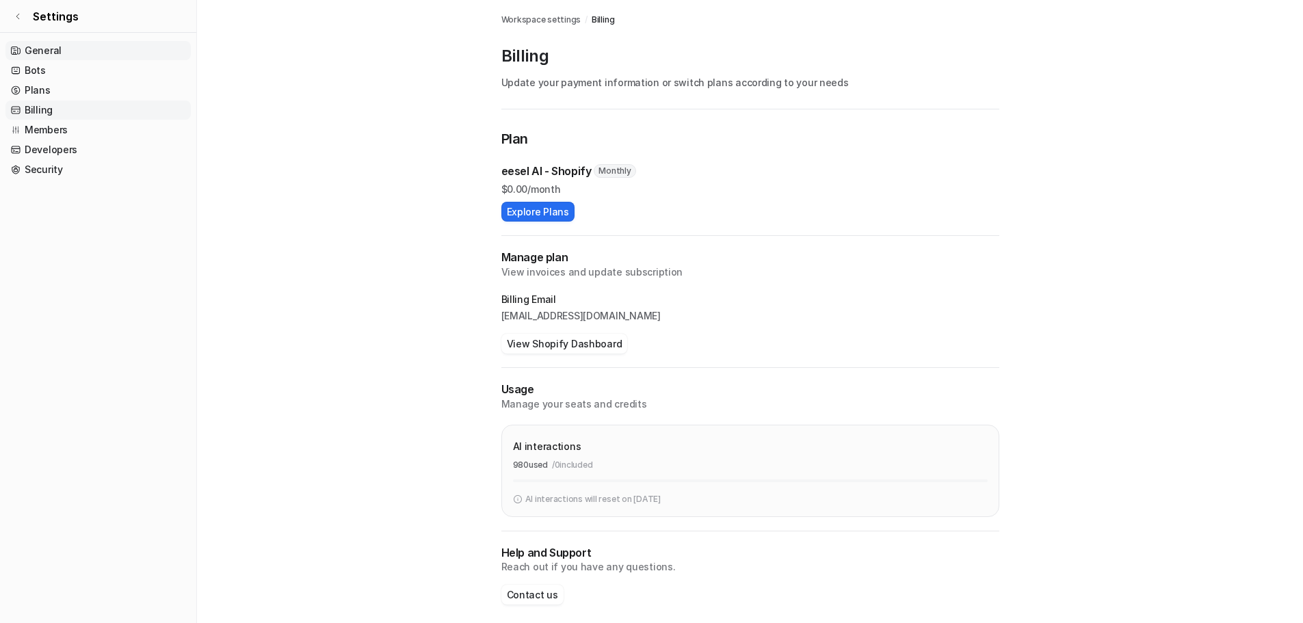
click at [73, 55] on link "General" at bounding box center [97, 50] width 185 height 19
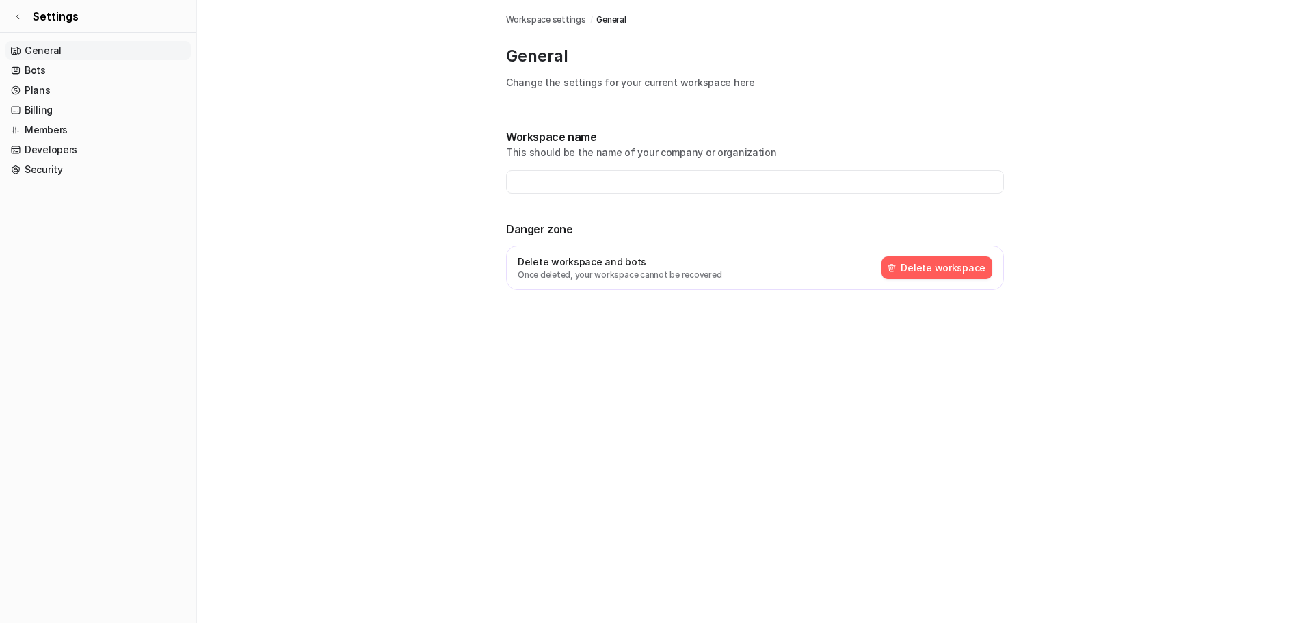
type input "**********"
click at [34, 19] on span "Settings" at bounding box center [56, 16] width 46 height 16
click at [18, 18] on icon at bounding box center [17, 16] width 3 height 5
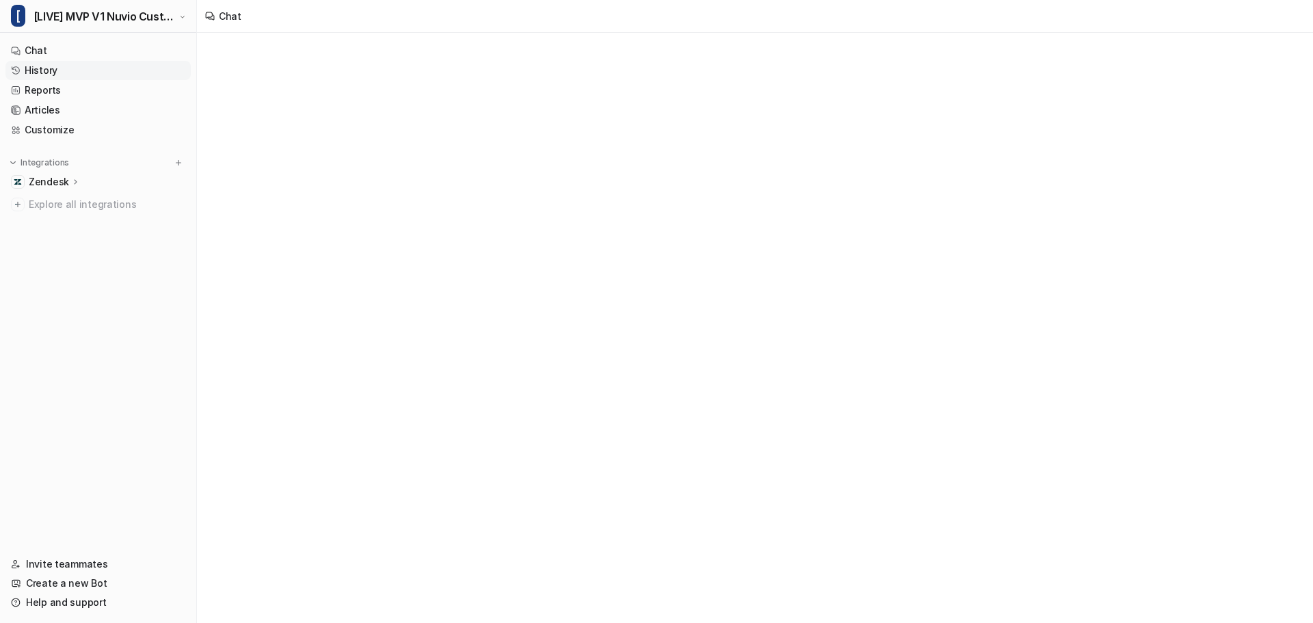
click at [47, 64] on link "History" at bounding box center [97, 70] width 185 height 19
click at [47, 47] on link "Chat" at bounding box center [97, 50] width 185 height 19
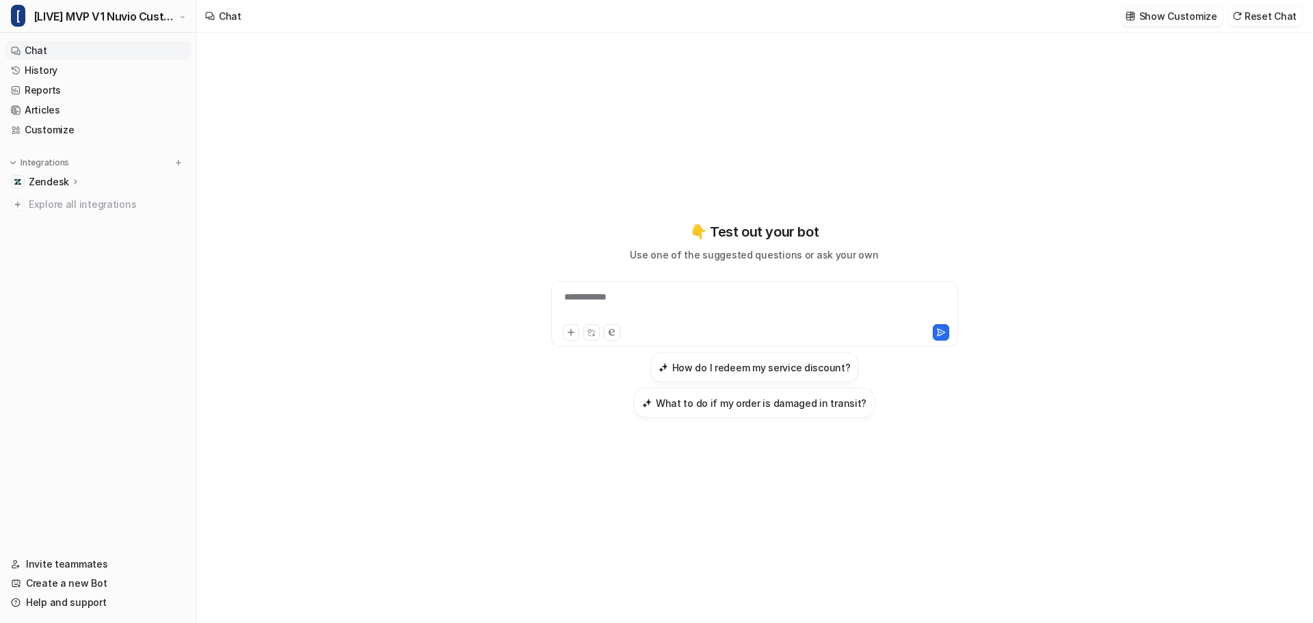
click at [724, 308] on div "**********" at bounding box center [755, 305] width 400 height 31
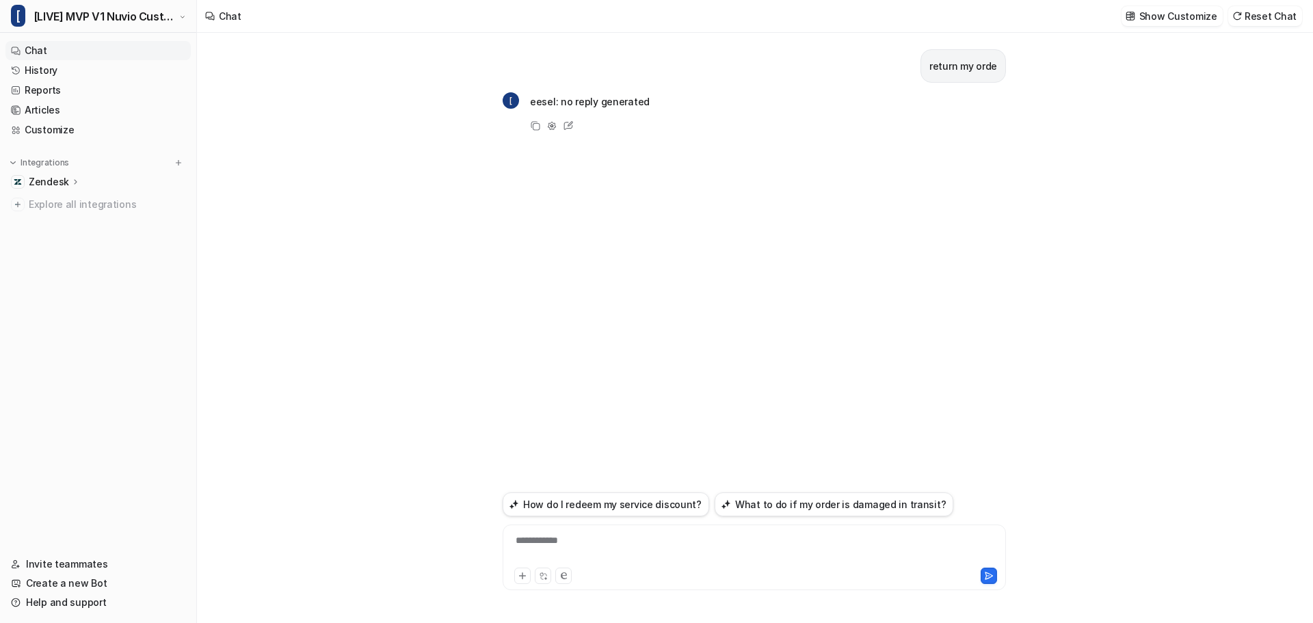
click at [620, 103] on p "eesel: no reply generated" at bounding box center [590, 102] width 120 height 16
click at [620, 102] on p "eesel: no reply generated" at bounding box center [590, 102] width 120 height 16
click at [678, 145] on div "return my orde [ eesel: no reply generated Copy Adjust Tone Edit" at bounding box center [754, 261] width 503 height 456
click at [466, 230] on div "**********" at bounding box center [754, 328] width 1115 height 590
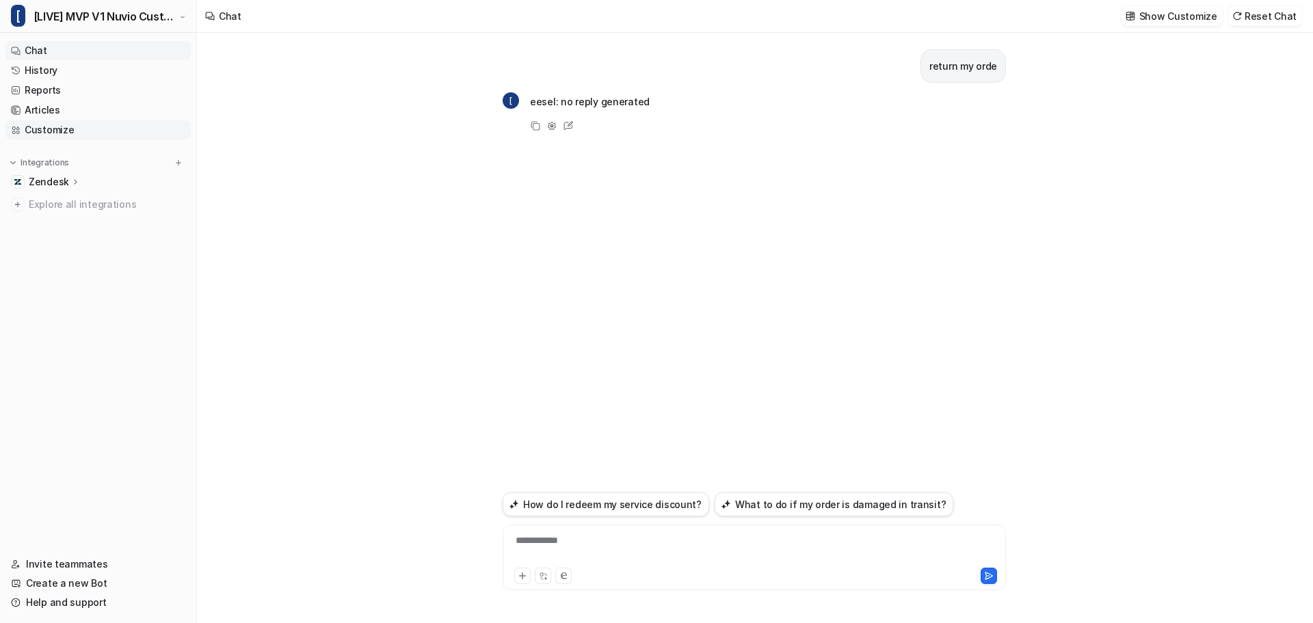
click at [58, 130] on link "Customize" at bounding box center [97, 129] width 185 height 19
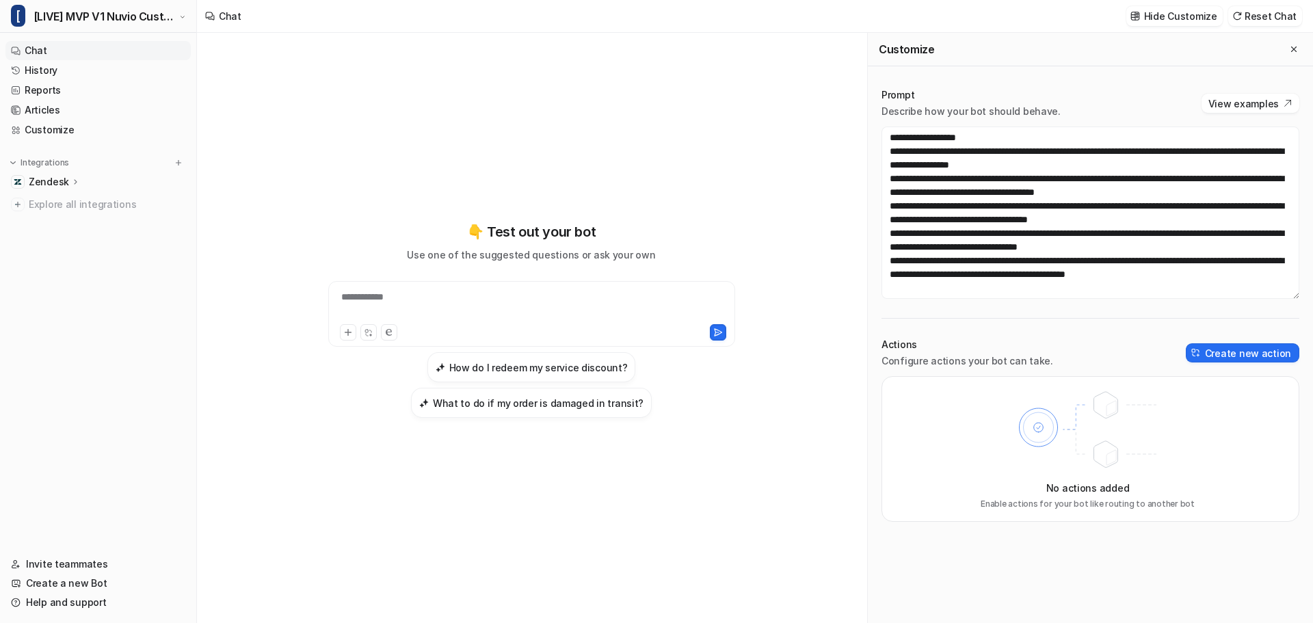
scroll to position [1135, 0]
click at [1129, 228] on textarea at bounding box center [1091, 213] width 418 height 172
drag, startPoint x: 1221, startPoint y: 238, endPoint x: 871, endPoint y: 222, distance: 350.5
click at [871, 222] on div "Prompt Describe how your bot should behave. View examples Actions Configure act…" at bounding box center [1090, 305] width 445 height 461
click at [1026, 217] on textarea at bounding box center [1091, 213] width 418 height 172
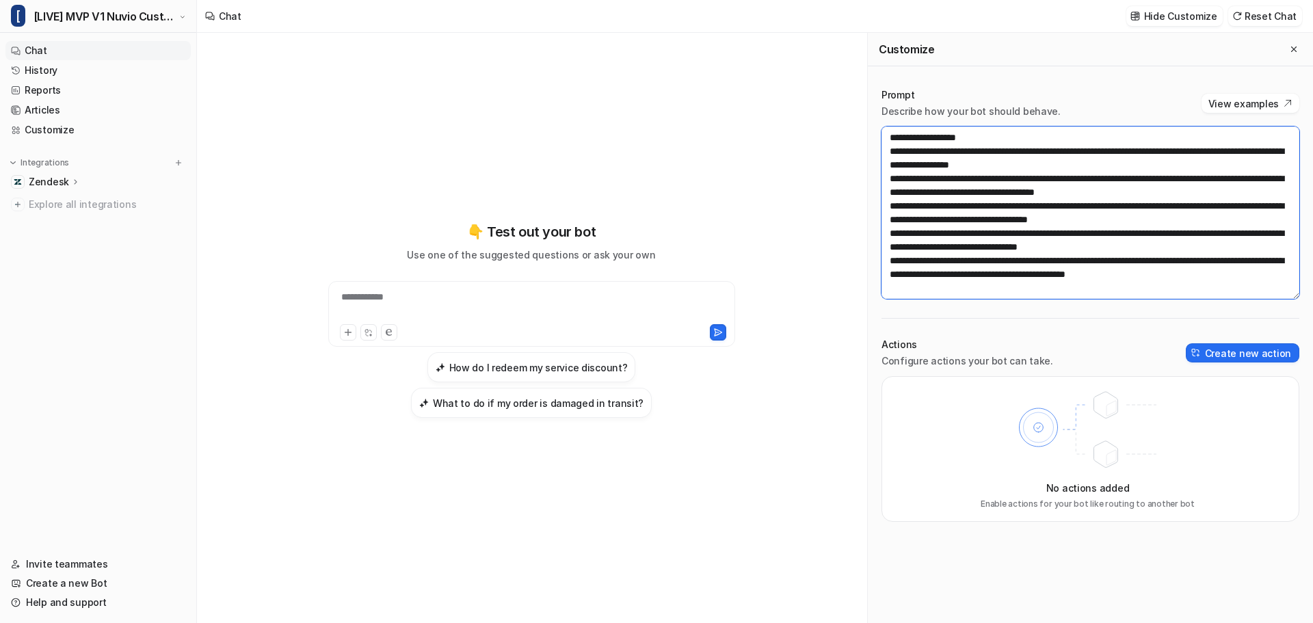
paste textarea
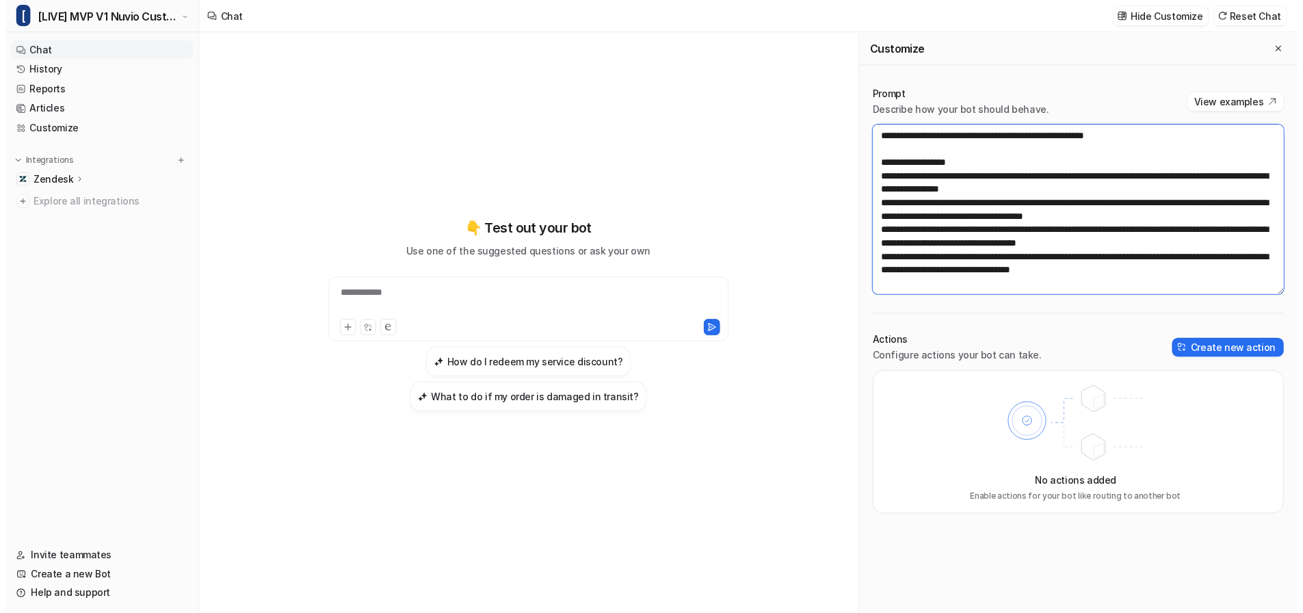
scroll to position [0, 0]
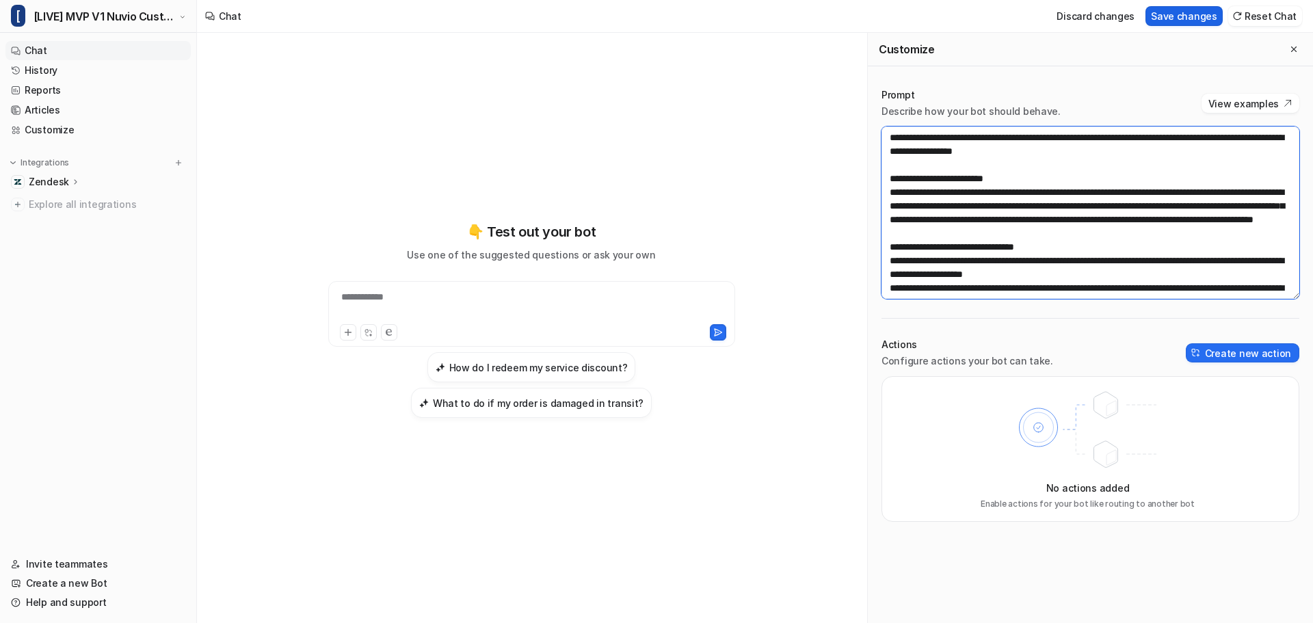
type textarea "**********"
click at [1201, 16] on button "Save changes" at bounding box center [1184, 16] width 77 height 20
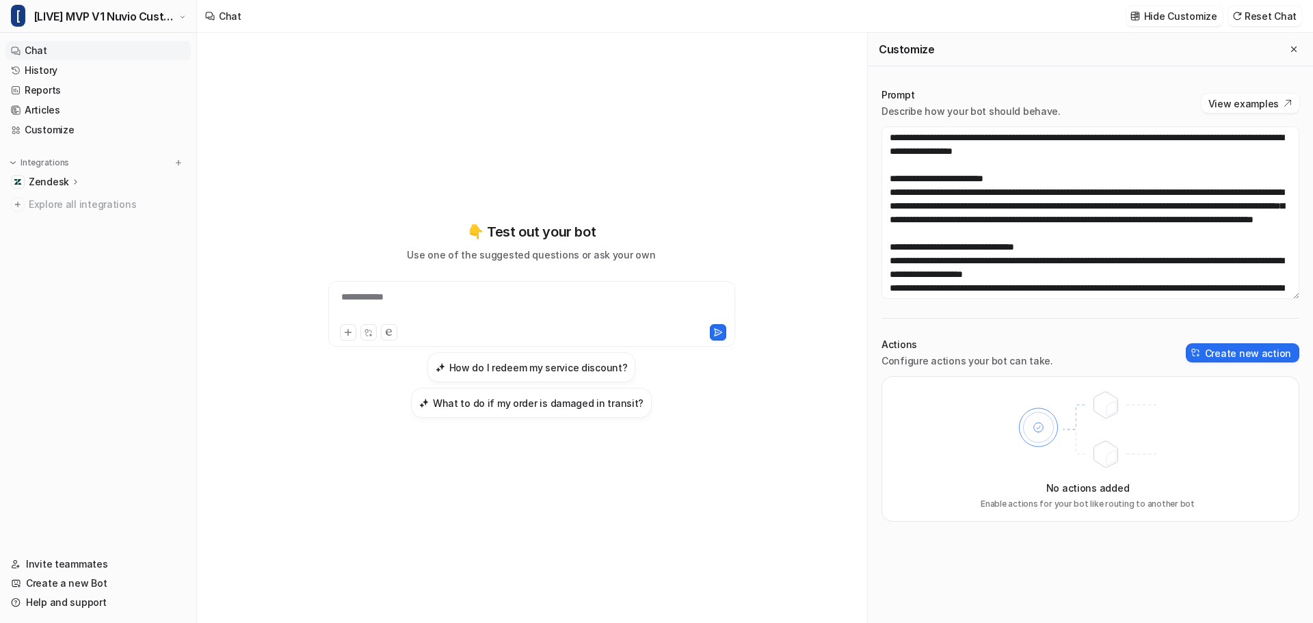
click at [1267, 19] on button "Reset Chat" at bounding box center [1265, 16] width 74 height 20
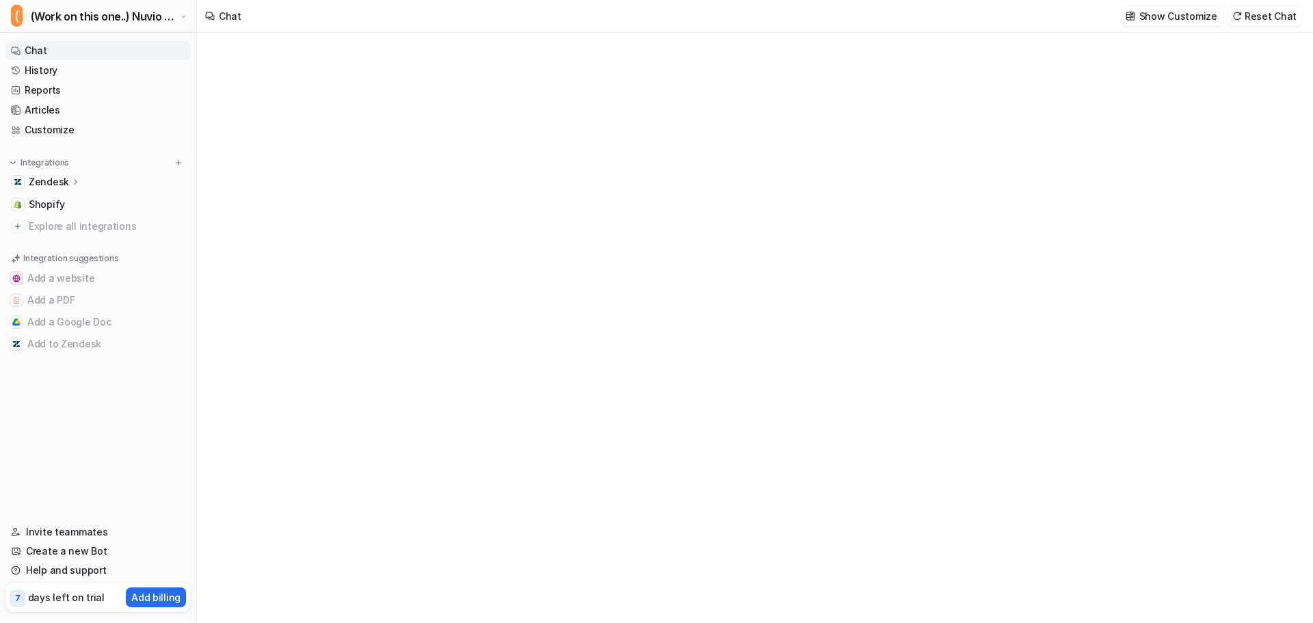
type textarea "**********"
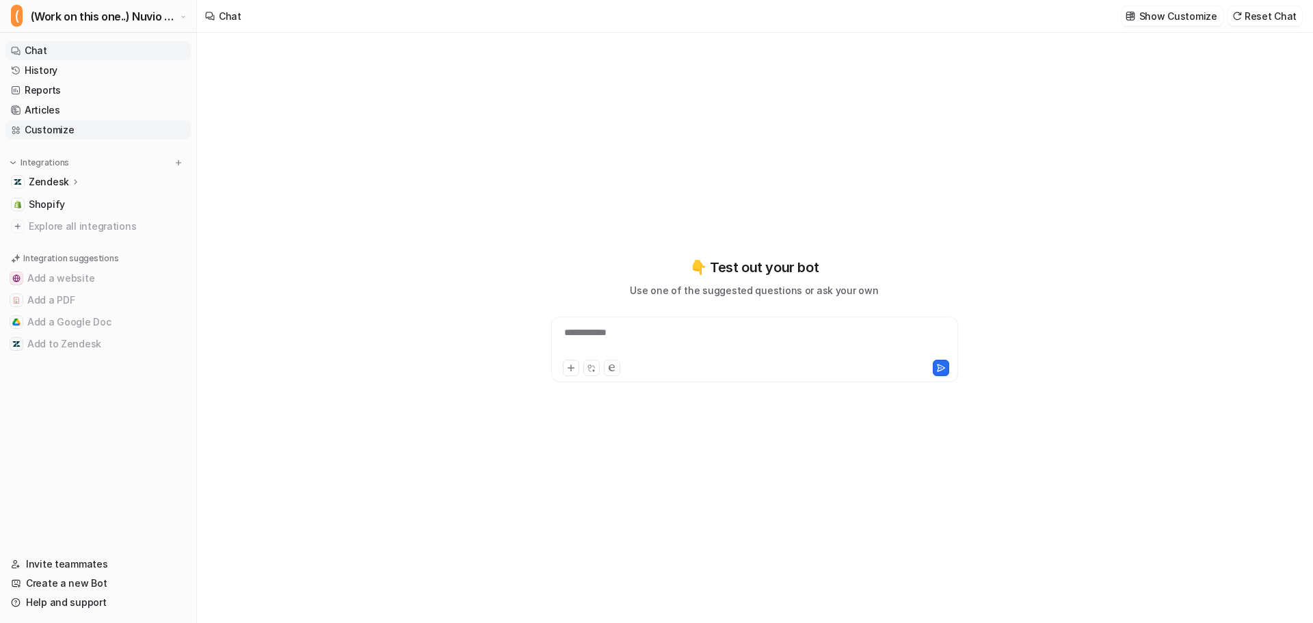
click at [53, 127] on link "Customize" at bounding box center [97, 129] width 185 height 19
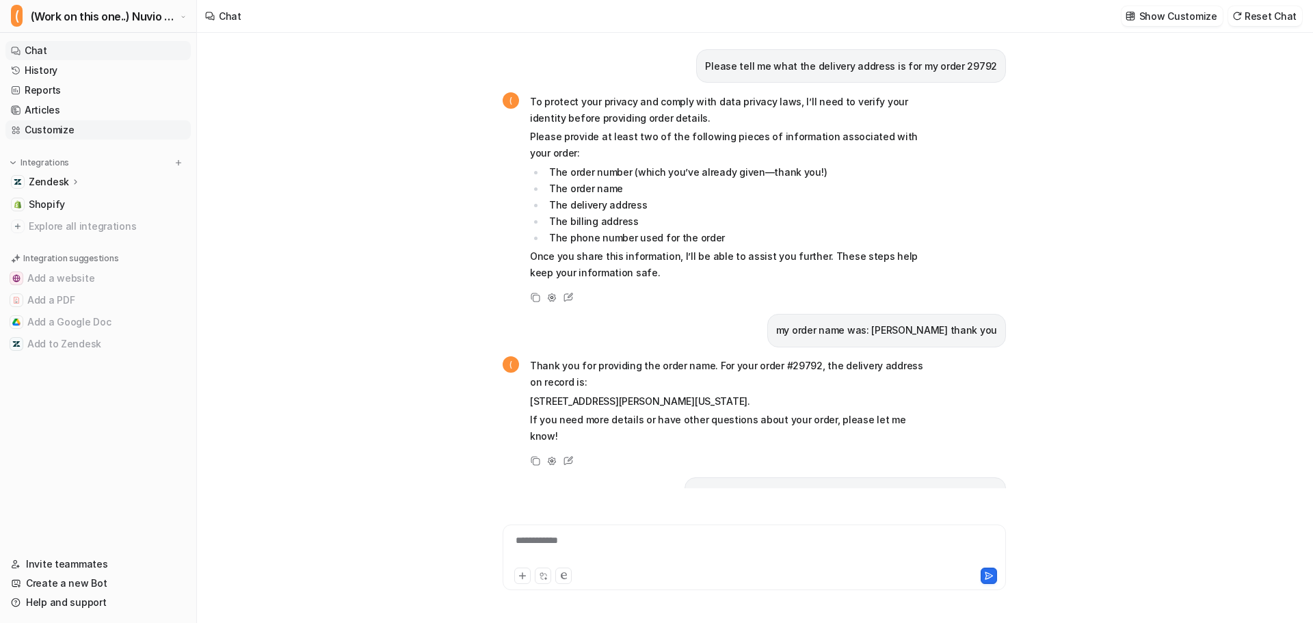
scroll to position [1660, 0]
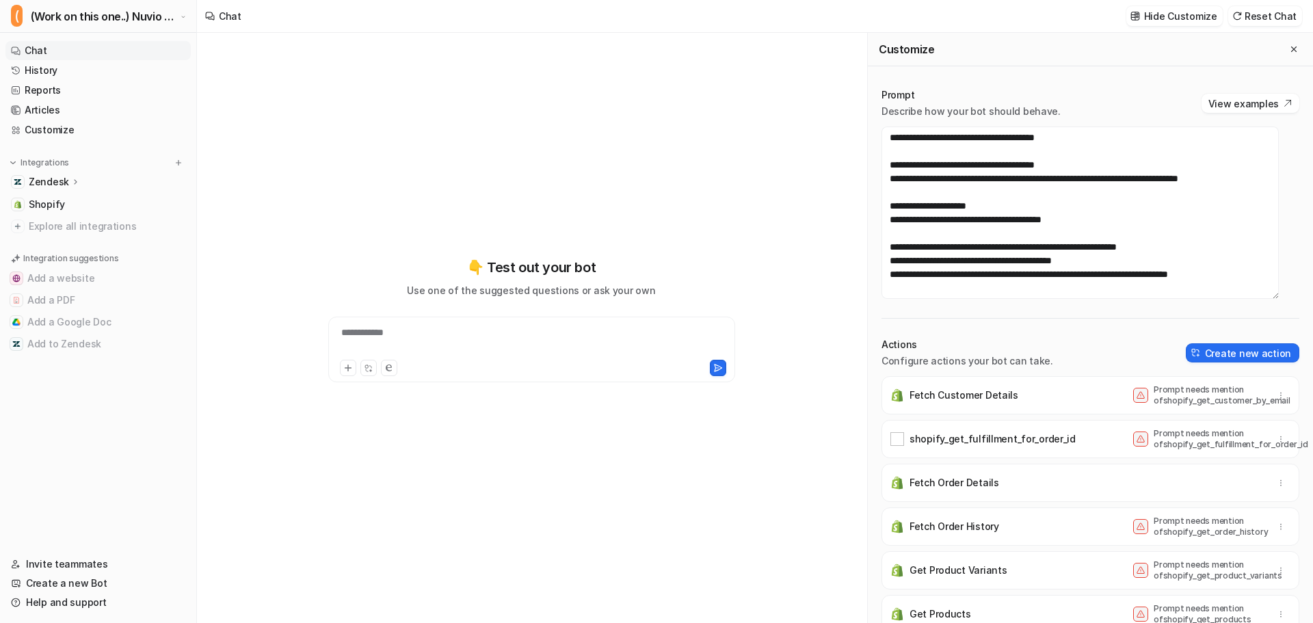
scroll to position [520, 0]
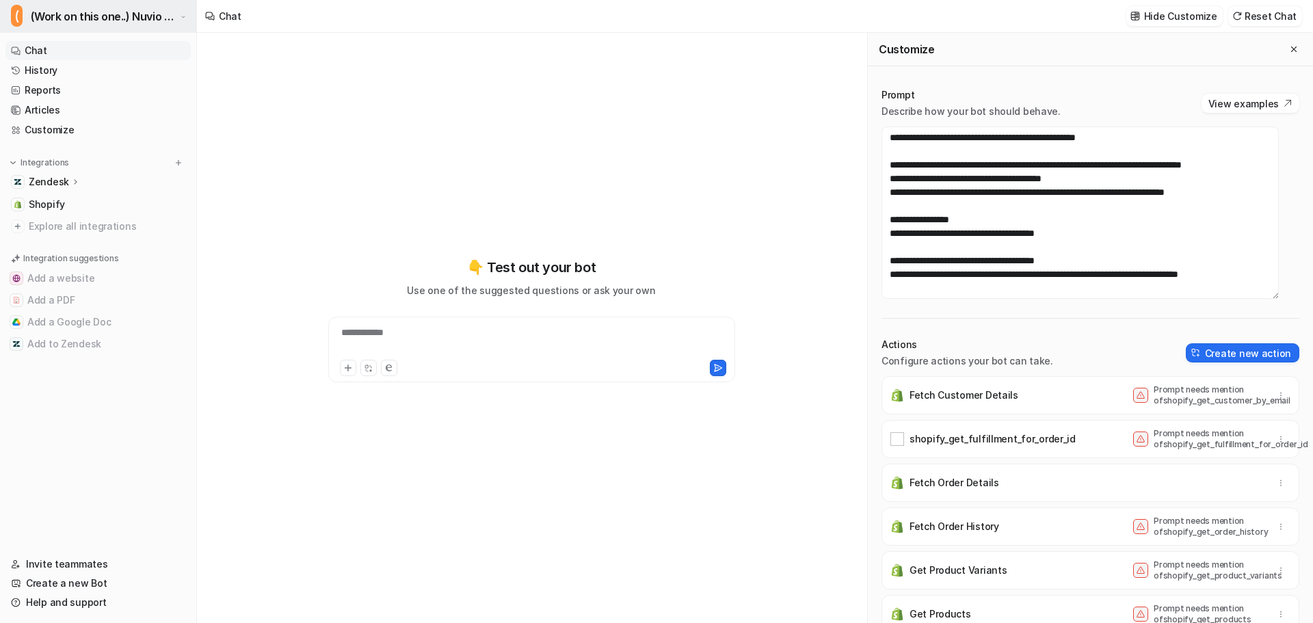
click at [144, 23] on span "(Work on this one..) Nuvio Customer Service Expert Bot" at bounding box center [104, 16] width 146 height 19
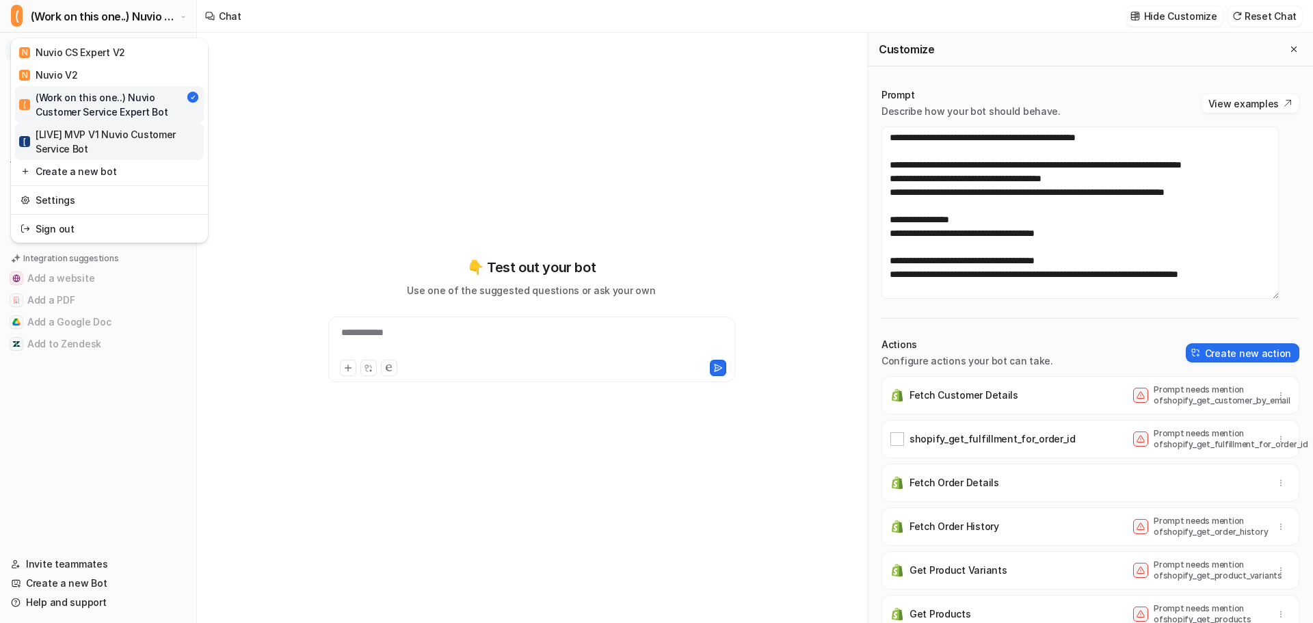
click at [114, 142] on div "[ [LIVE] MVP V1 Nuvio Customer Service Bot" at bounding box center [109, 141] width 181 height 29
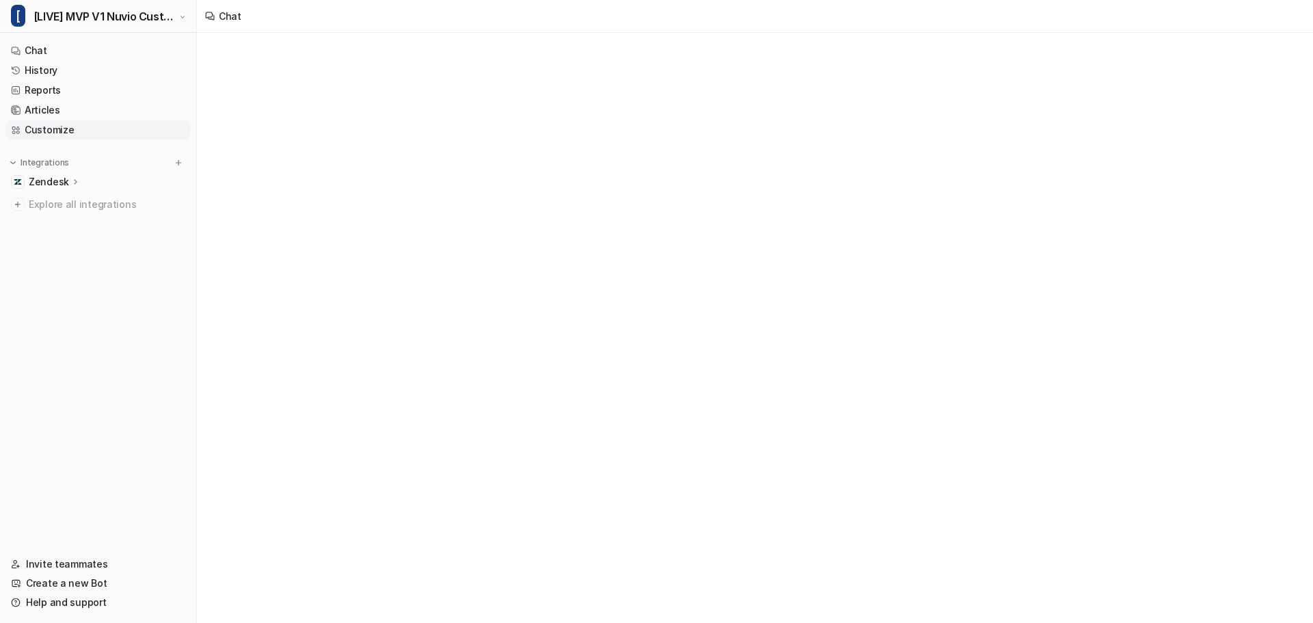
click at [54, 133] on link "Customize" at bounding box center [97, 129] width 185 height 19
type textarea "**********"
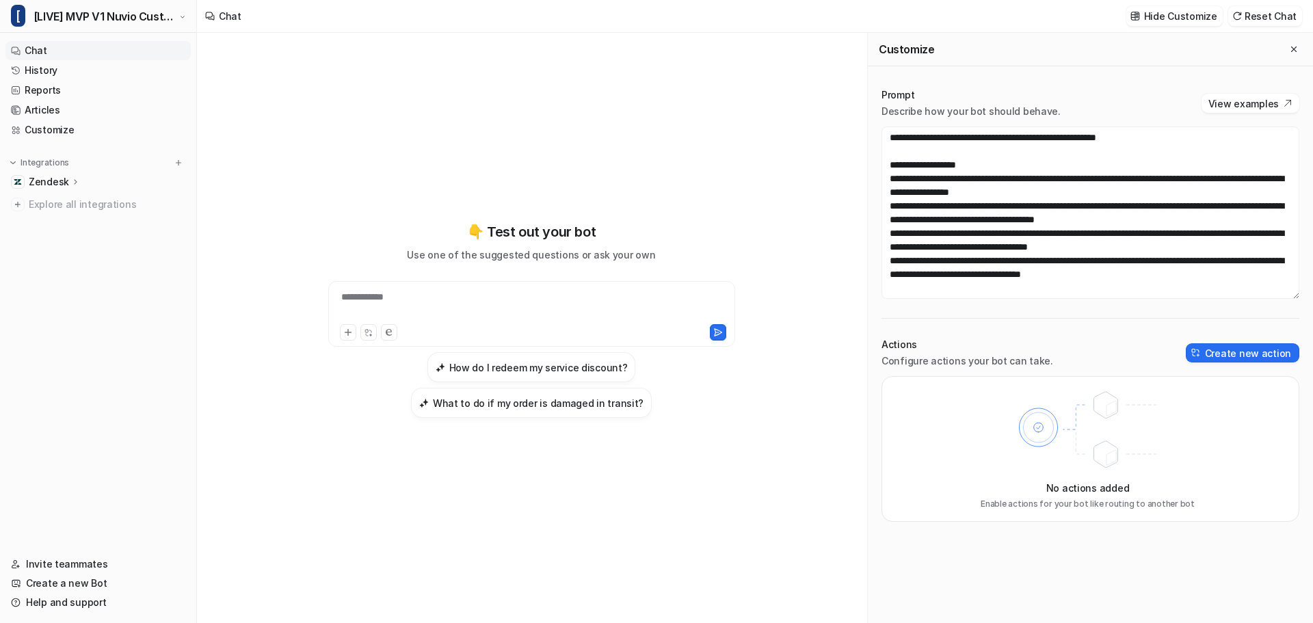
scroll to position [1081, 0]
click at [1295, 47] on icon "Close flyout" at bounding box center [1294, 49] width 10 height 10
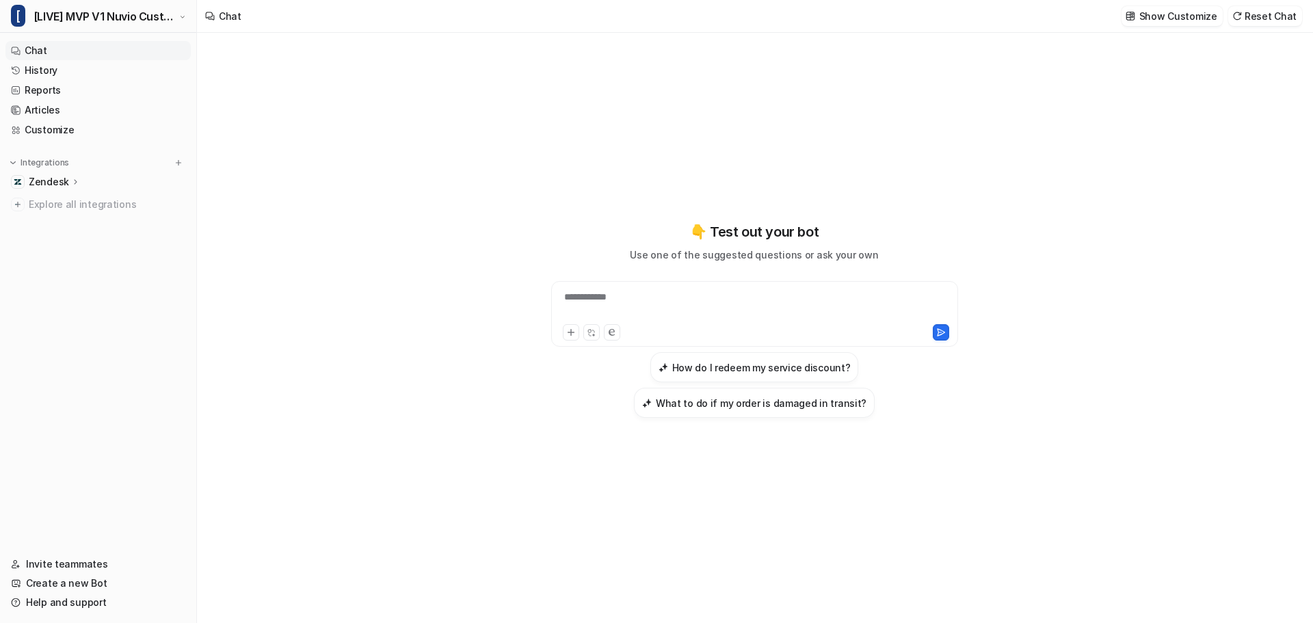
scroll to position [44757, 0]
click at [603, 302] on div "**********" at bounding box center [755, 305] width 400 height 31
paste div
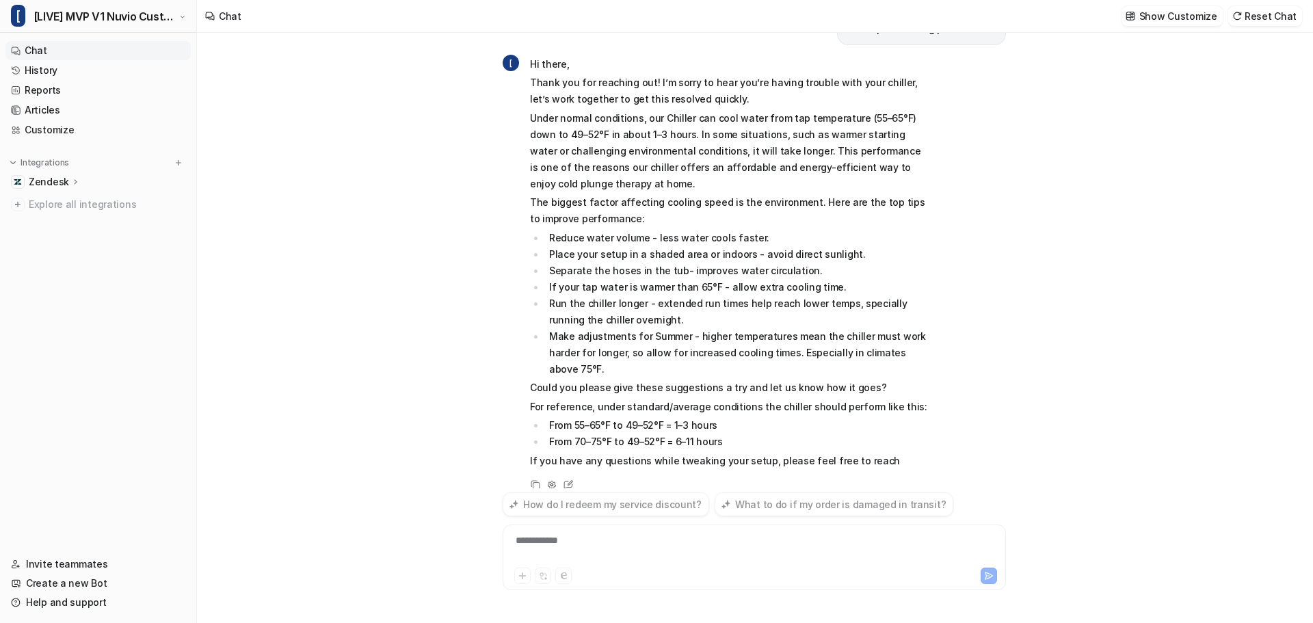
scroll to position [78, 0]
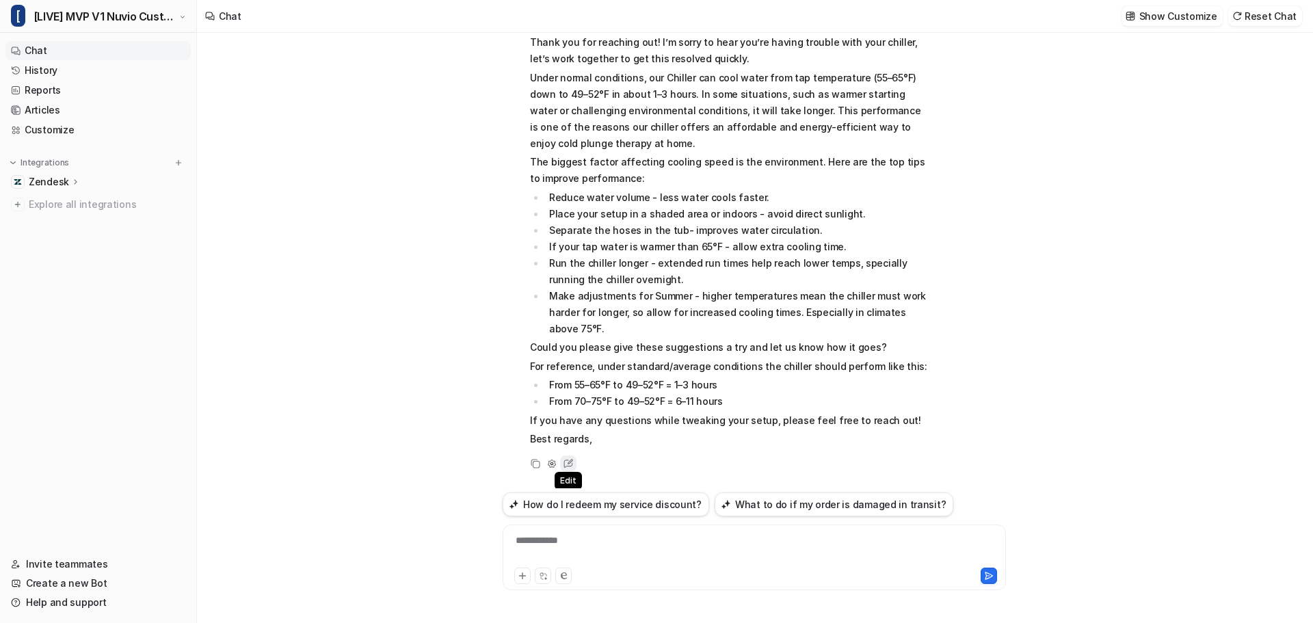
click at [563, 464] on icon at bounding box center [568, 464] width 18 height 18
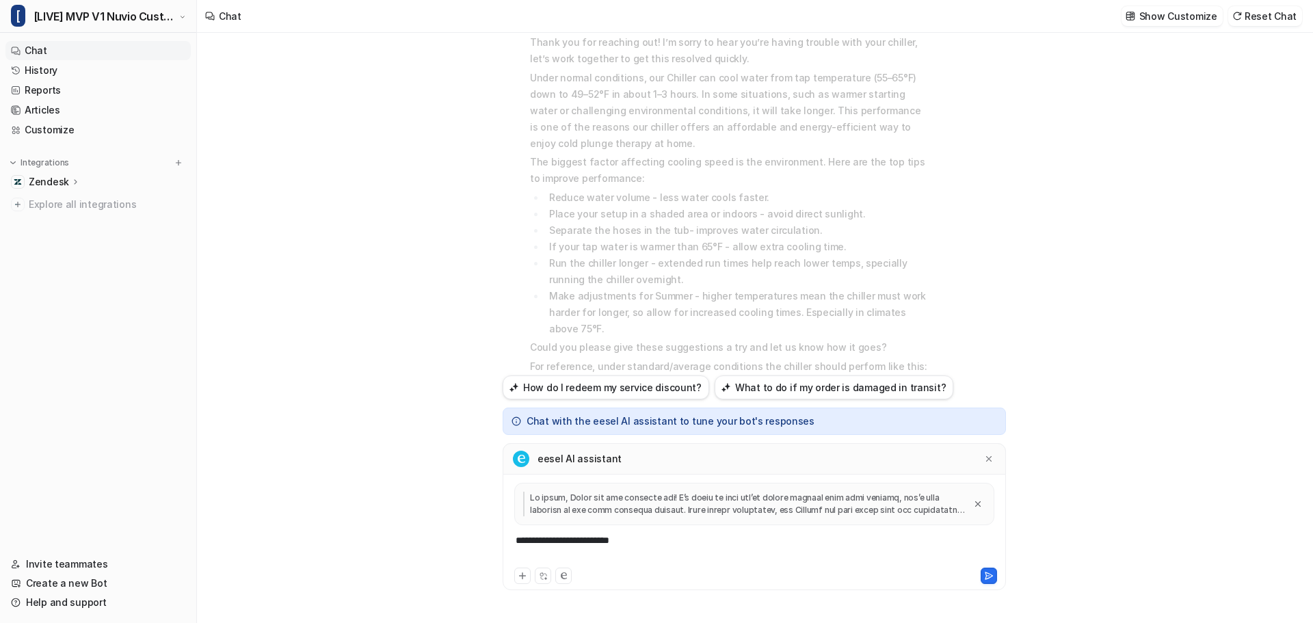
click at [603, 552] on div "**********" at bounding box center [754, 548] width 497 height 31
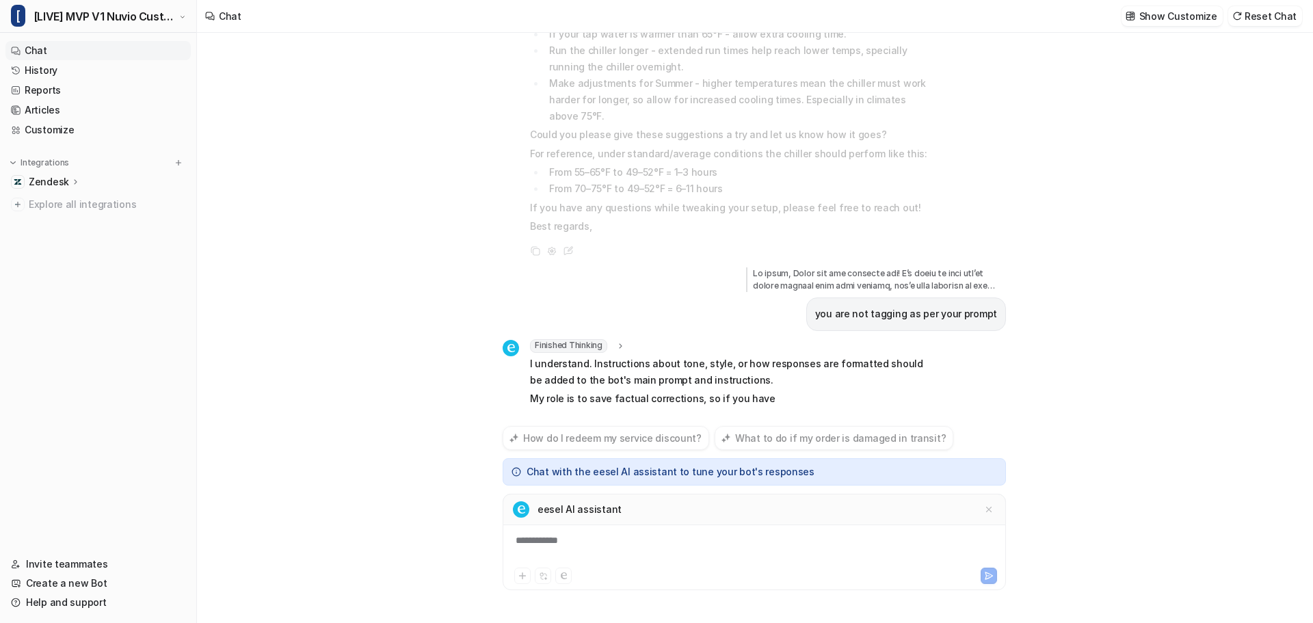
scroll to position [307, 0]
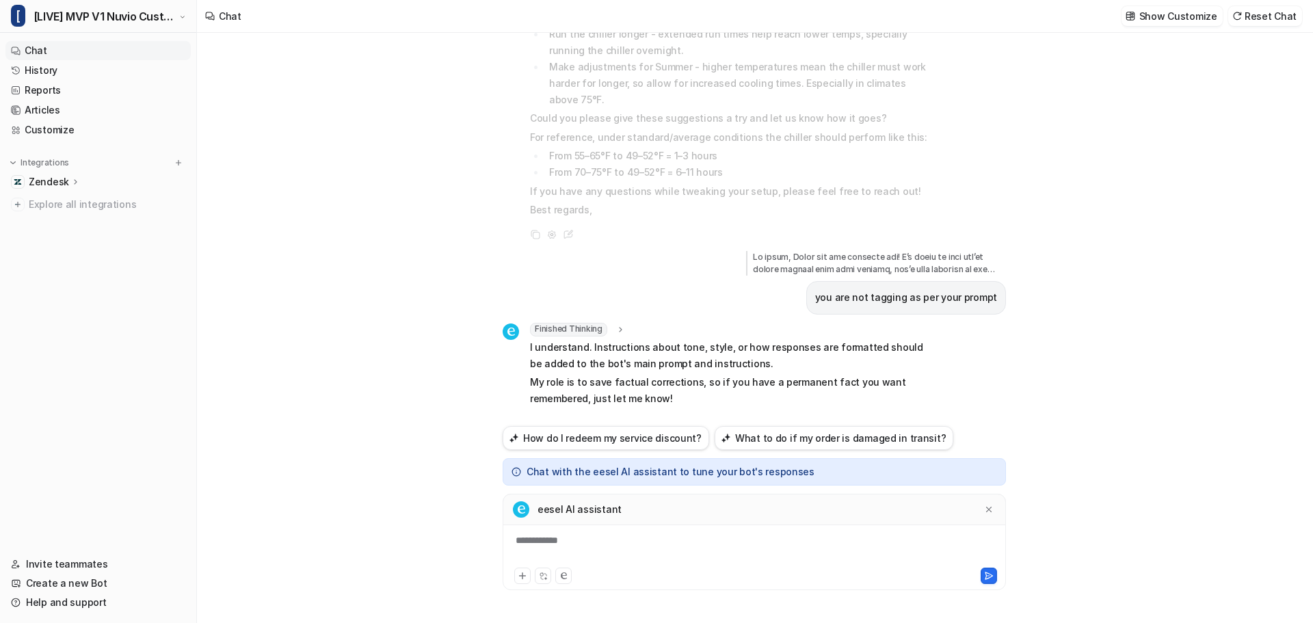
click at [620, 104] on li "Make adjustments for Summer - higher temperatures mean the chiller must work ha…" at bounding box center [737, 83] width 385 height 49
click at [353, 157] on div "I have poor cooling performance [ Hi there, Thank you for reaching out! I’m sor…" at bounding box center [754, 328] width 1115 height 590
click at [83, 50] on link "Chat" at bounding box center [97, 50] width 185 height 19
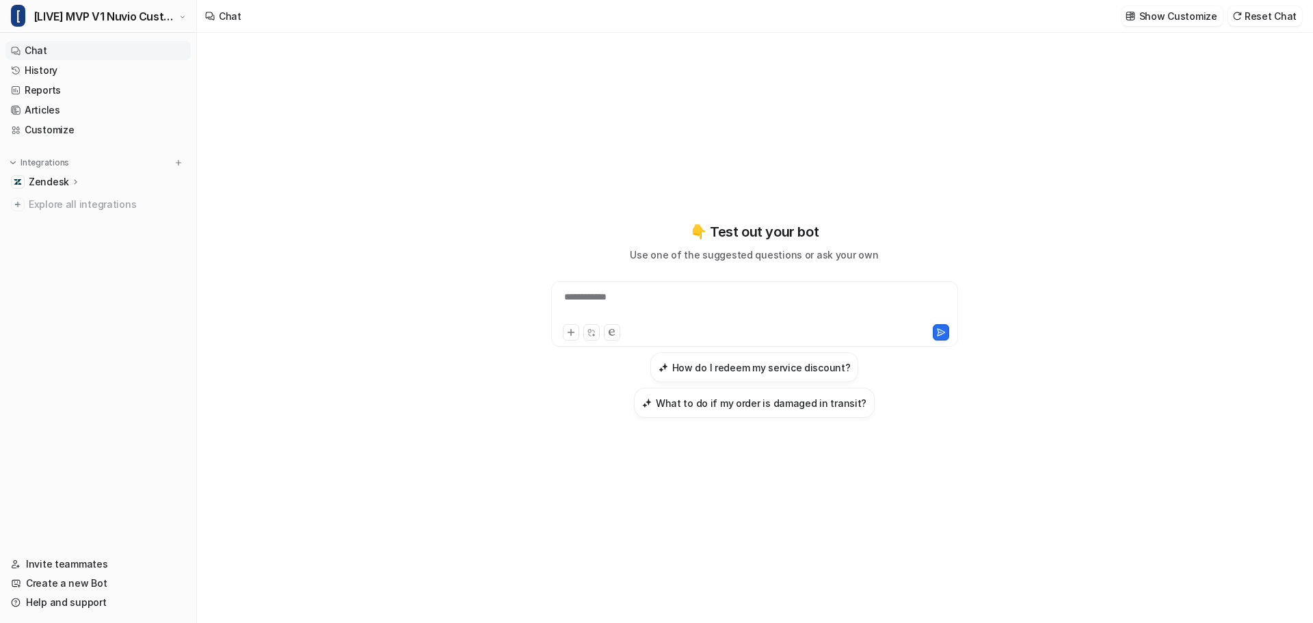
click at [618, 301] on div "**********" at bounding box center [755, 305] width 400 height 31
paste div
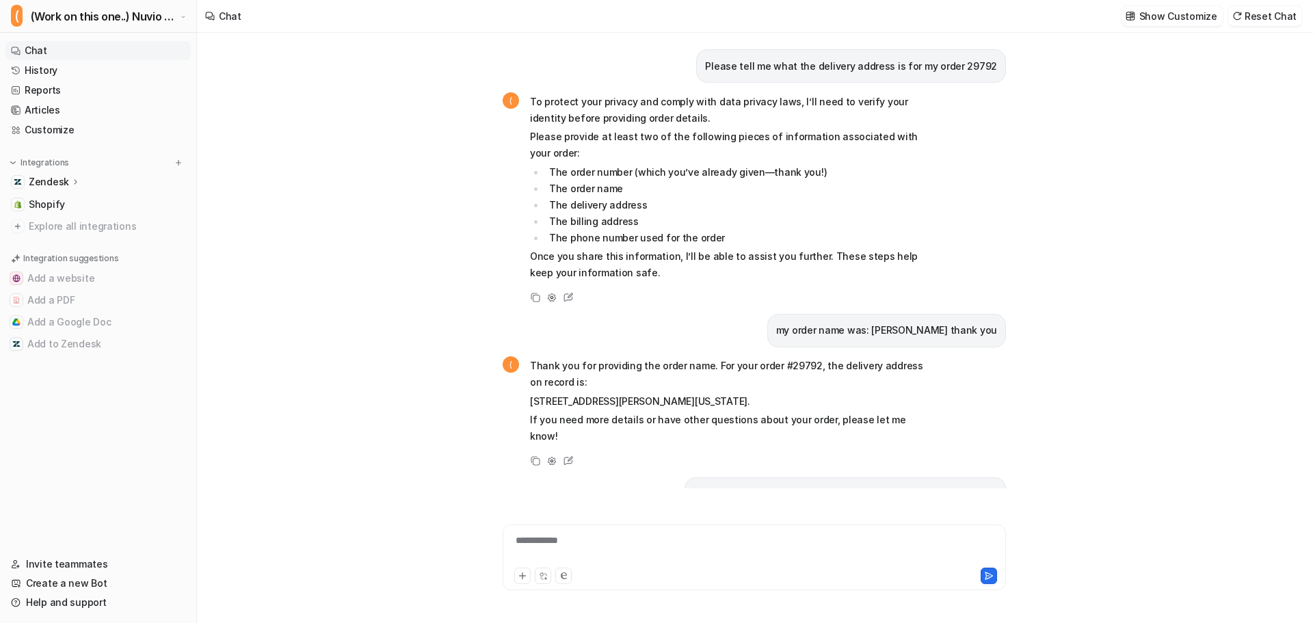
scroll to position [1660, 0]
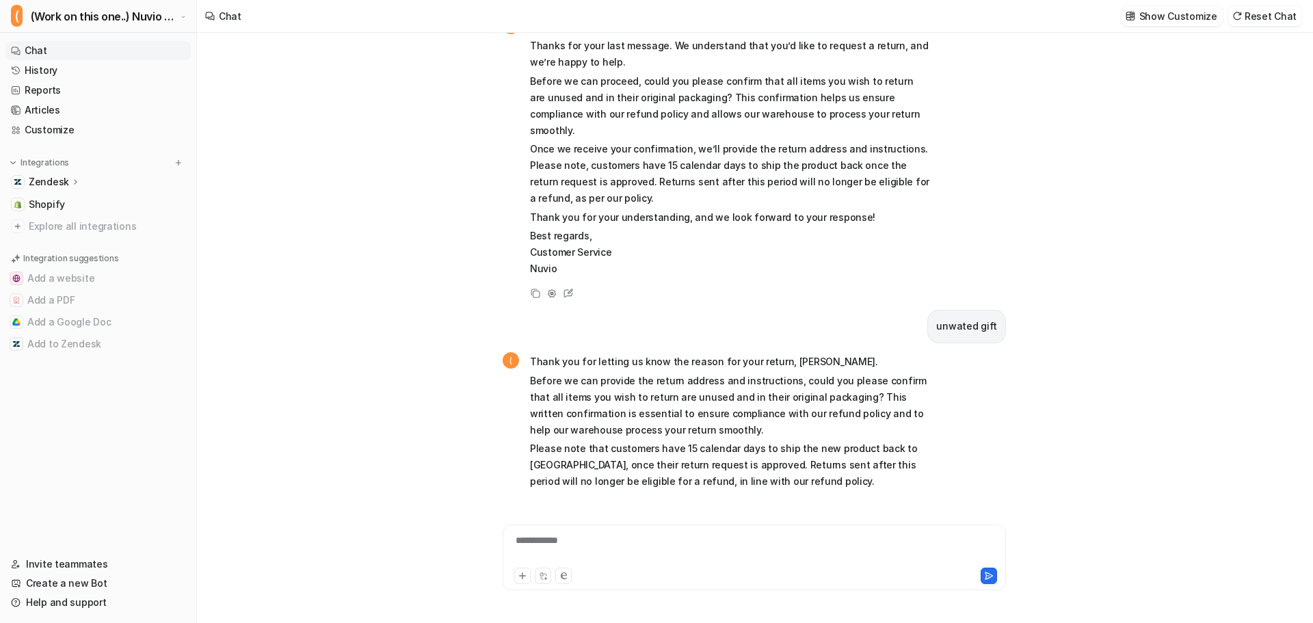
click at [577, 548] on div "**********" at bounding box center [754, 548] width 497 height 31
click at [42, 20] on span "(Work on this one..) Nuvio Customer Service Expert Bot" at bounding box center [104, 16] width 146 height 19
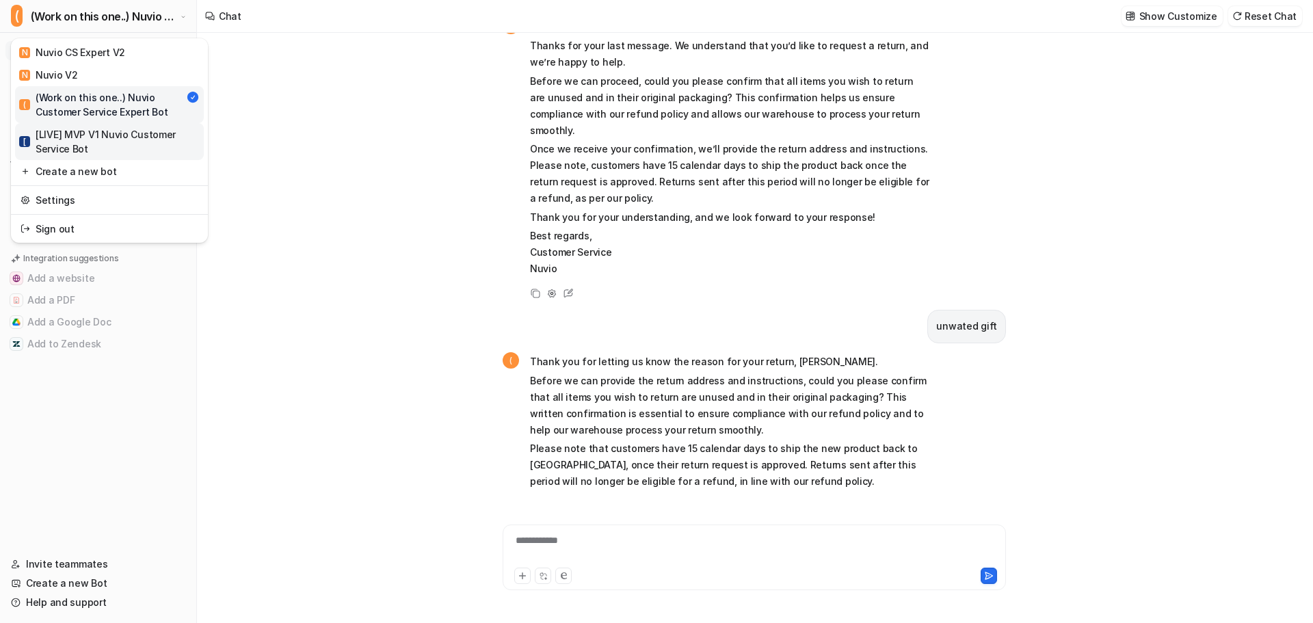
click at [83, 137] on div "[ [LIVE] MVP V1 Nuvio Customer Service Bot" at bounding box center [109, 141] width 181 height 29
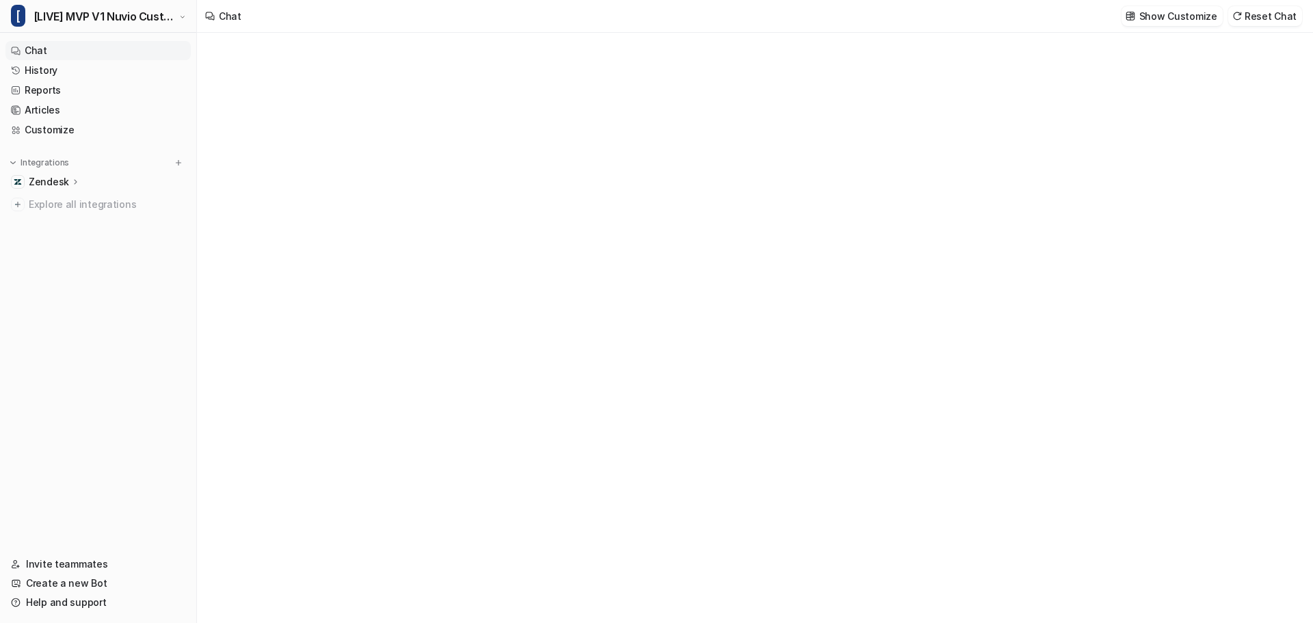
type textarea "**********"
click at [1276, 14] on button "Reset Chat" at bounding box center [1265, 16] width 74 height 20
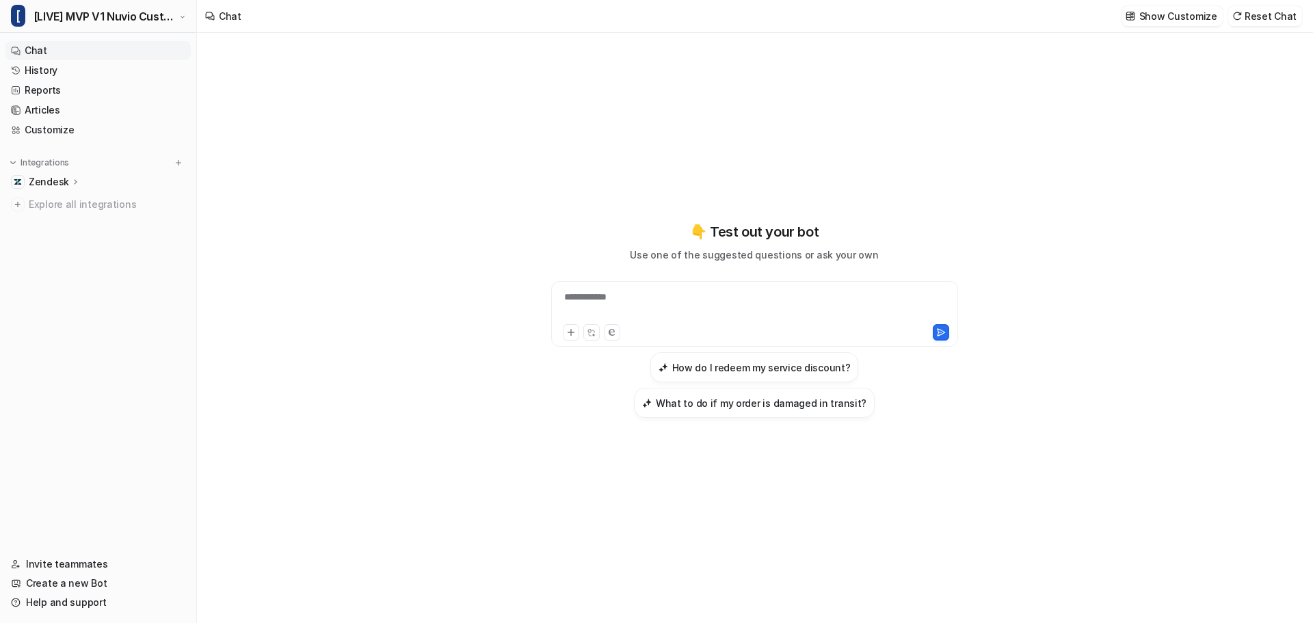
click at [669, 287] on div "**********" at bounding box center [754, 314] width 407 height 66
click at [724, 319] on div "**********" at bounding box center [755, 305] width 400 height 31
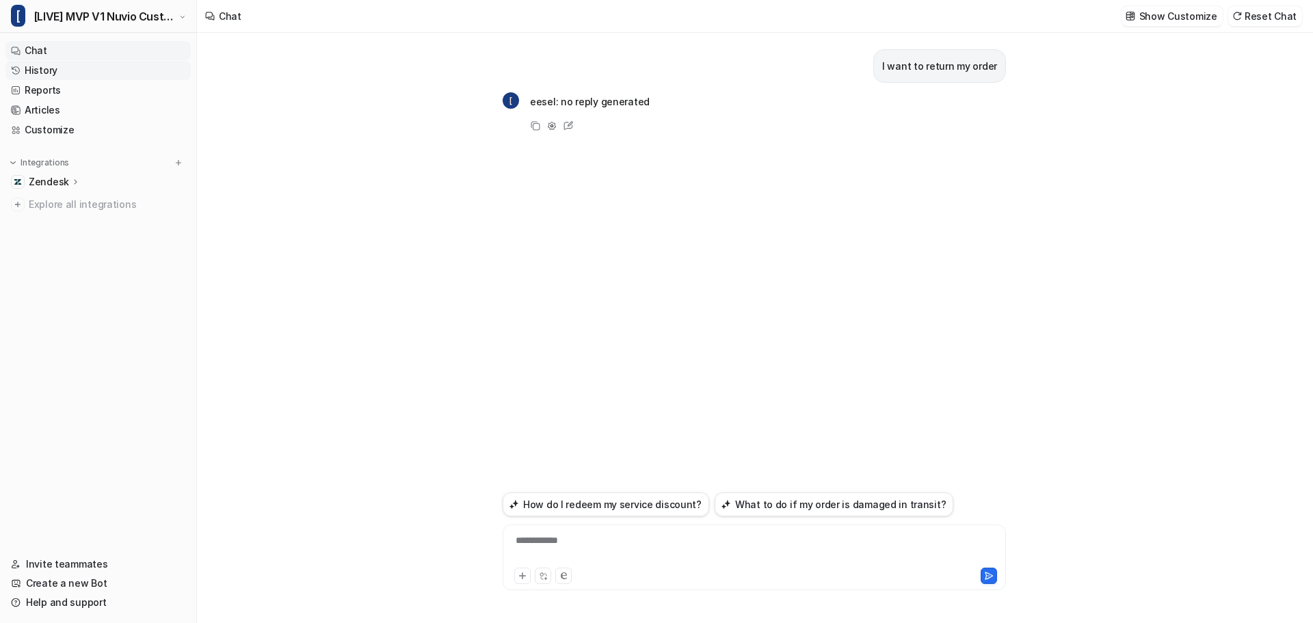
click at [42, 76] on link "History" at bounding box center [97, 70] width 185 height 19
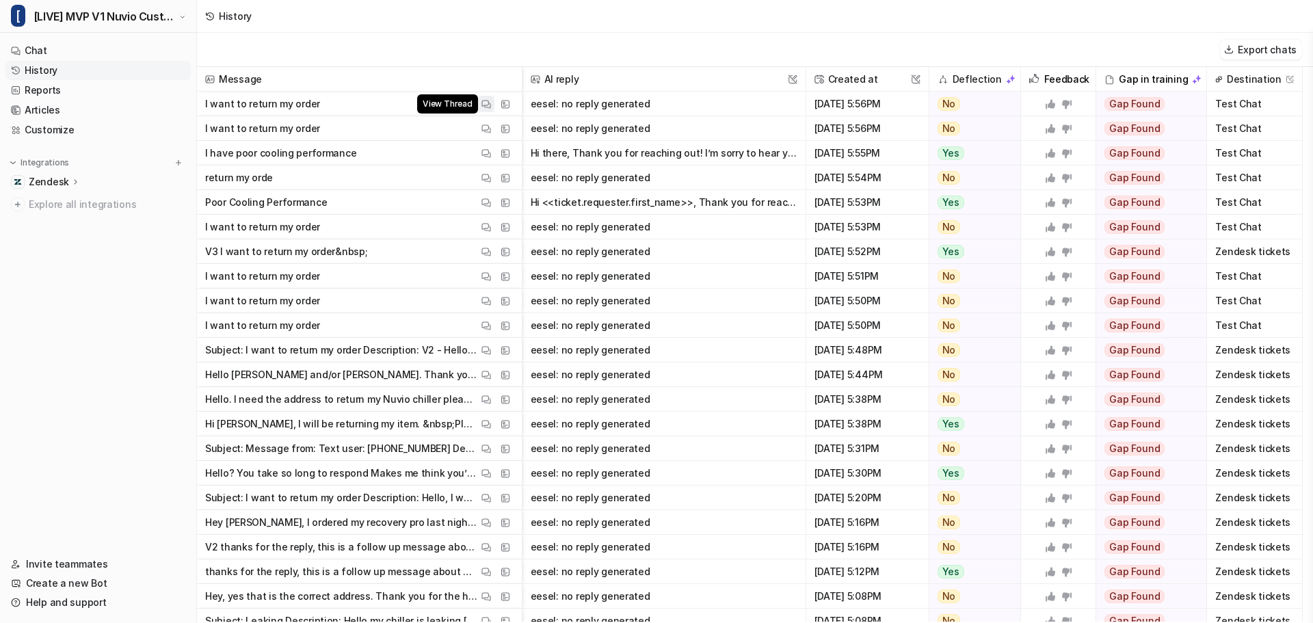
click at [484, 104] on img at bounding box center [486, 104] width 10 height 10
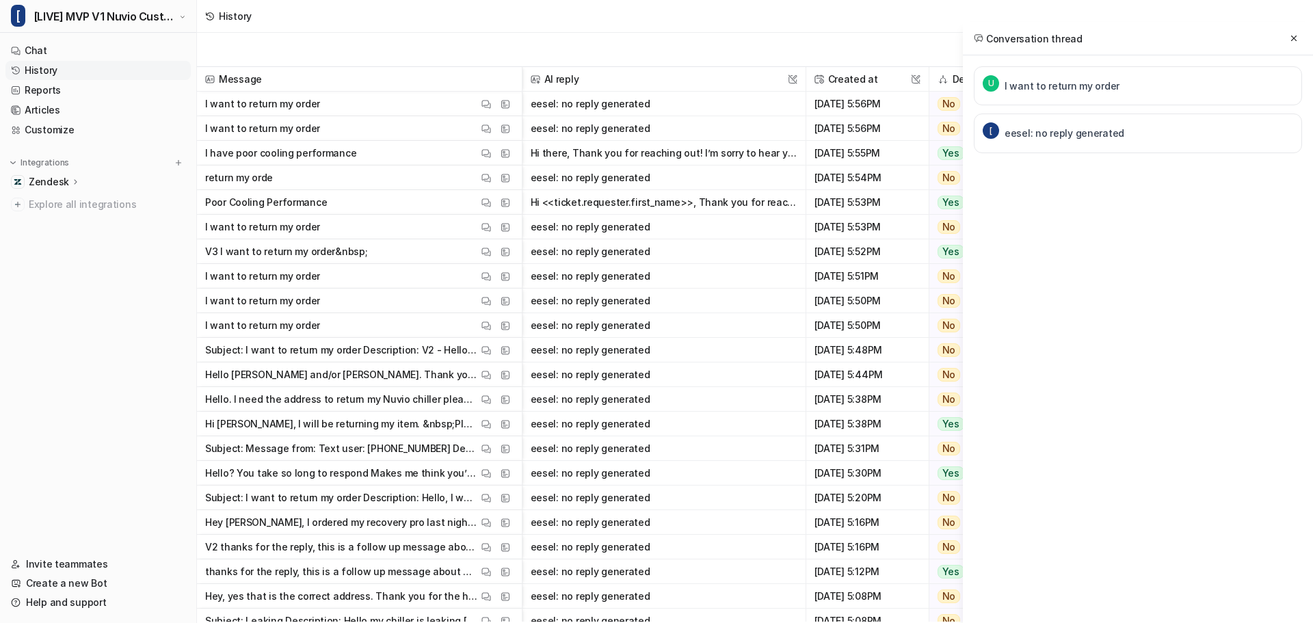
click at [1083, 135] on p "eesel: no reply generated" at bounding box center [1065, 133] width 120 height 16
click at [1154, 183] on div "U I want to return my order [ eesel: no reply generated" at bounding box center [1138, 137] width 328 height 142
